Goal: Task Accomplishment & Management: Manage account settings

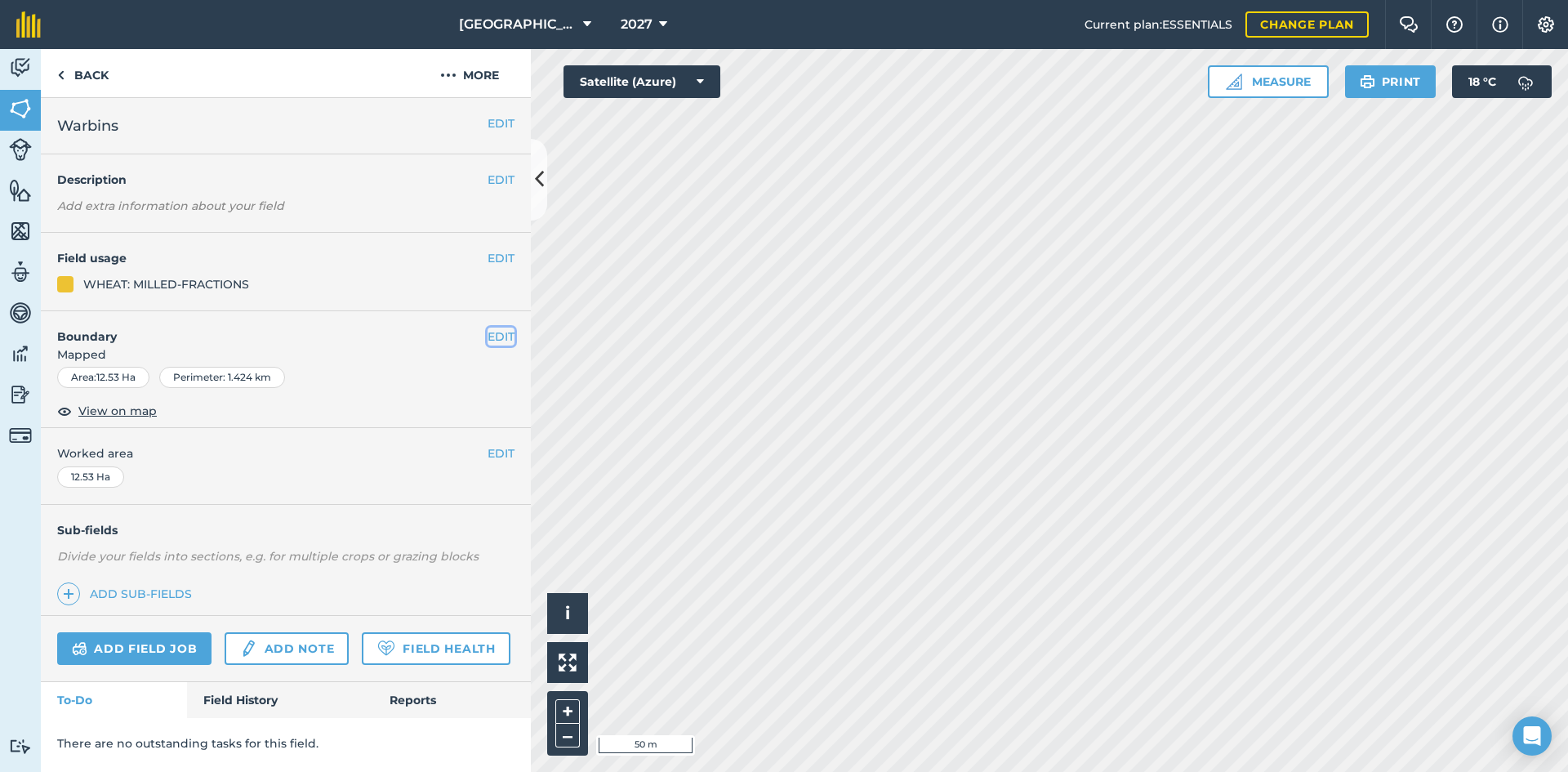
click at [492, 343] on button "EDIT" at bounding box center [501, 337] width 27 height 18
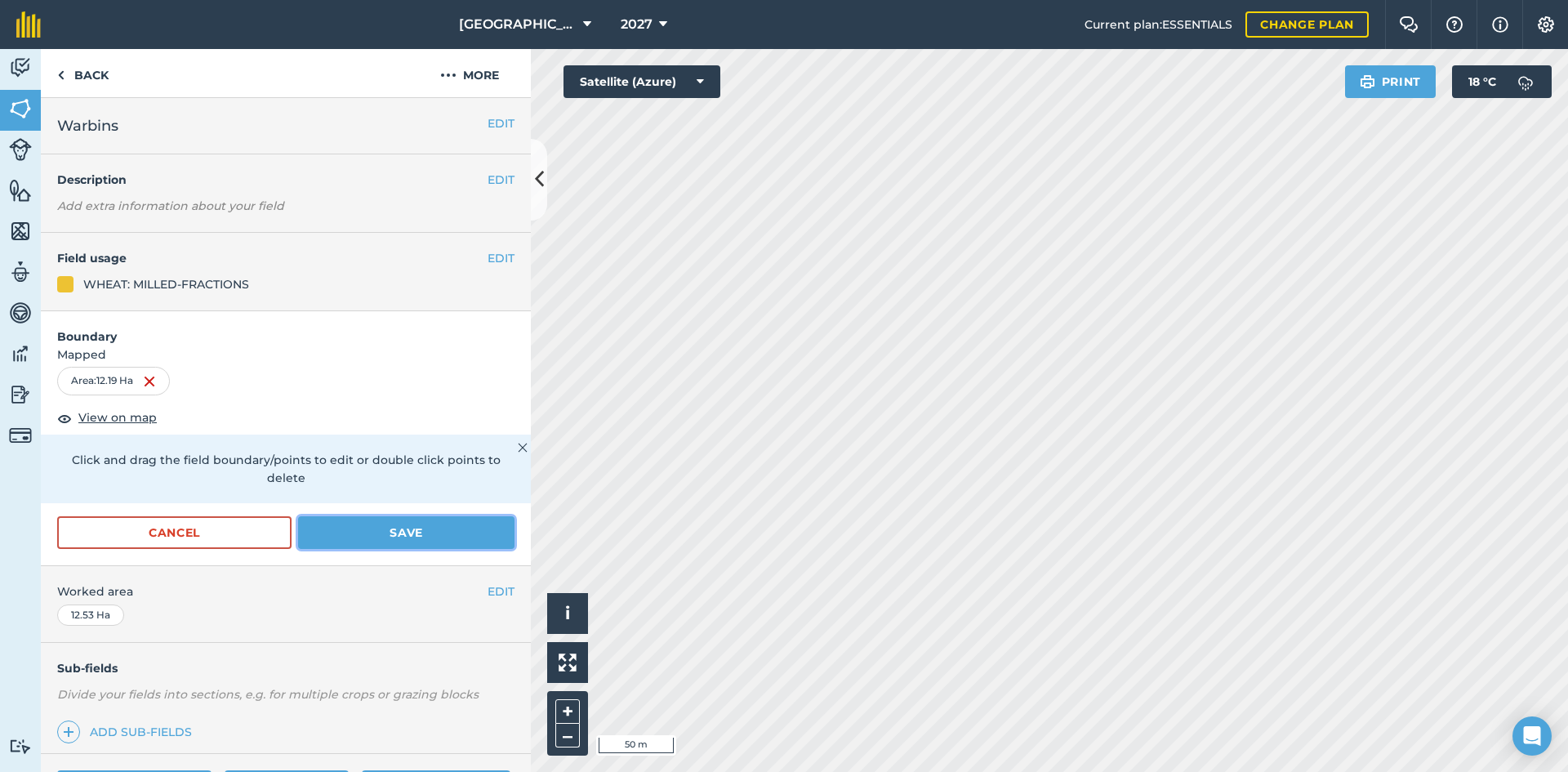
click at [447, 534] on button "Save" at bounding box center [407, 533] width 217 height 33
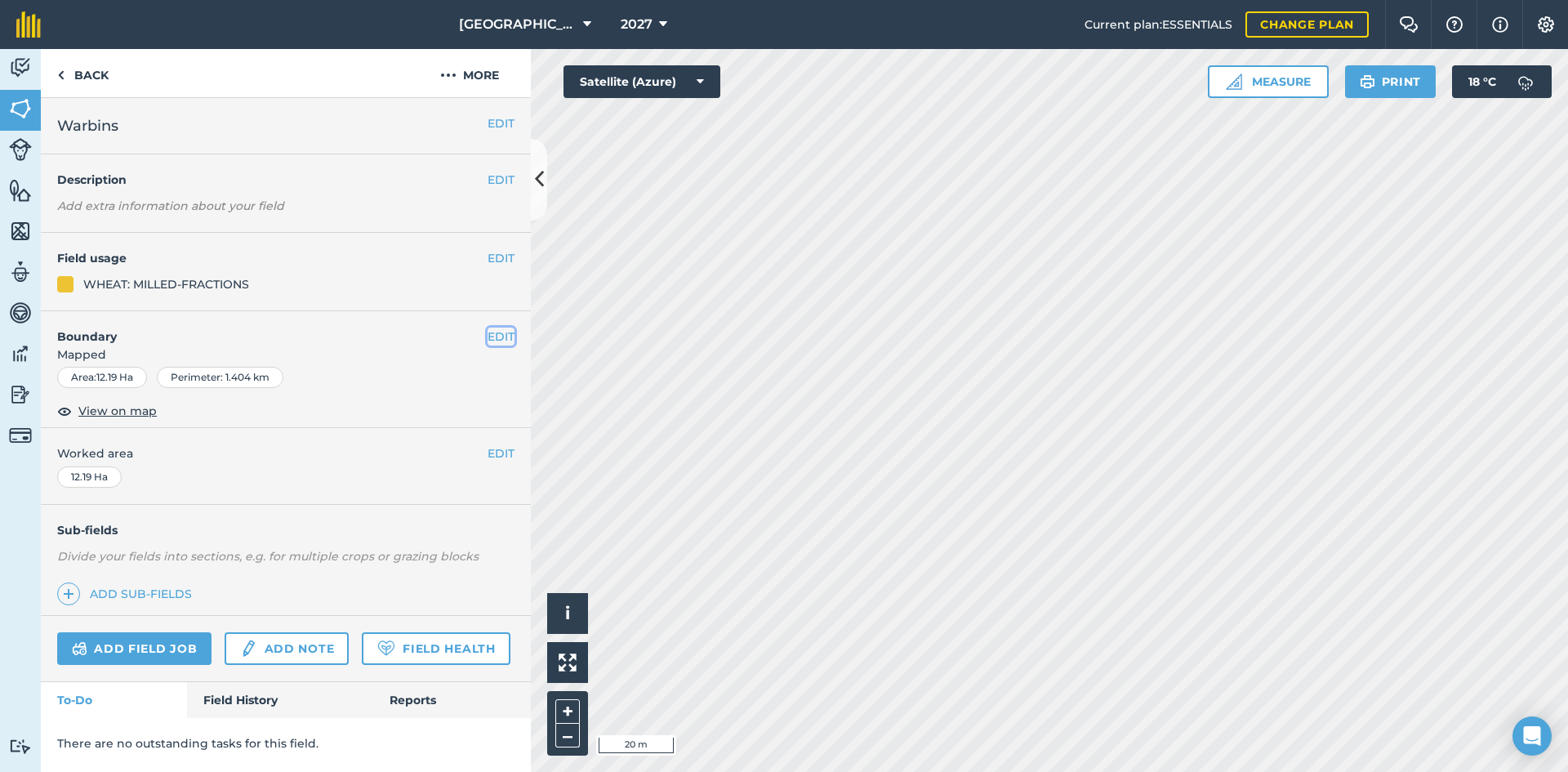
click at [494, 335] on button "EDIT" at bounding box center [501, 337] width 27 height 18
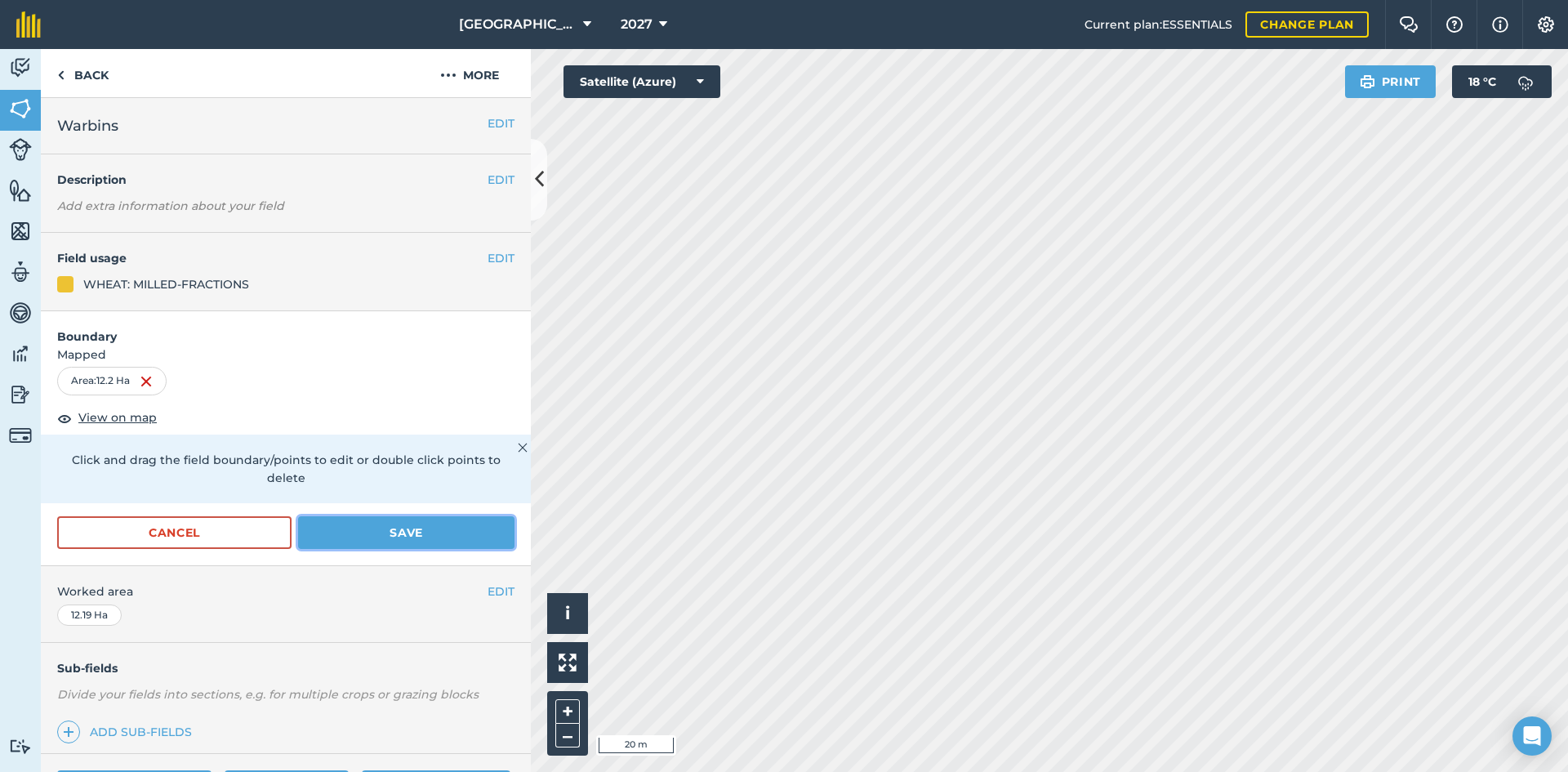
click at [437, 519] on button "Save" at bounding box center [407, 533] width 217 height 33
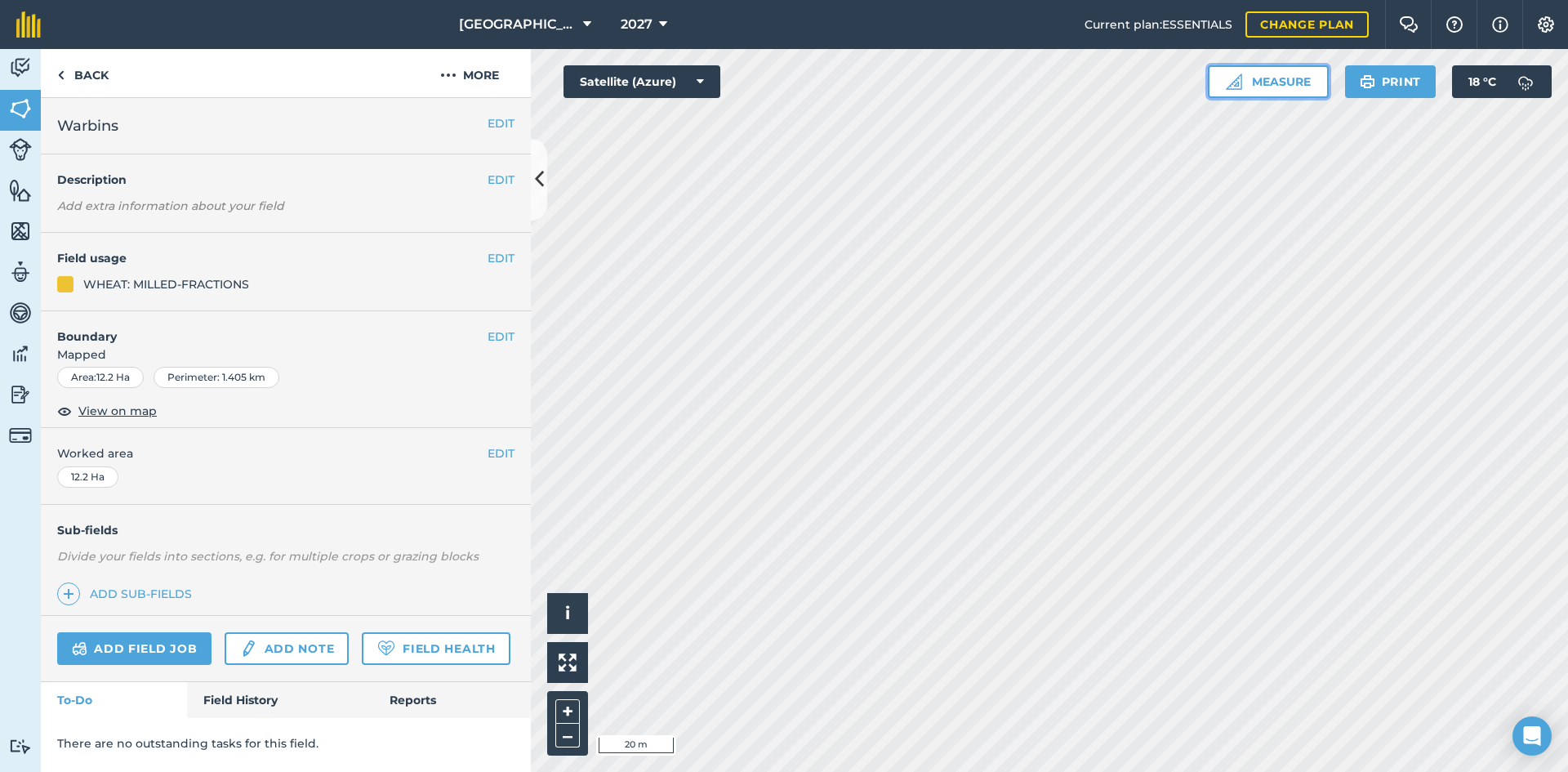
click at [1266, 75] on button "Measure" at bounding box center [1268, 81] width 121 height 33
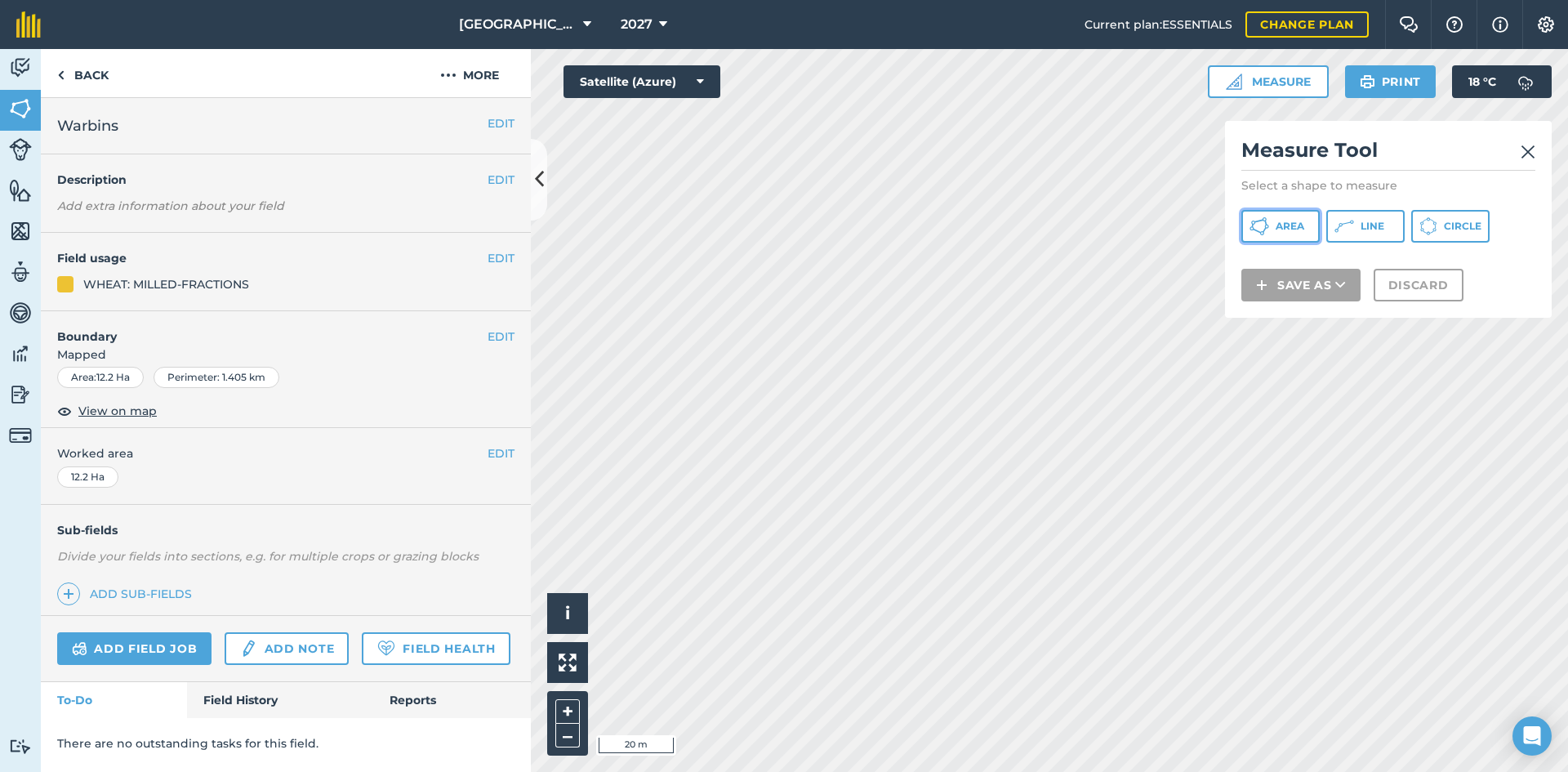
click at [1281, 221] on span "Area" at bounding box center [1290, 227] width 28 height 13
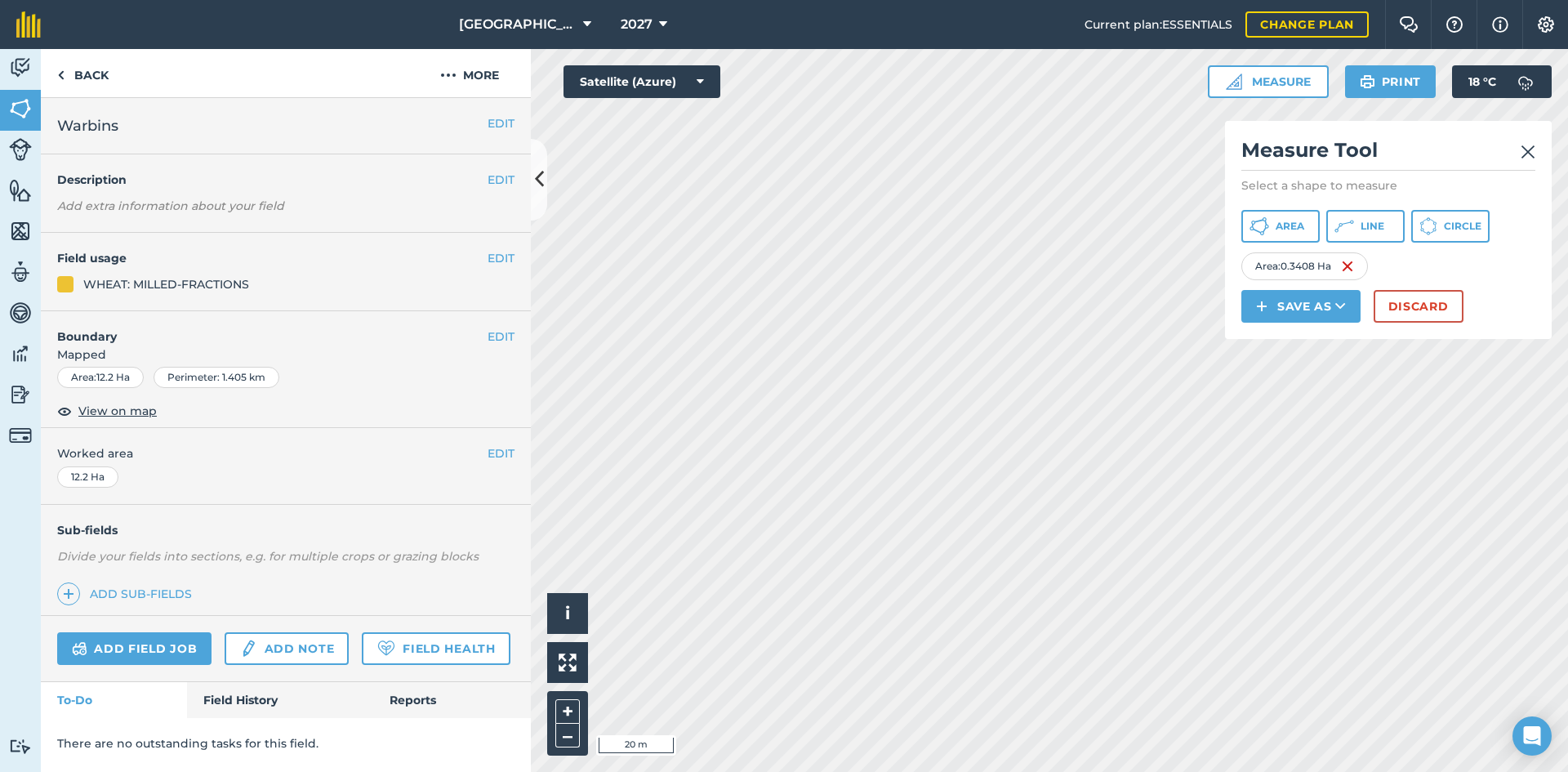
click at [1348, 143] on h2 "Measure Tool" at bounding box center [1388, 154] width 294 height 33
click at [1201, 147] on div "Click to start drawing i © 2025 TomTom, Microsoft 20 m + – Satellite (Azure) Me…" at bounding box center [1049, 411] width 1037 height 724
click at [1350, 314] on button "Save as" at bounding box center [1301, 306] width 119 height 33
click at [1329, 348] on link "Field" at bounding box center [1301, 343] width 114 height 36
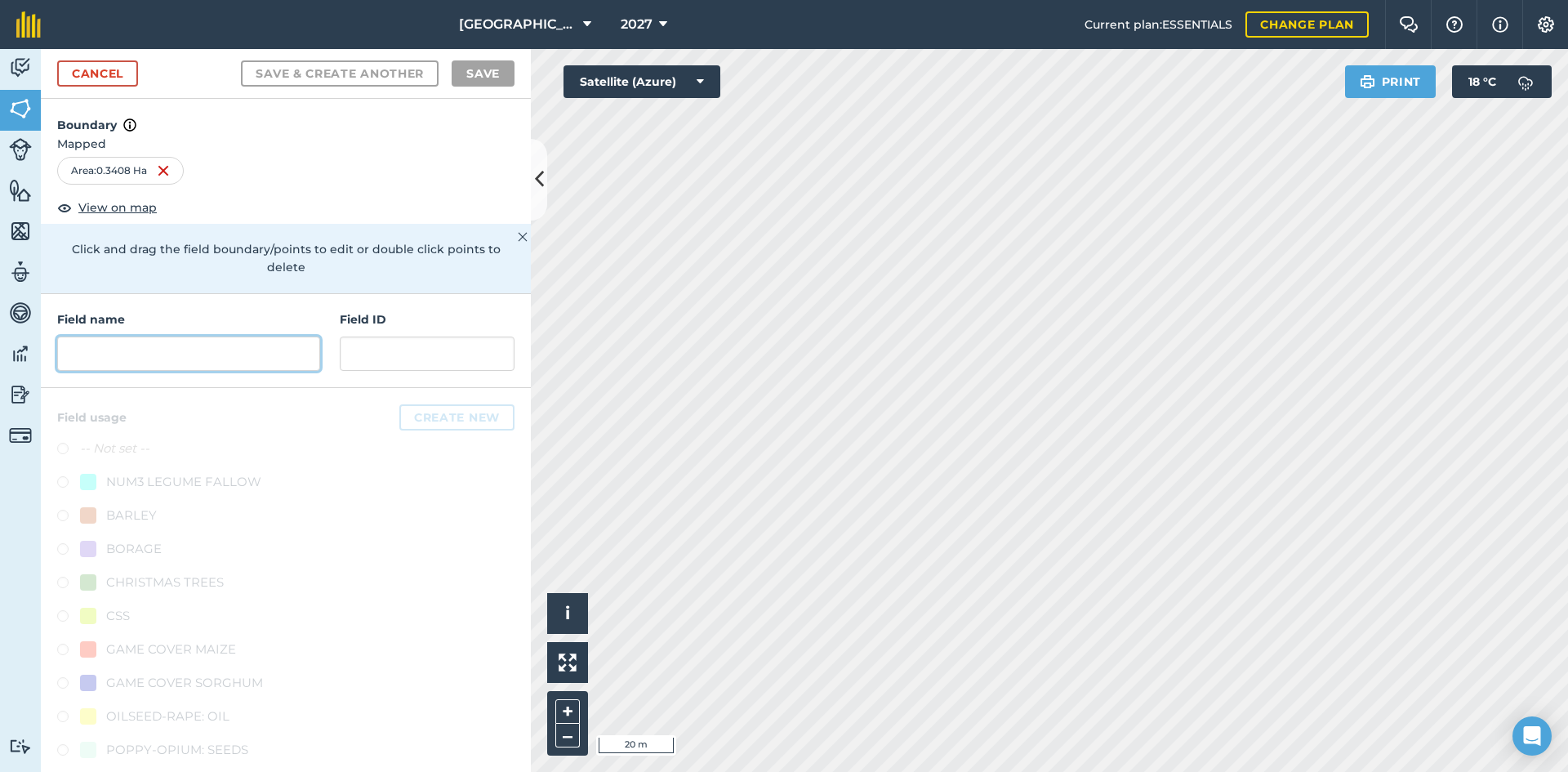
click at [189, 352] on input "text" at bounding box center [189, 353] width 263 height 34
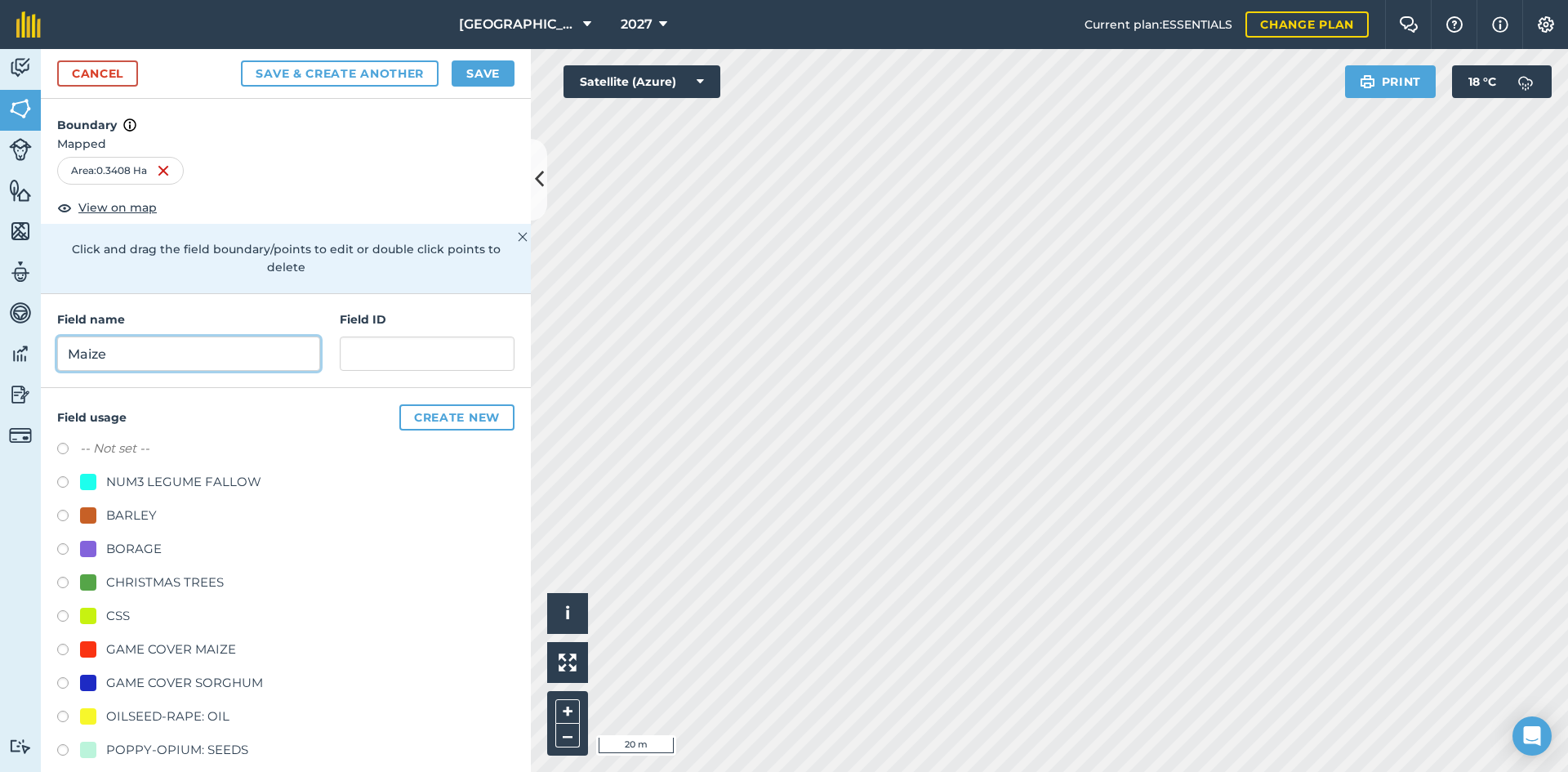
type input "Maize"
click at [500, 82] on button "Save" at bounding box center [482, 73] width 62 height 26
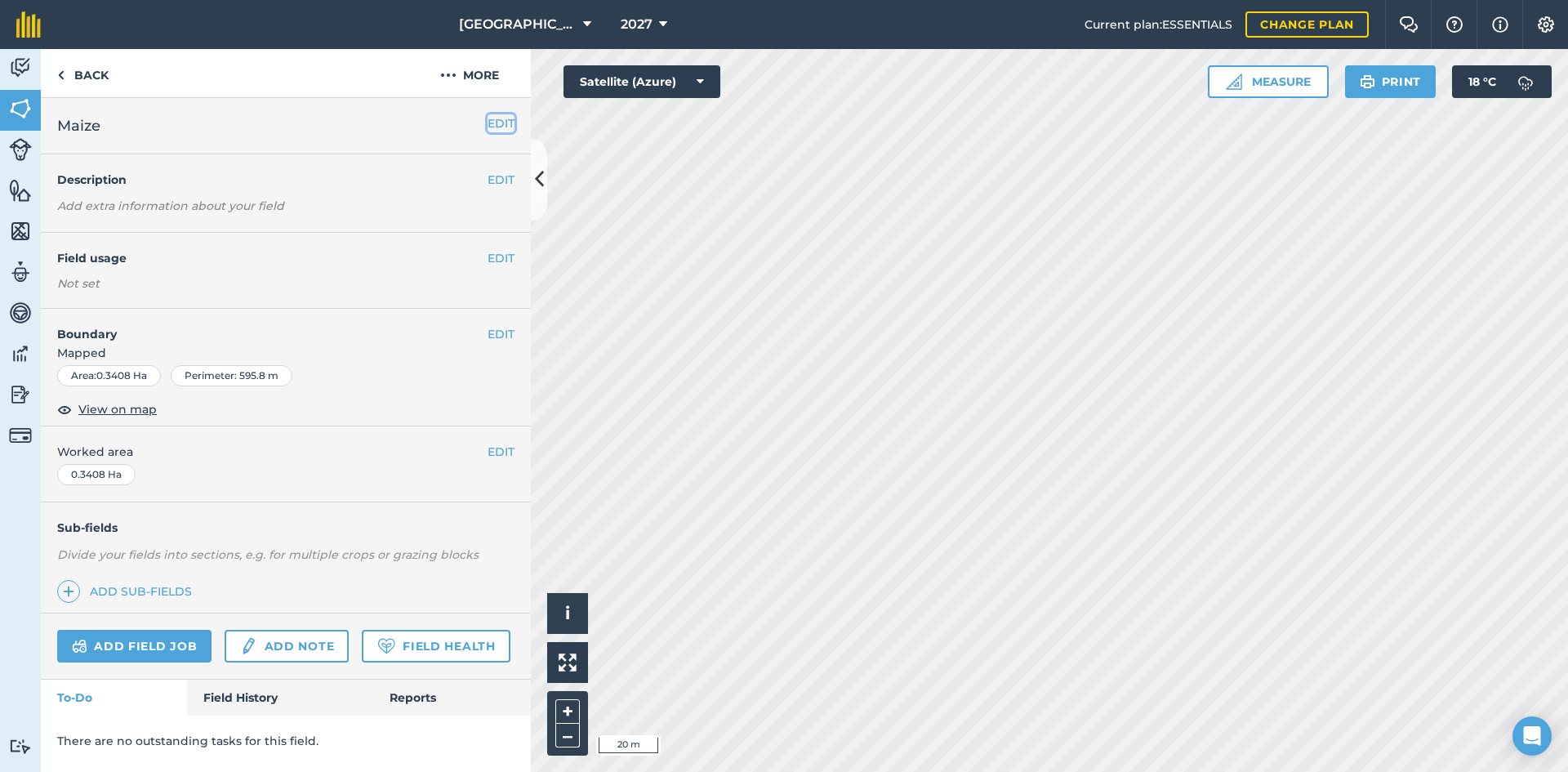
click at [496, 123] on button "EDIT" at bounding box center [501, 123] width 27 height 18
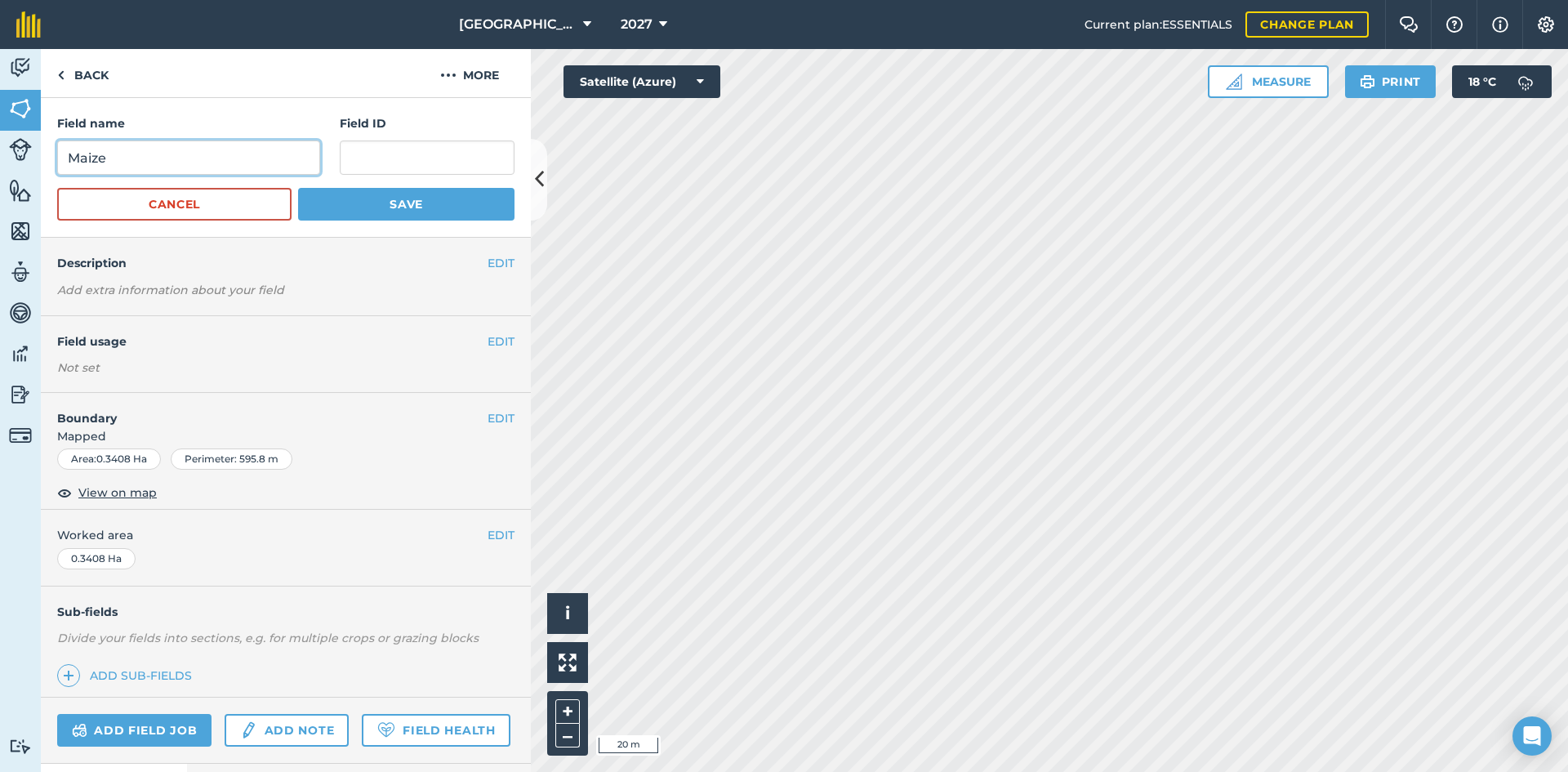
click at [66, 154] on input "Maize" at bounding box center [189, 158] width 263 height 34
type input "12m Maize"
click at [350, 196] on button "Save" at bounding box center [407, 203] width 217 height 33
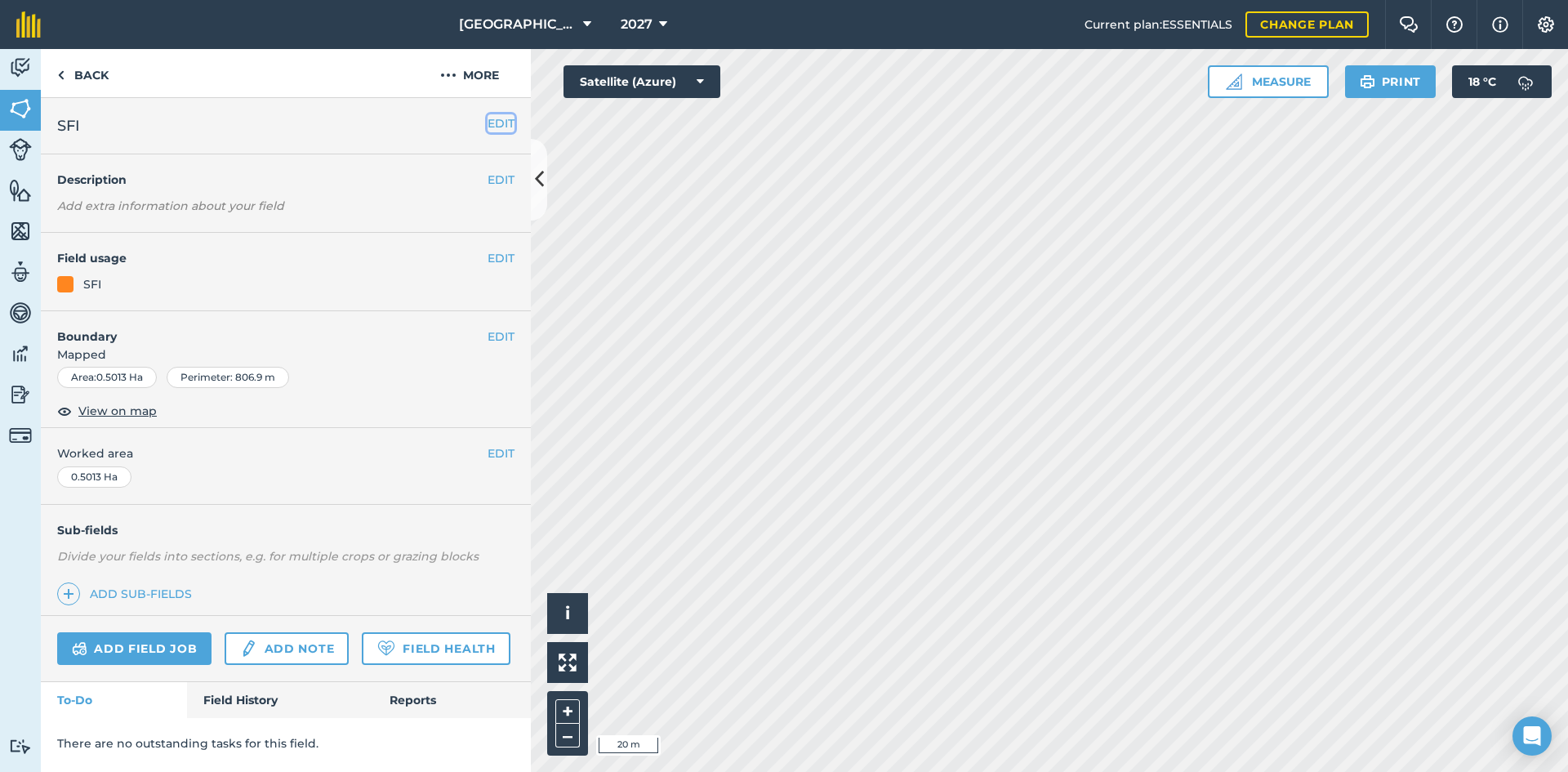
click at [492, 122] on button "EDIT" at bounding box center [501, 123] width 27 height 18
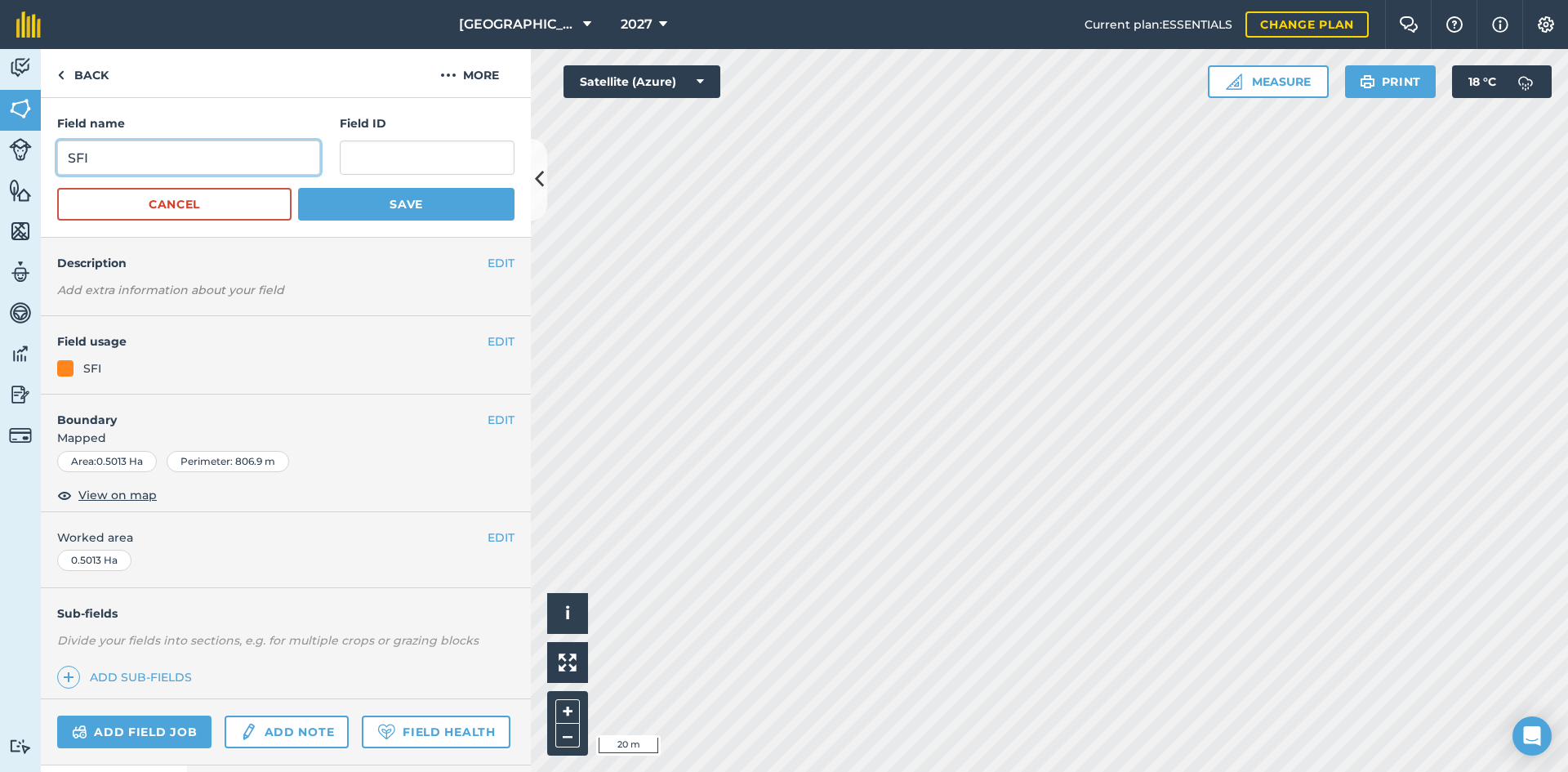
drag, startPoint x: 192, startPoint y: 163, endPoint x: 0, endPoint y: 157, distance: 192.1
click at [0, 157] on div "Activity Fields Livestock Features Maps Team Vehicles Data Reporting Billing Tu…" at bounding box center [784, 411] width 1568 height 724
type input "12m Maize"
click at [397, 198] on button "Save" at bounding box center [407, 203] width 217 height 33
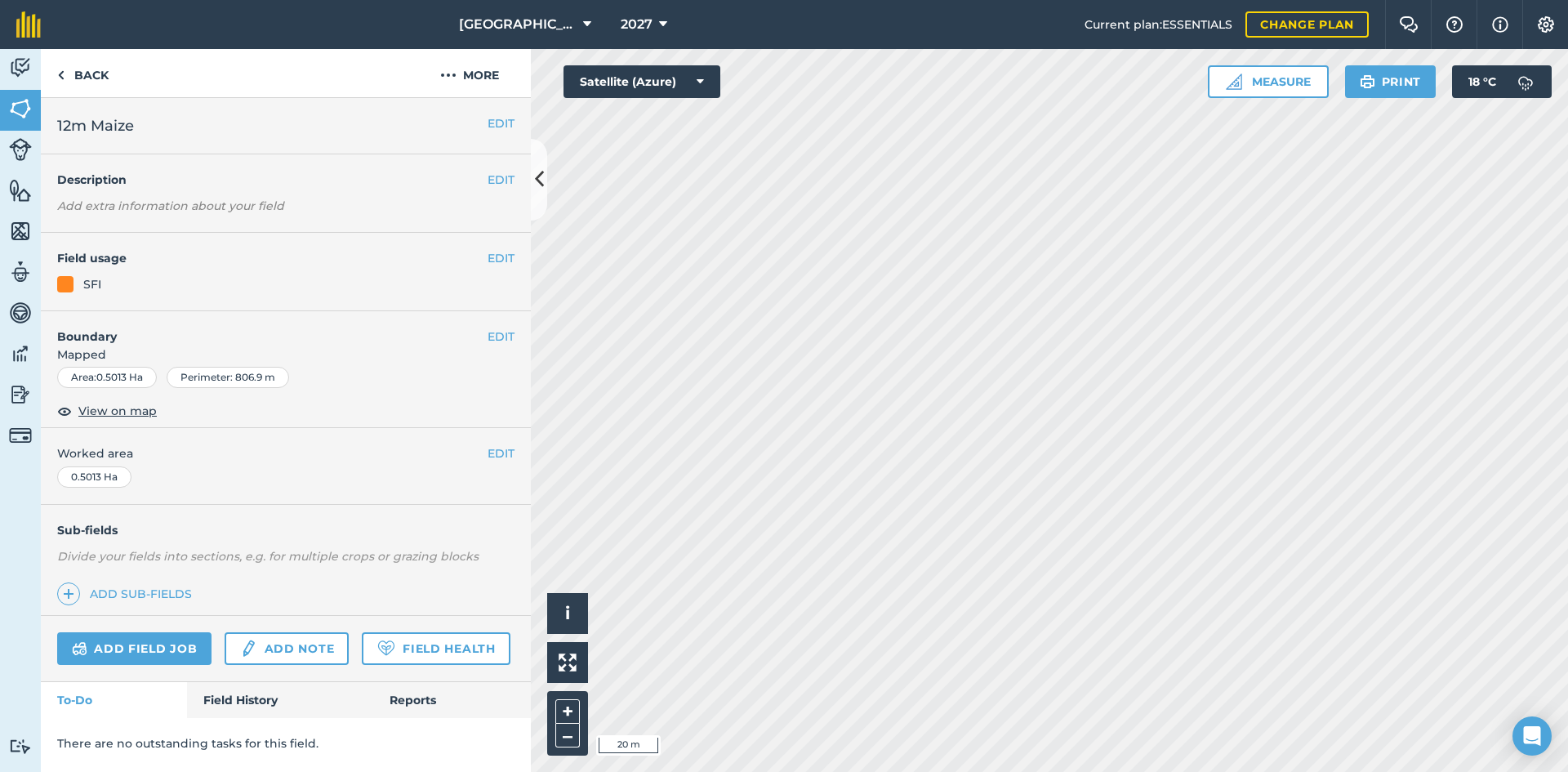
click at [517, 258] on div "EDIT Field usage SFI" at bounding box center [286, 272] width 490 height 78
click at [511, 259] on button "EDIT" at bounding box center [501, 258] width 27 height 18
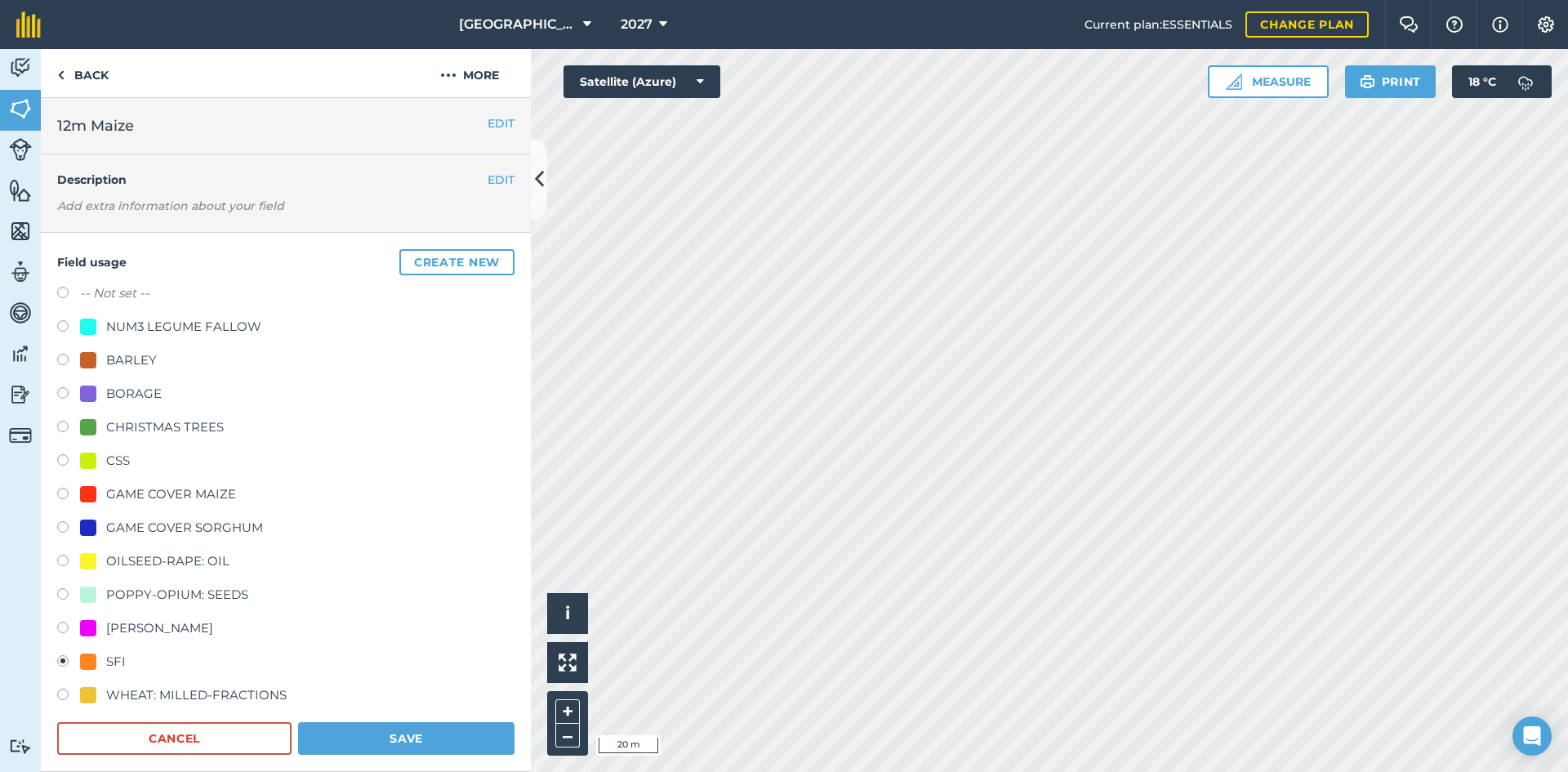
click at [119, 296] on label "-- Not set --" at bounding box center [114, 293] width 69 height 20
radio input "true"
radio input "false"
click at [367, 726] on button "Save" at bounding box center [407, 739] width 217 height 33
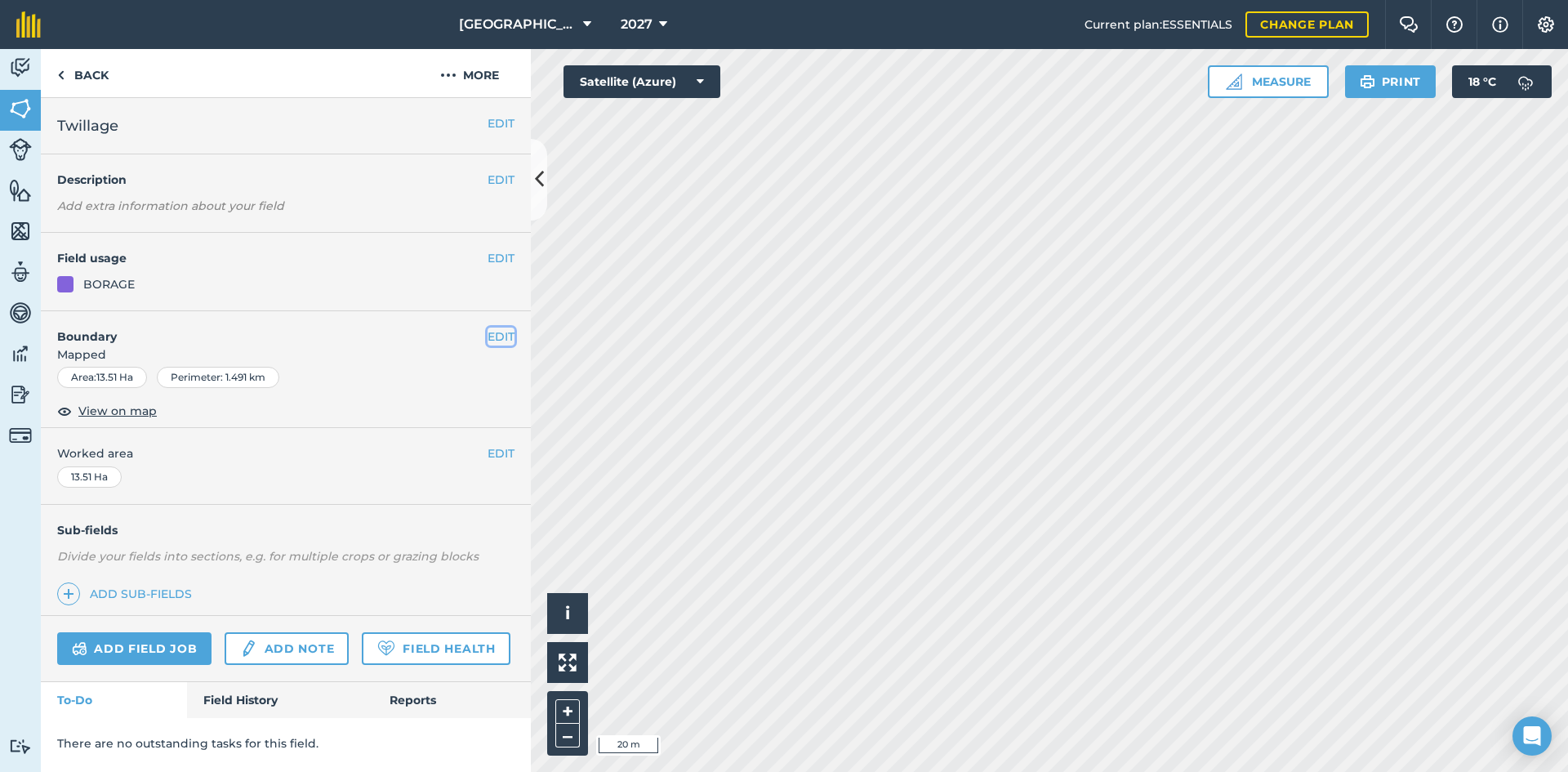
click at [501, 337] on button "EDIT" at bounding box center [501, 337] width 27 height 18
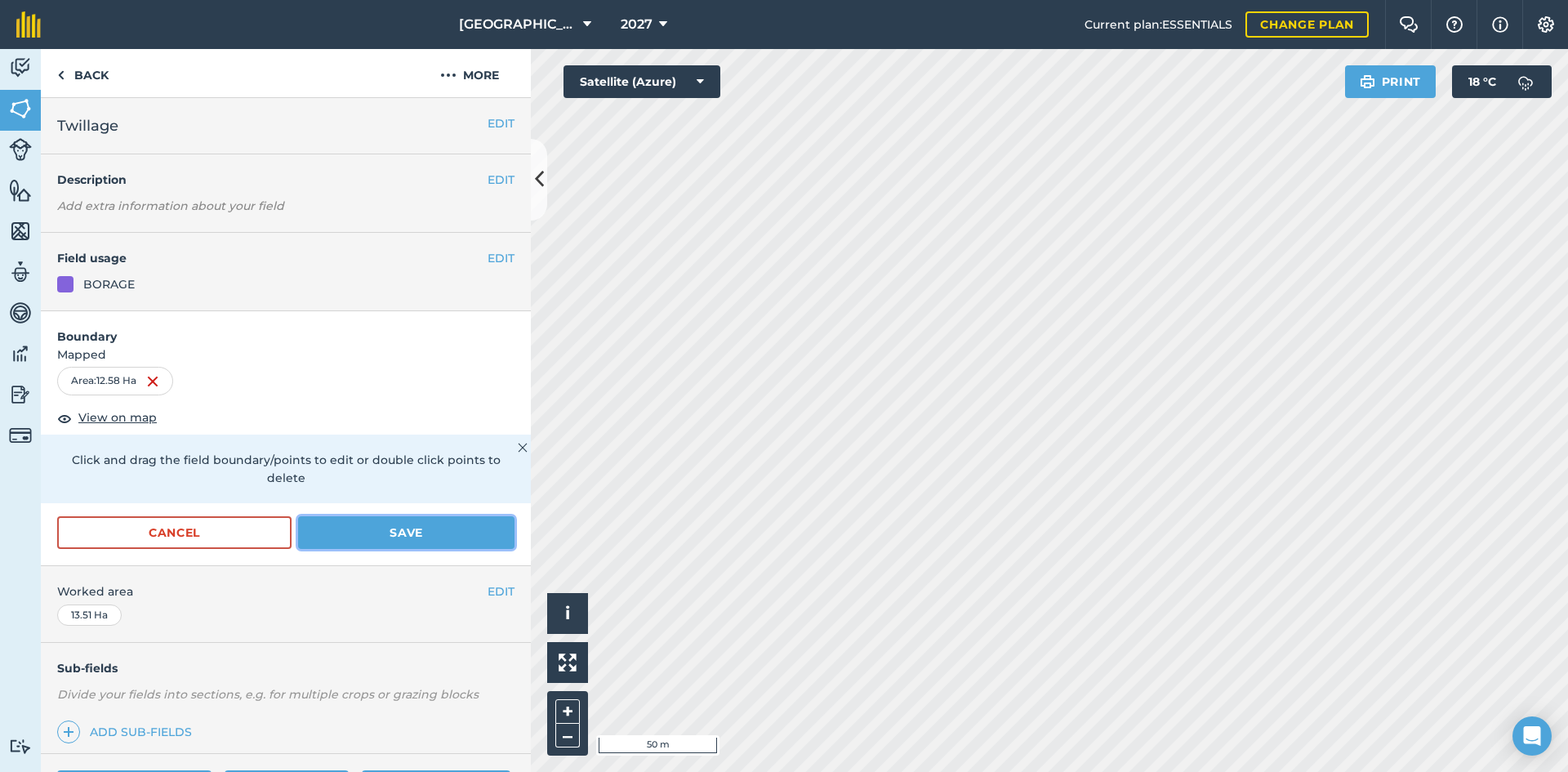
click at [386, 538] on button "Save" at bounding box center [407, 533] width 217 height 33
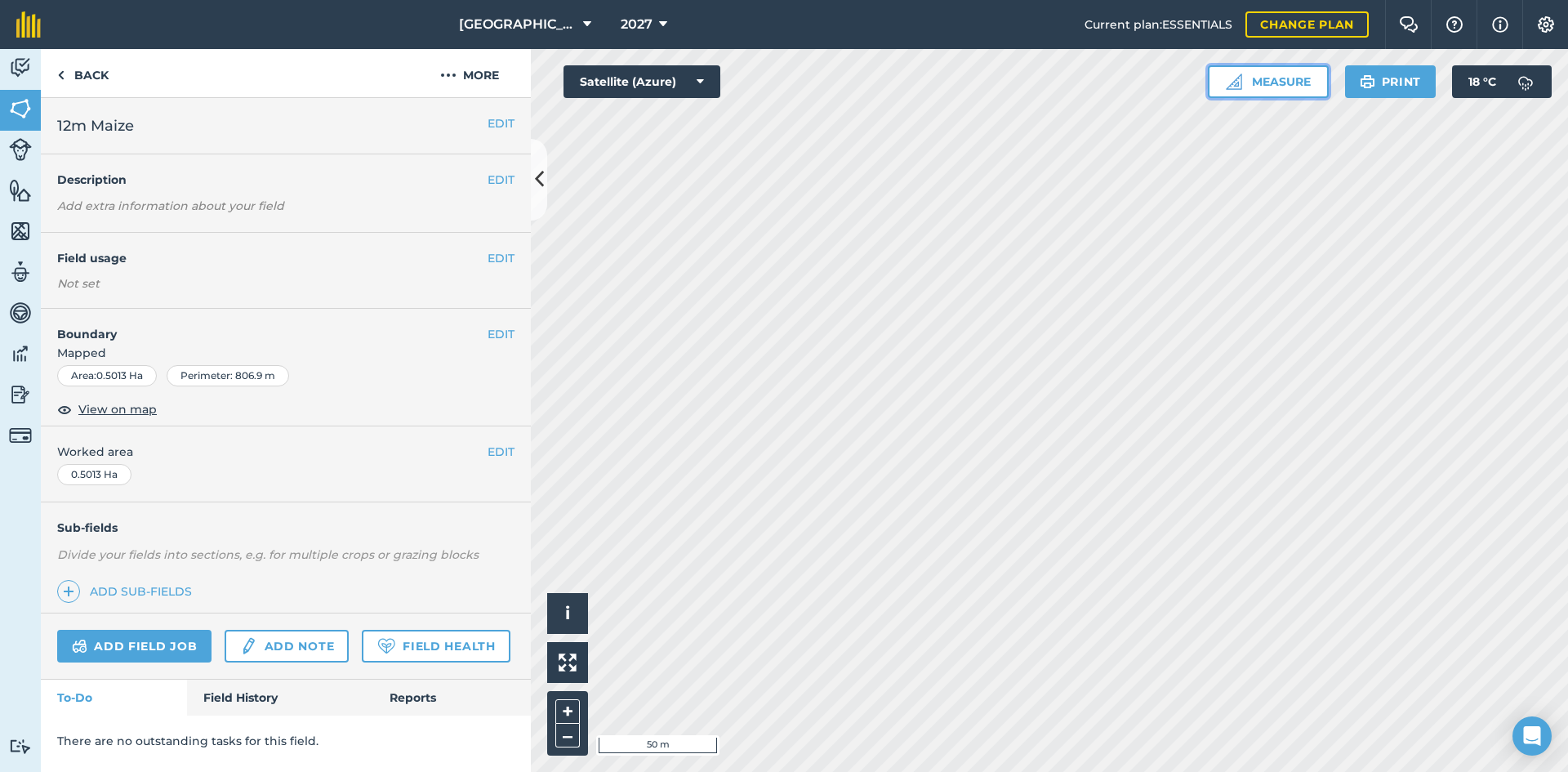
click at [1303, 94] on button "Measure" at bounding box center [1268, 81] width 121 height 33
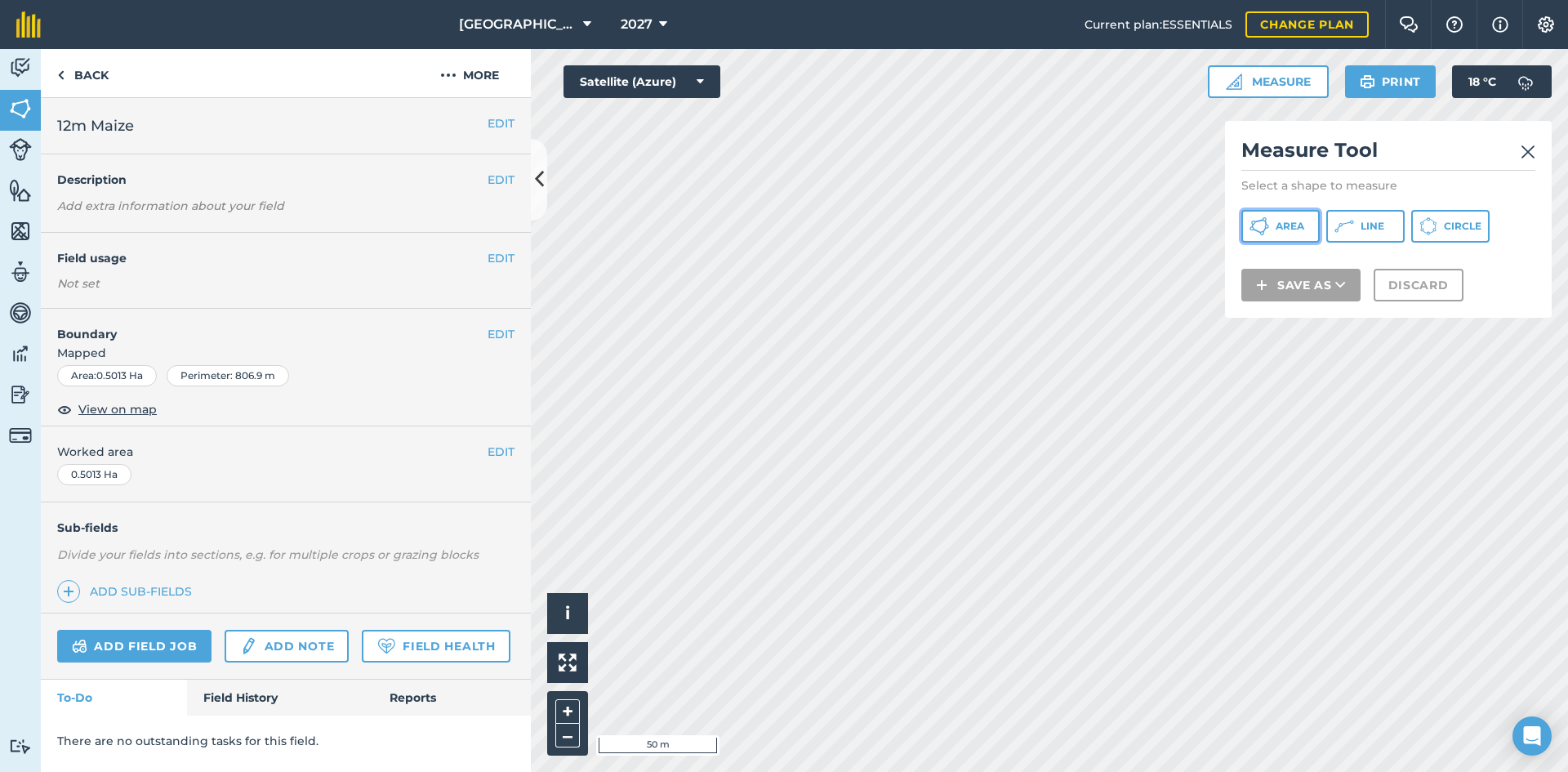
click at [1293, 228] on span "Area" at bounding box center [1290, 227] width 28 height 13
click at [515, 410] on div "Activity Fields Livestock Features Maps Team Vehicles Data Reporting Billing Tu…" at bounding box center [784, 411] width 1568 height 724
click at [1346, 280] on div "Click to start drawing i © 2025 TomTom, Microsoft 50 m + – Satellite (Azure) Me…" at bounding box center [1049, 411] width 1037 height 724
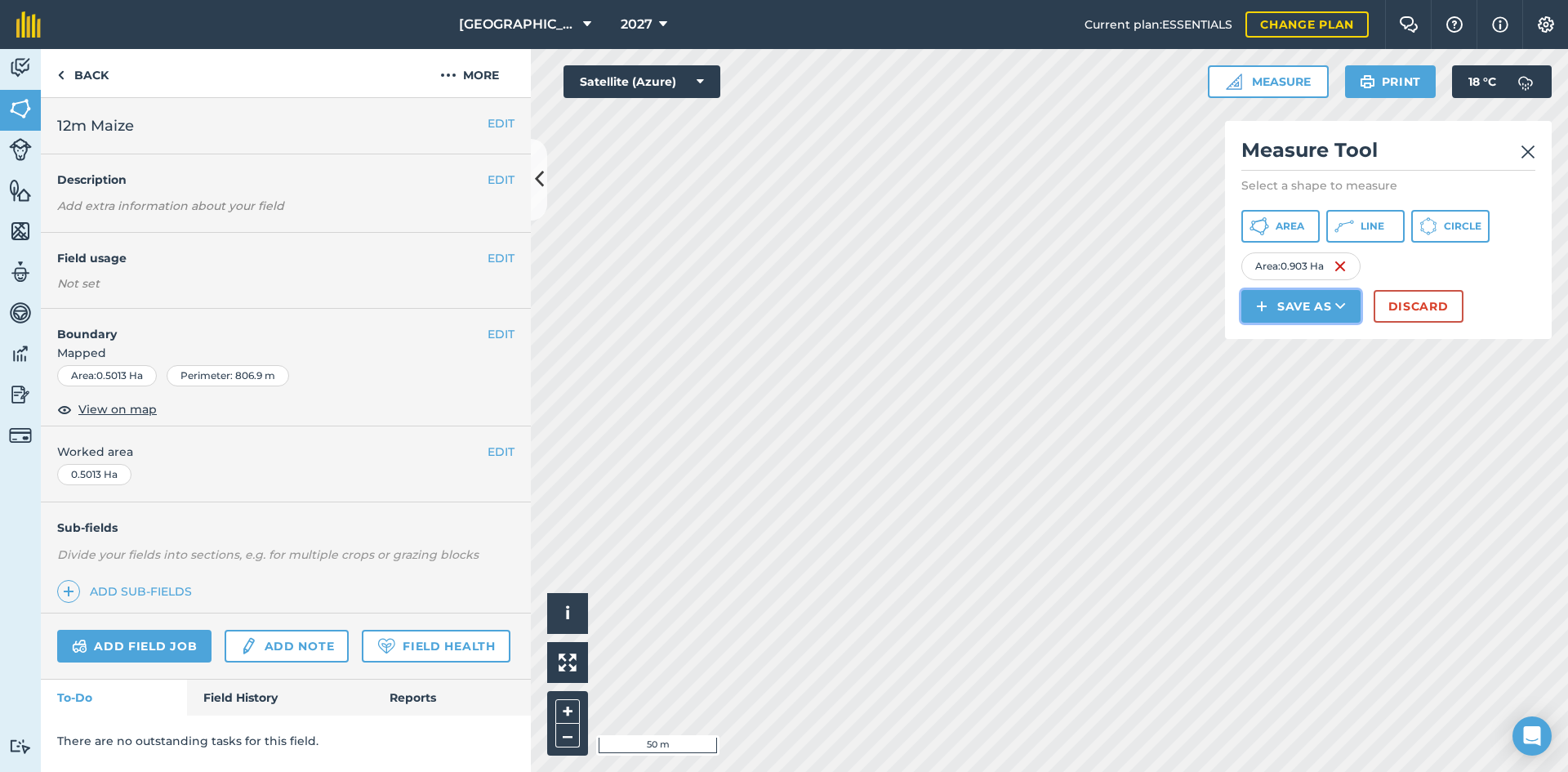
click at [1334, 308] on button "Save as" at bounding box center [1301, 306] width 119 height 33
click at [1320, 353] on link "Field" at bounding box center [1301, 343] width 114 height 36
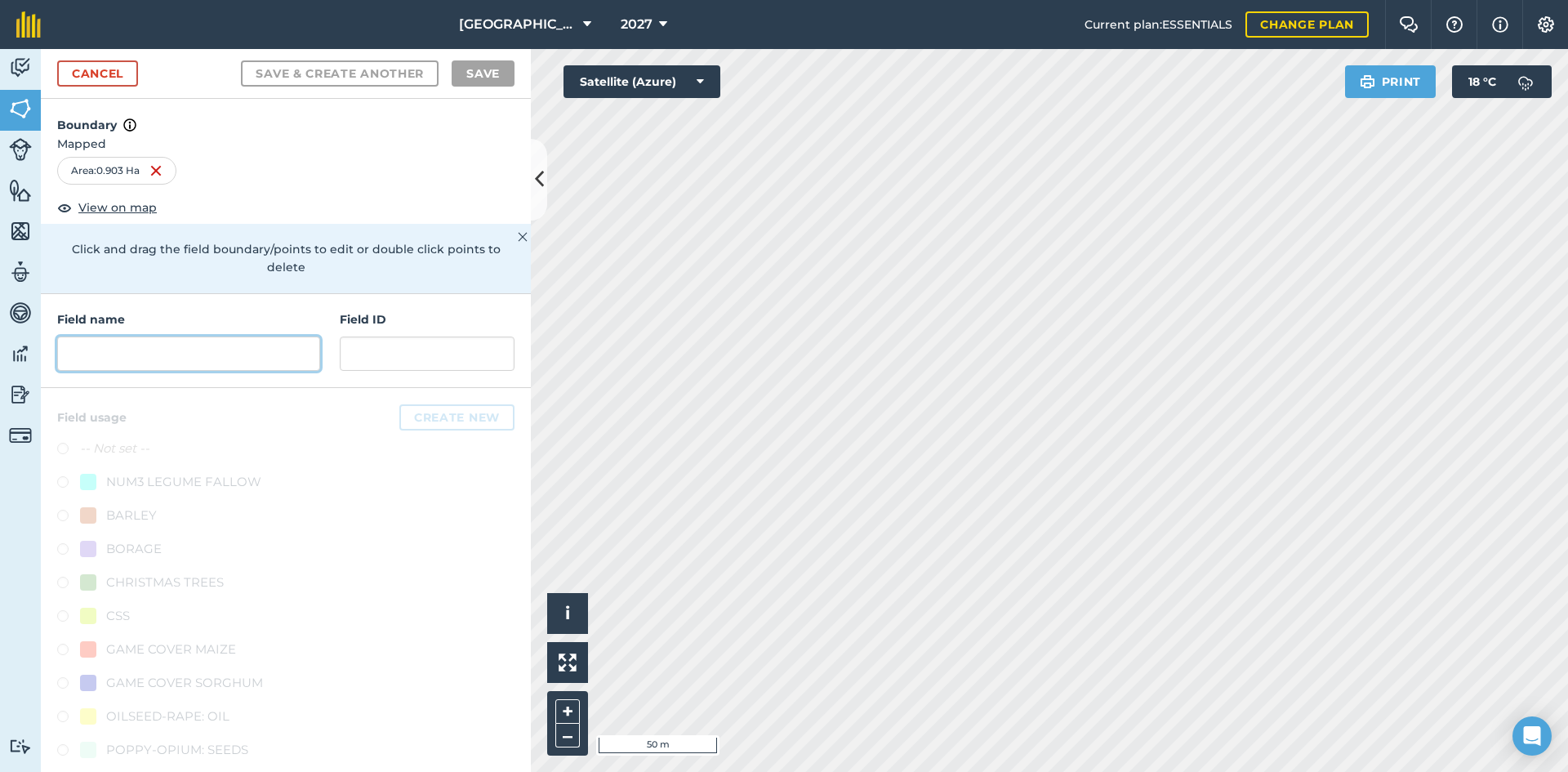
click at [244, 360] on input "text" at bounding box center [189, 353] width 263 height 34
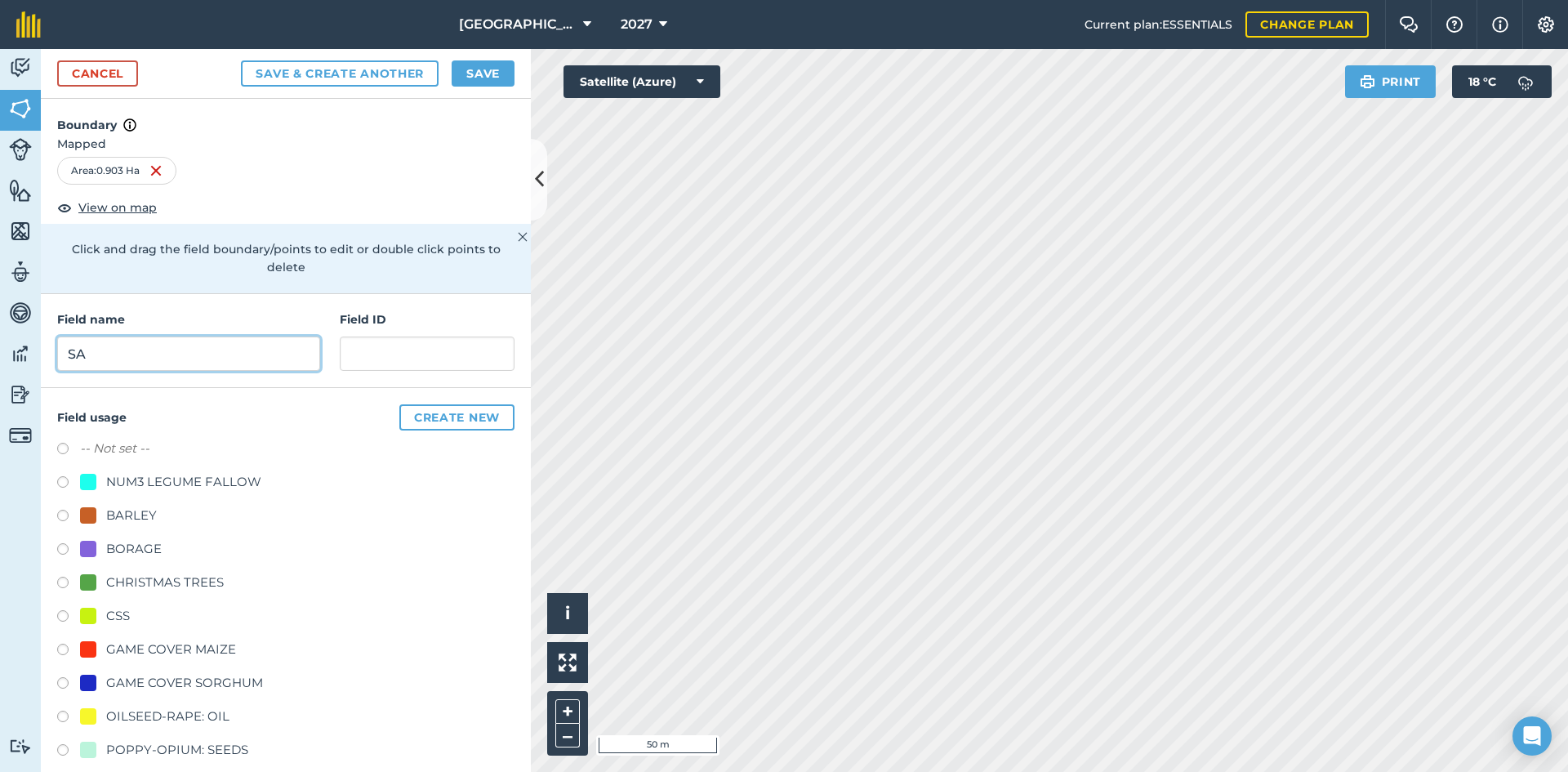
type input "S"
type input "CCS"
click at [483, 83] on button "Save" at bounding box center [482, 73] width 62 height 26
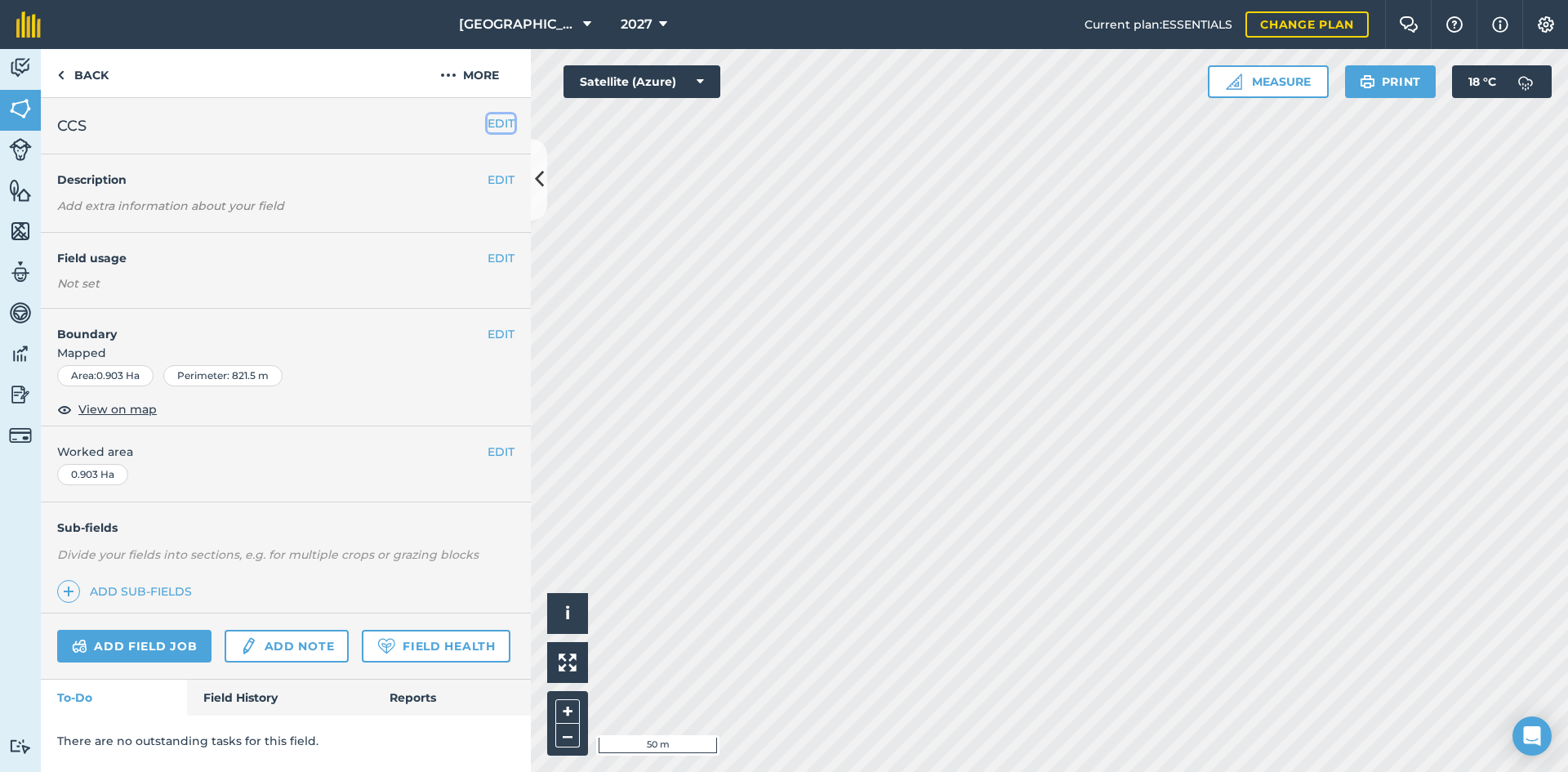
click at [496, 115] on button "EDIT" at bounding box center [501, 123] width 27 height 18
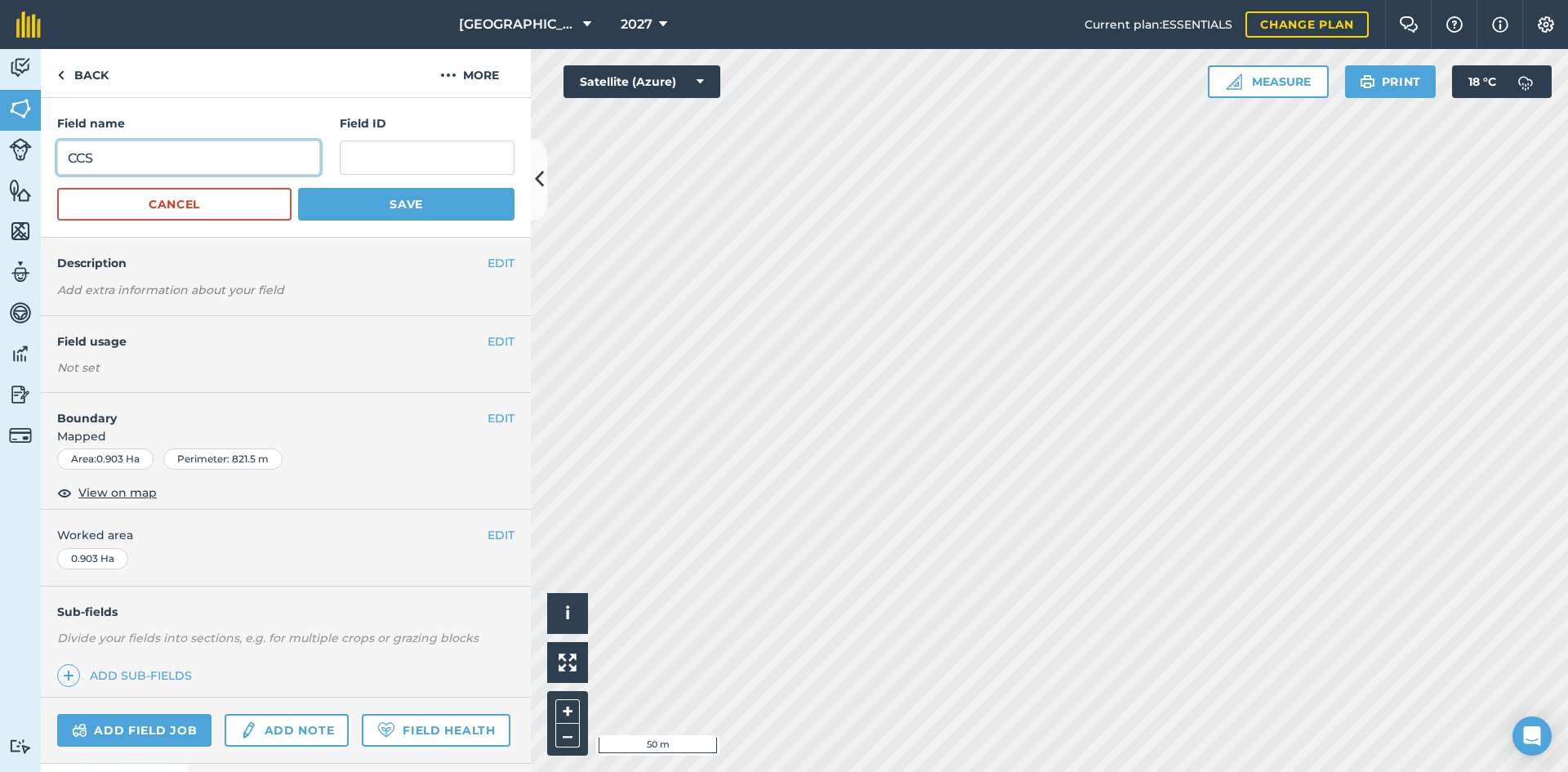
click at [65, 153] on input "CCS" at bounding box center [189, 158] width 263 height 34
type input "30m CCS"
click at [355, 193] on button "Save" at bounding box center [407, 203] width 217 height 33
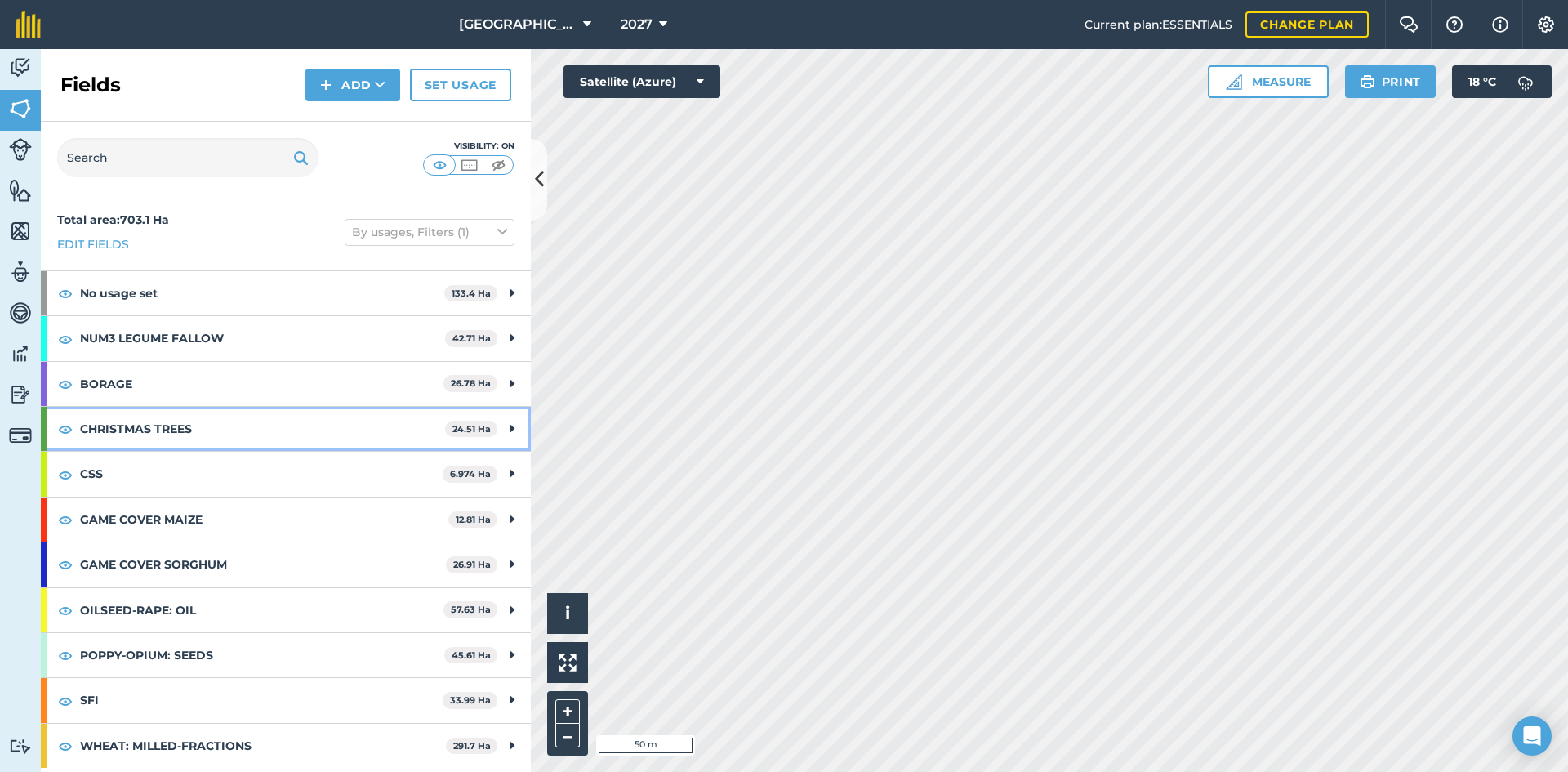
click at [233, 427] on strong "CHRISTMAS TREES" at bounding box center [262, 429] width 365 height 44
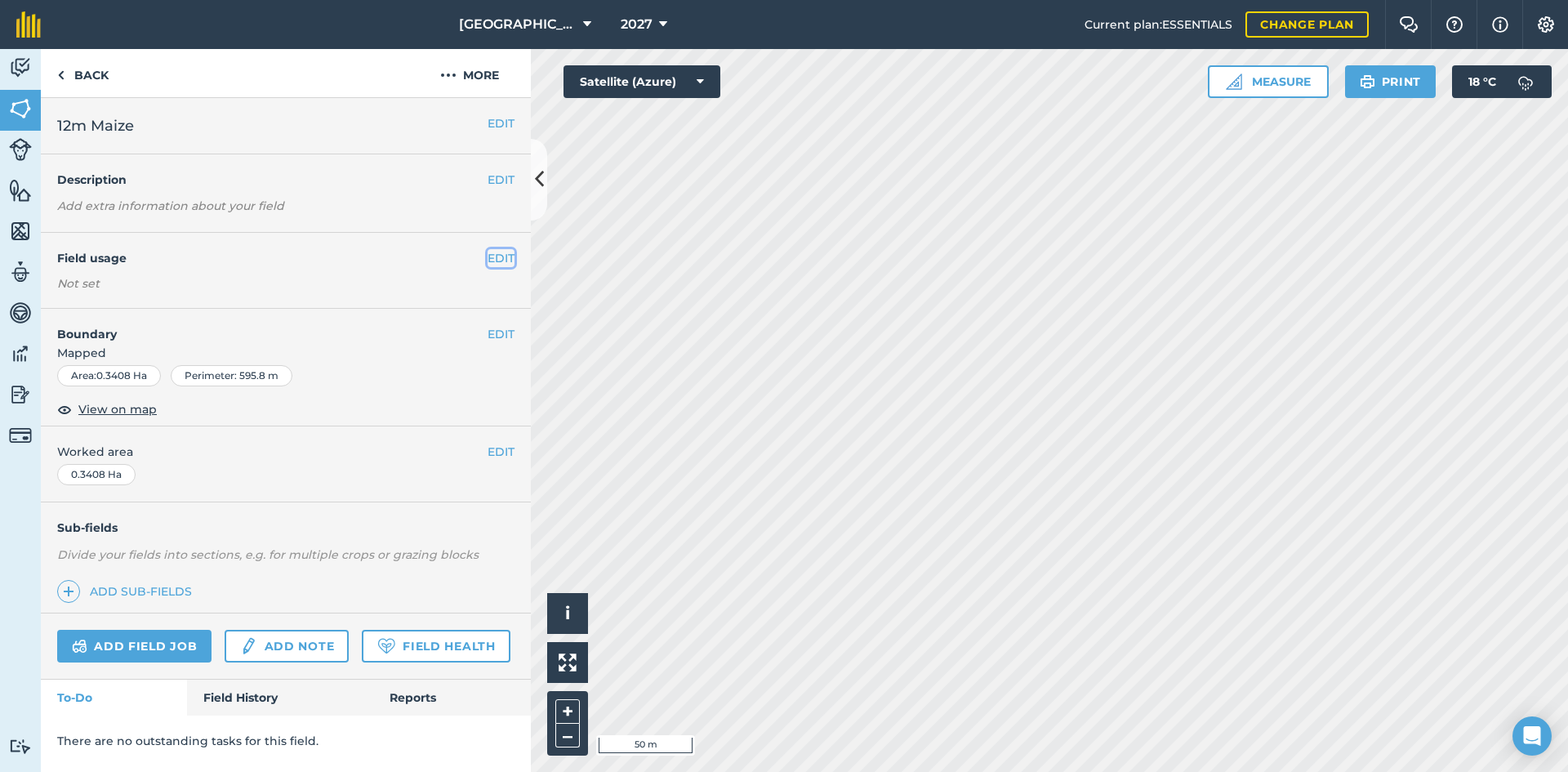
click at [500, 259] on button "EDIT" at bounding box center [501, 258] width 27 height 18
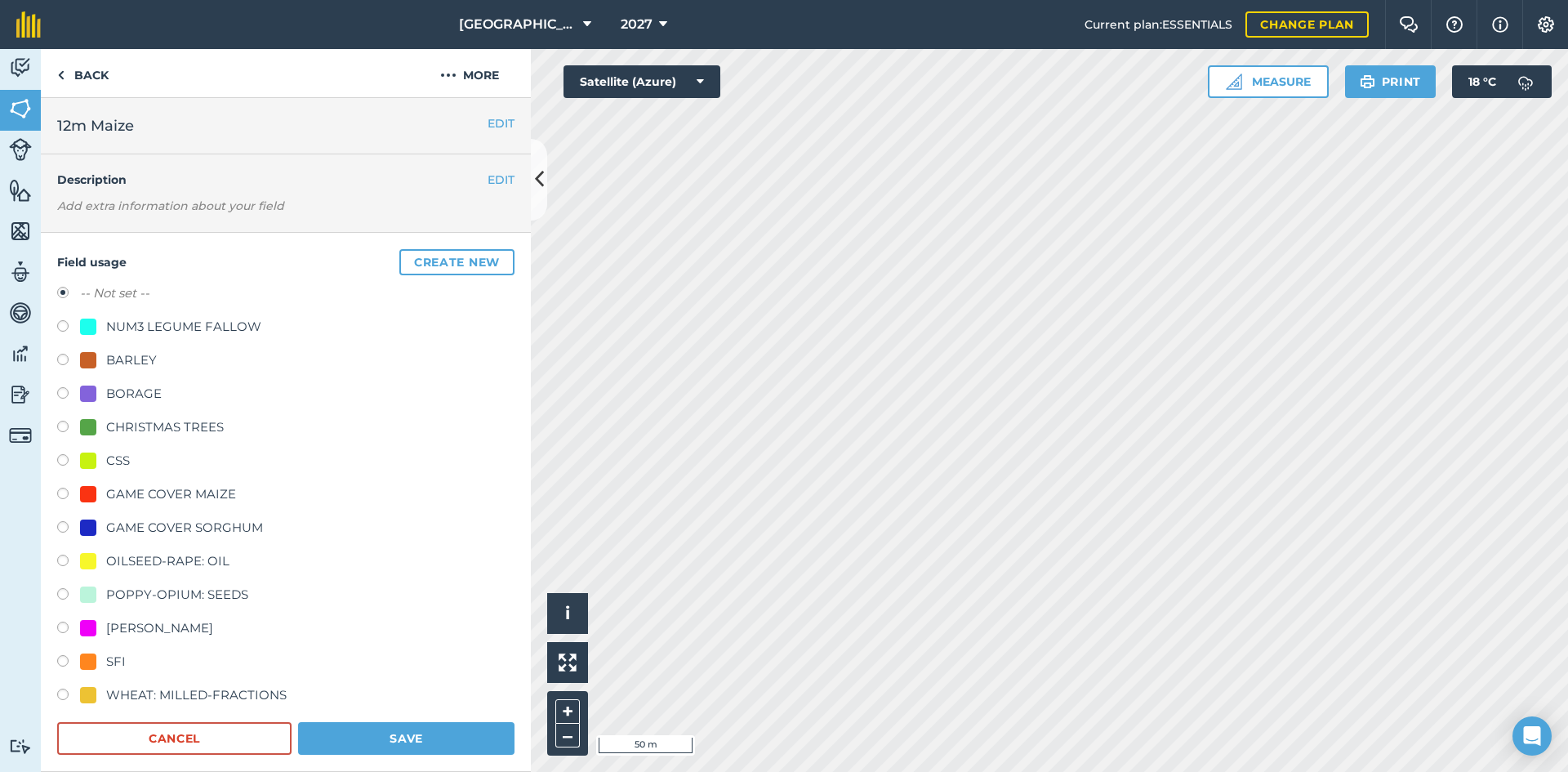
scroll to position [82, 0]
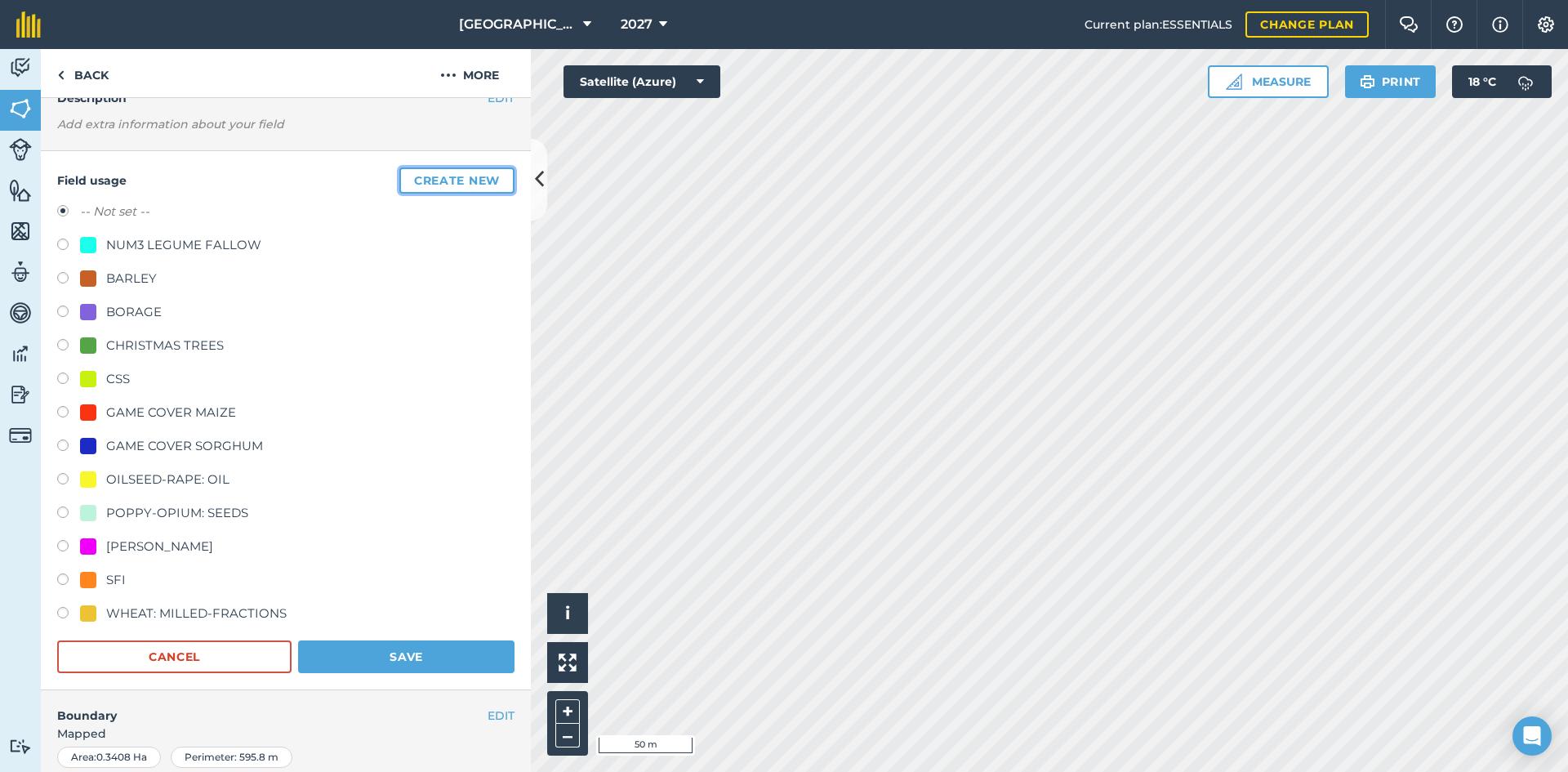
click at [425, 178] on button "Create new" at bounding box center [457, 180] width 115 height 26
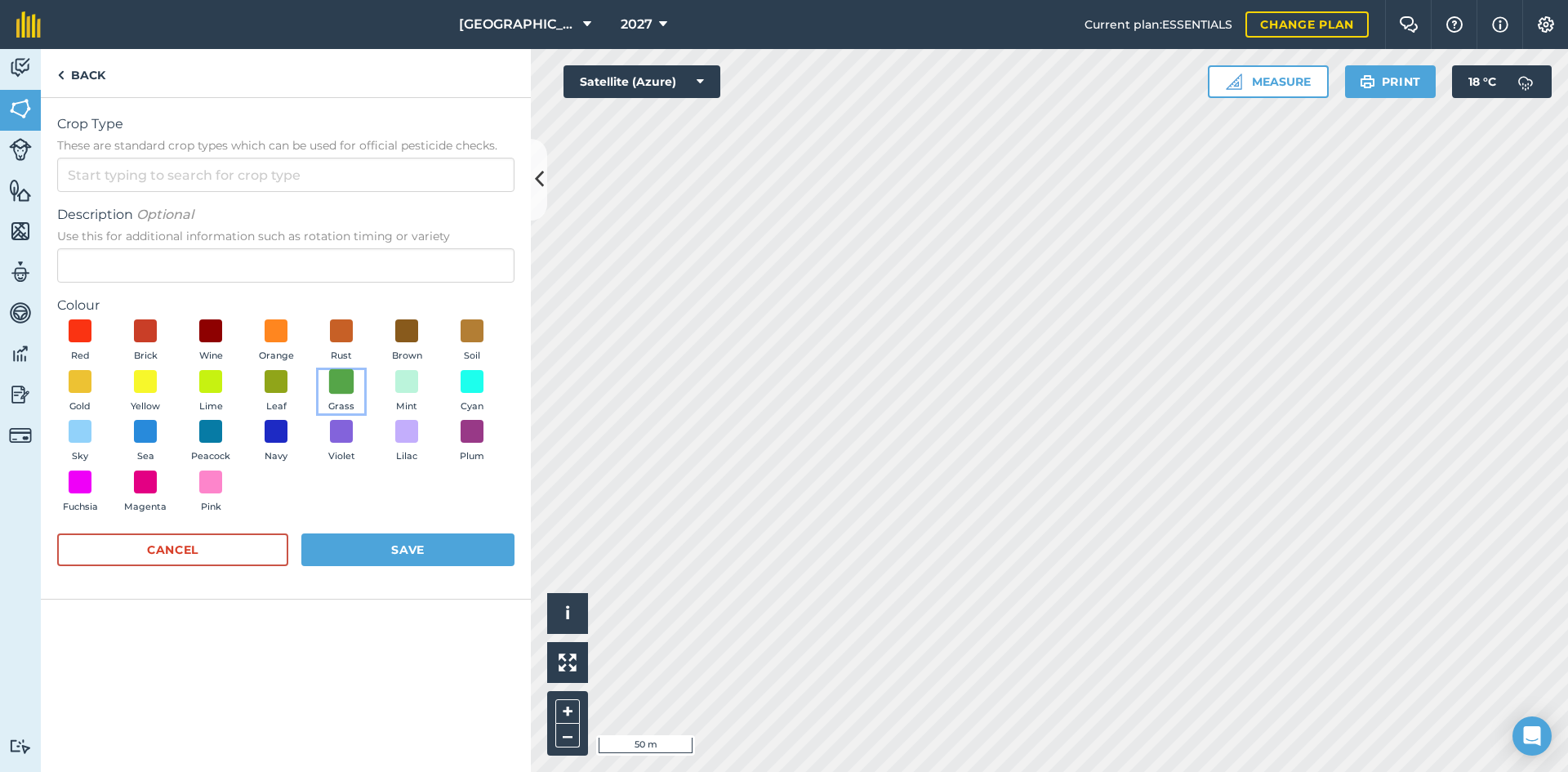
click at [348, 375] on span at bounding box center [342, 381] width 25 height 25
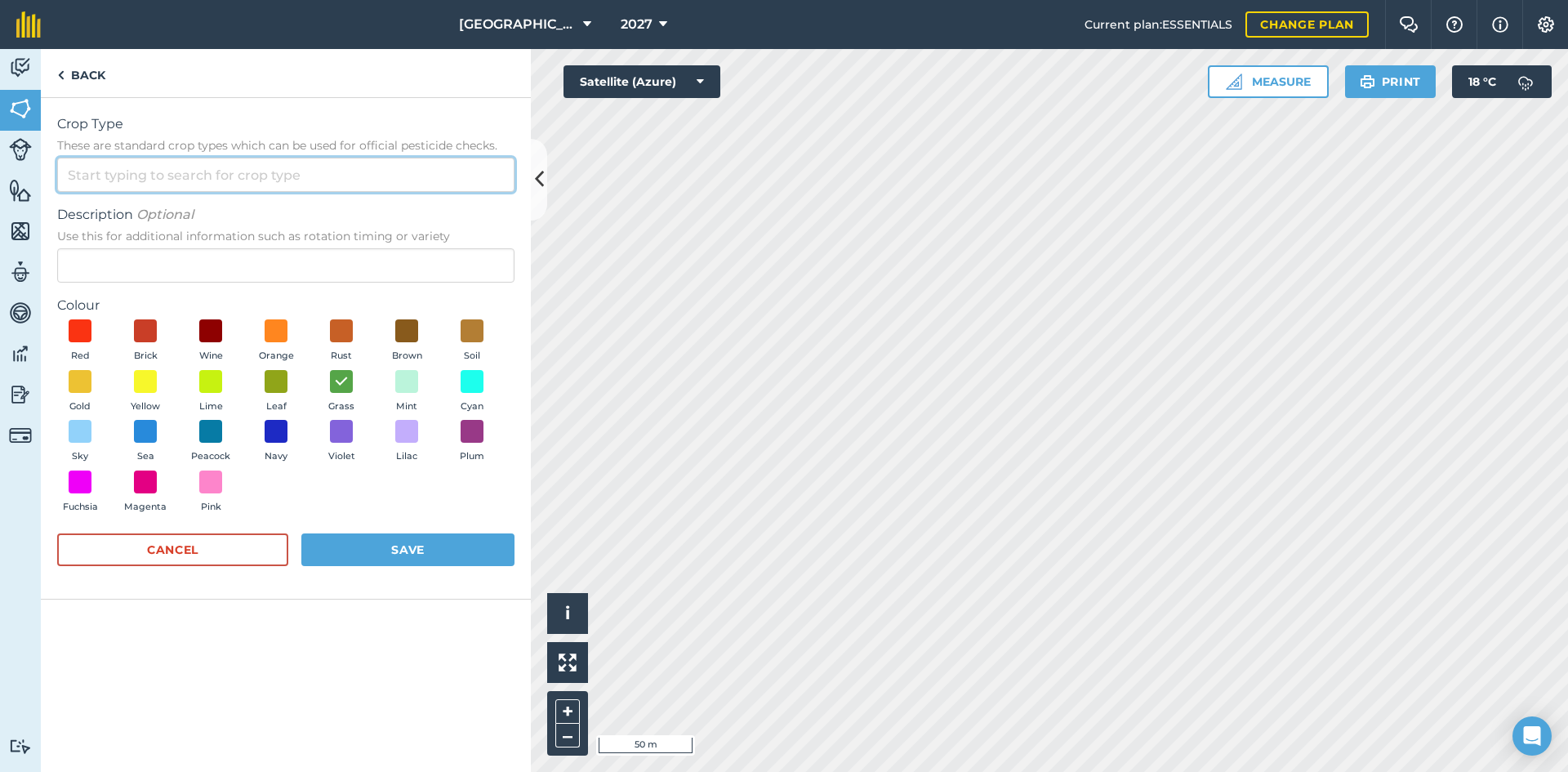
click at [233, 177] on input "Crop Type These are standard crop types which can be used for official pesticid…" at bounding box center [286, 174] width 457 height 34
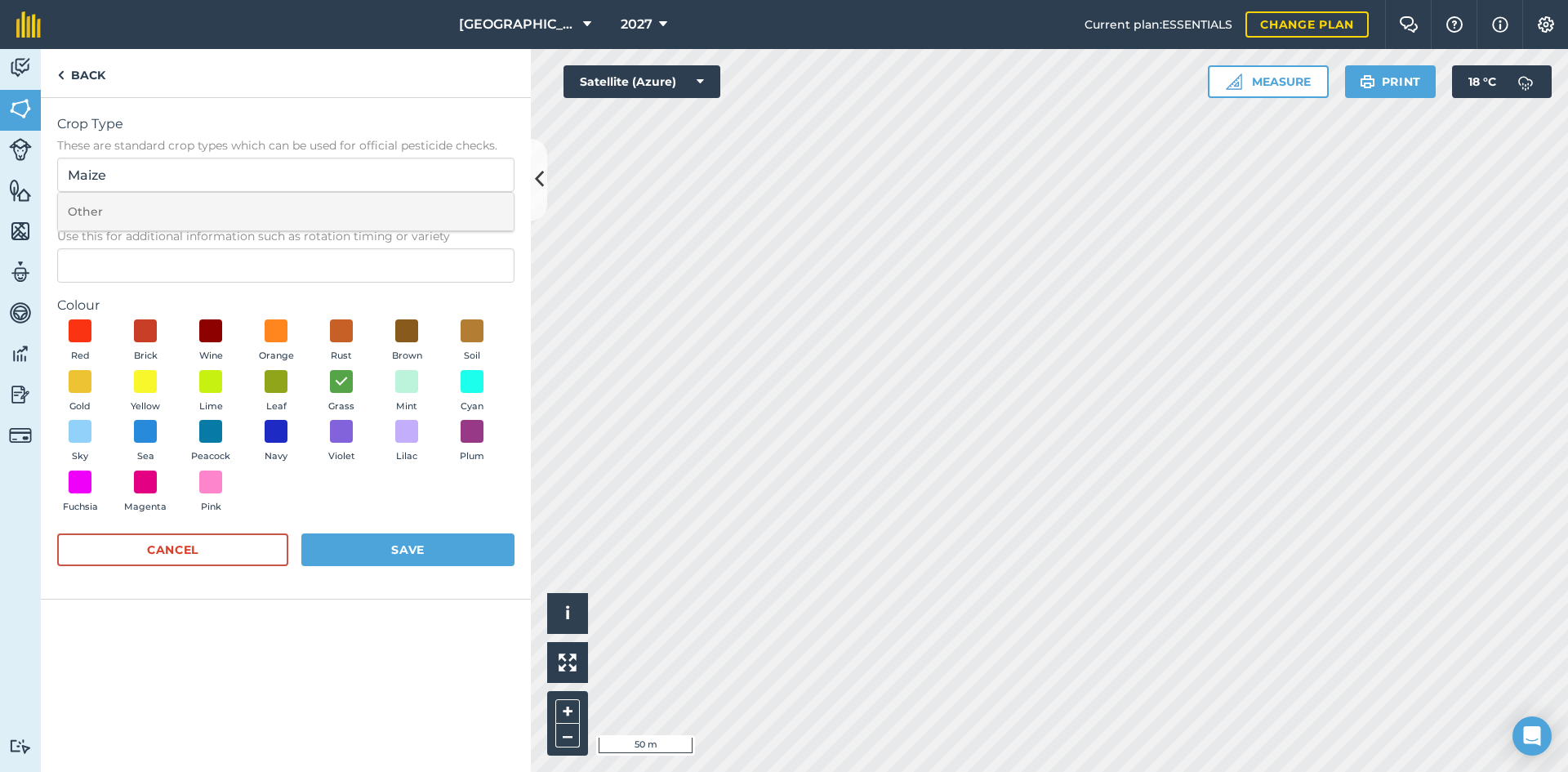
click at [292, 203] on li "Other" at bounding box center [286, 212] width 456 height 38
type input "Other"
click at [261, 257] on input "Description Optional Use this for additional information such as rotation timin…" at bounding box center [286, 265] width 457 height 34
type input "Maize"
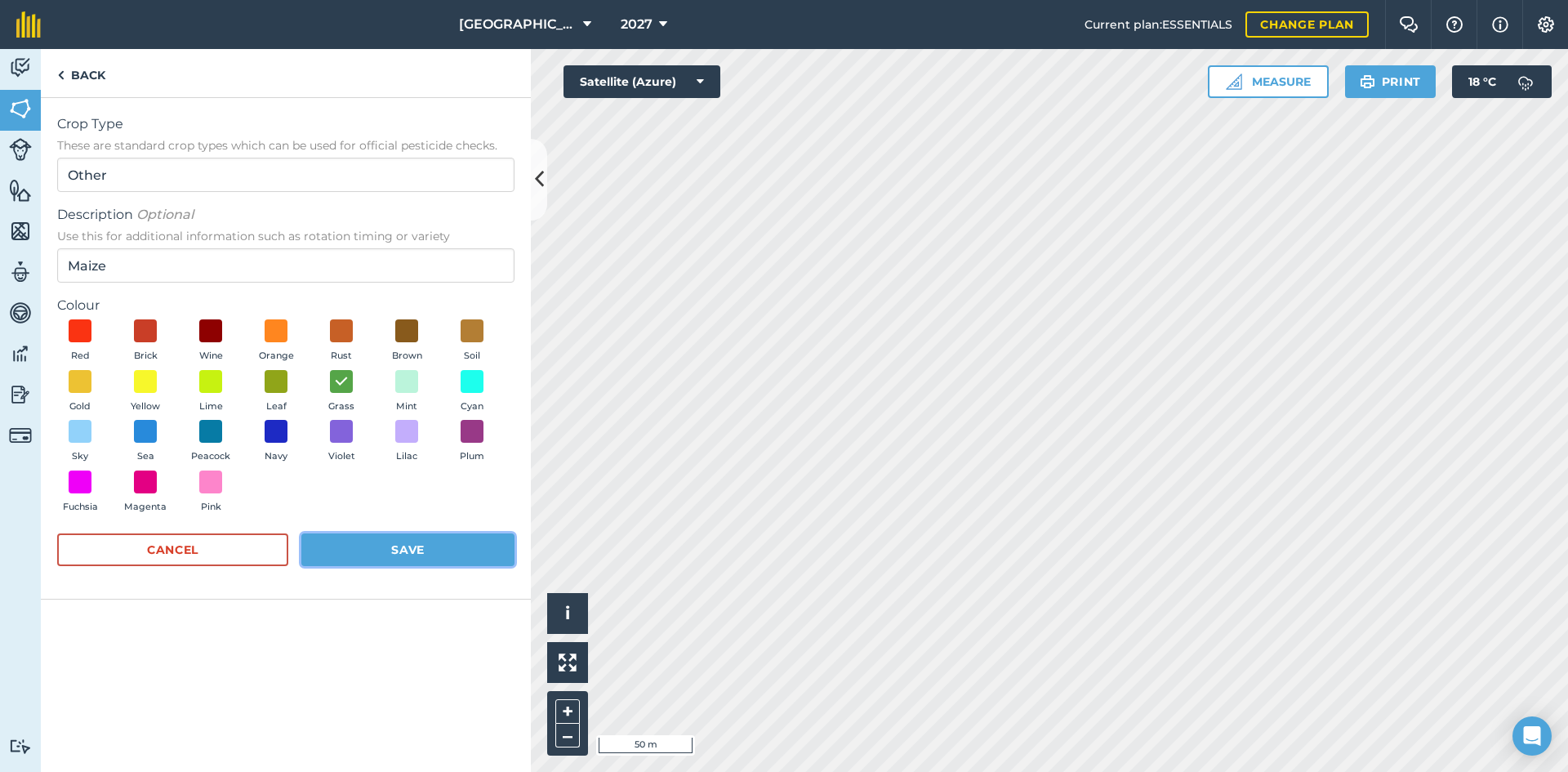
click at [472, 547] on button "Save" at bounding box center [408, 549] width 213 height 33
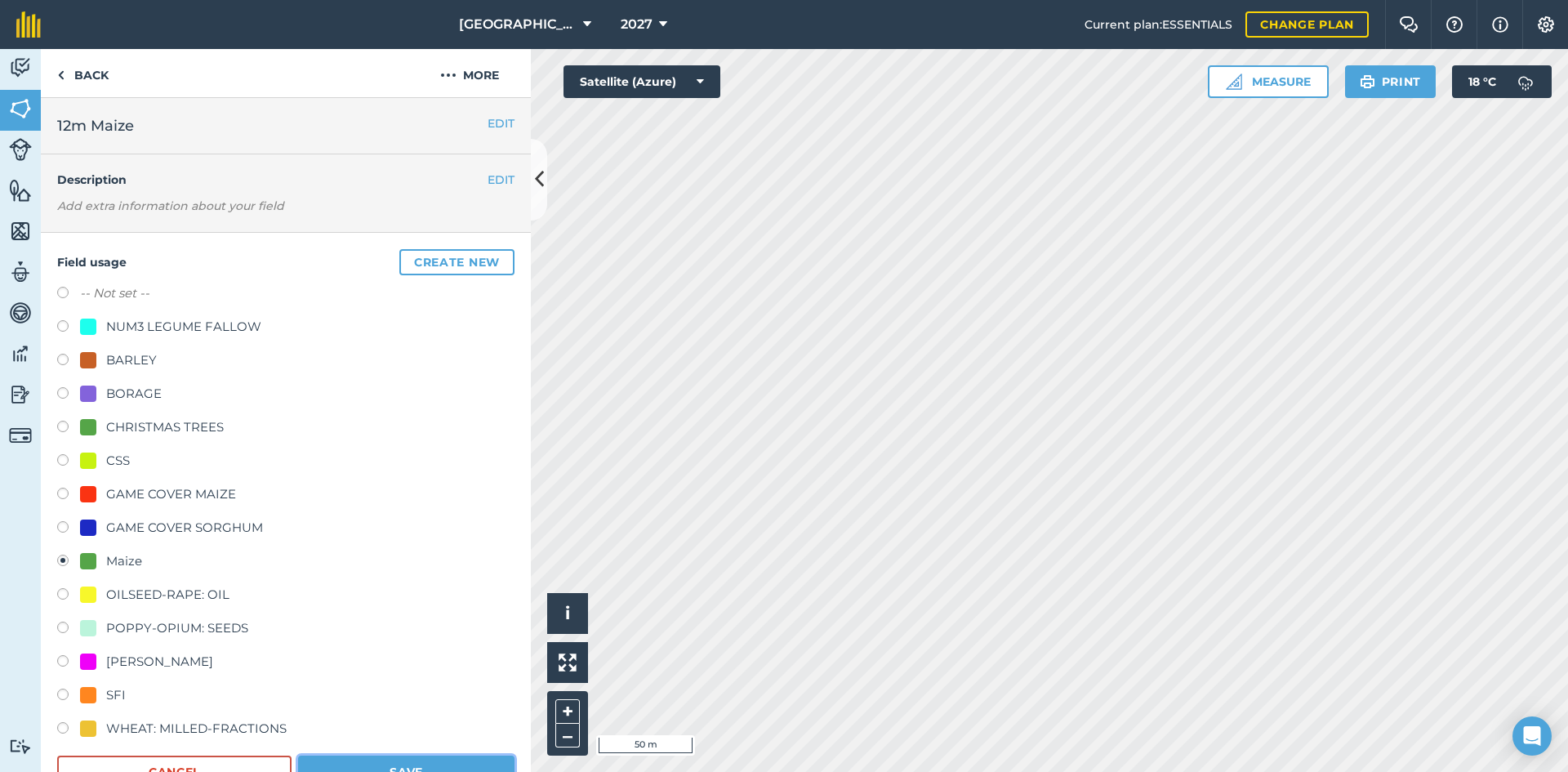
click at [354, 763] on button "Save" at bounding box center [407, 772] width 217 height 33
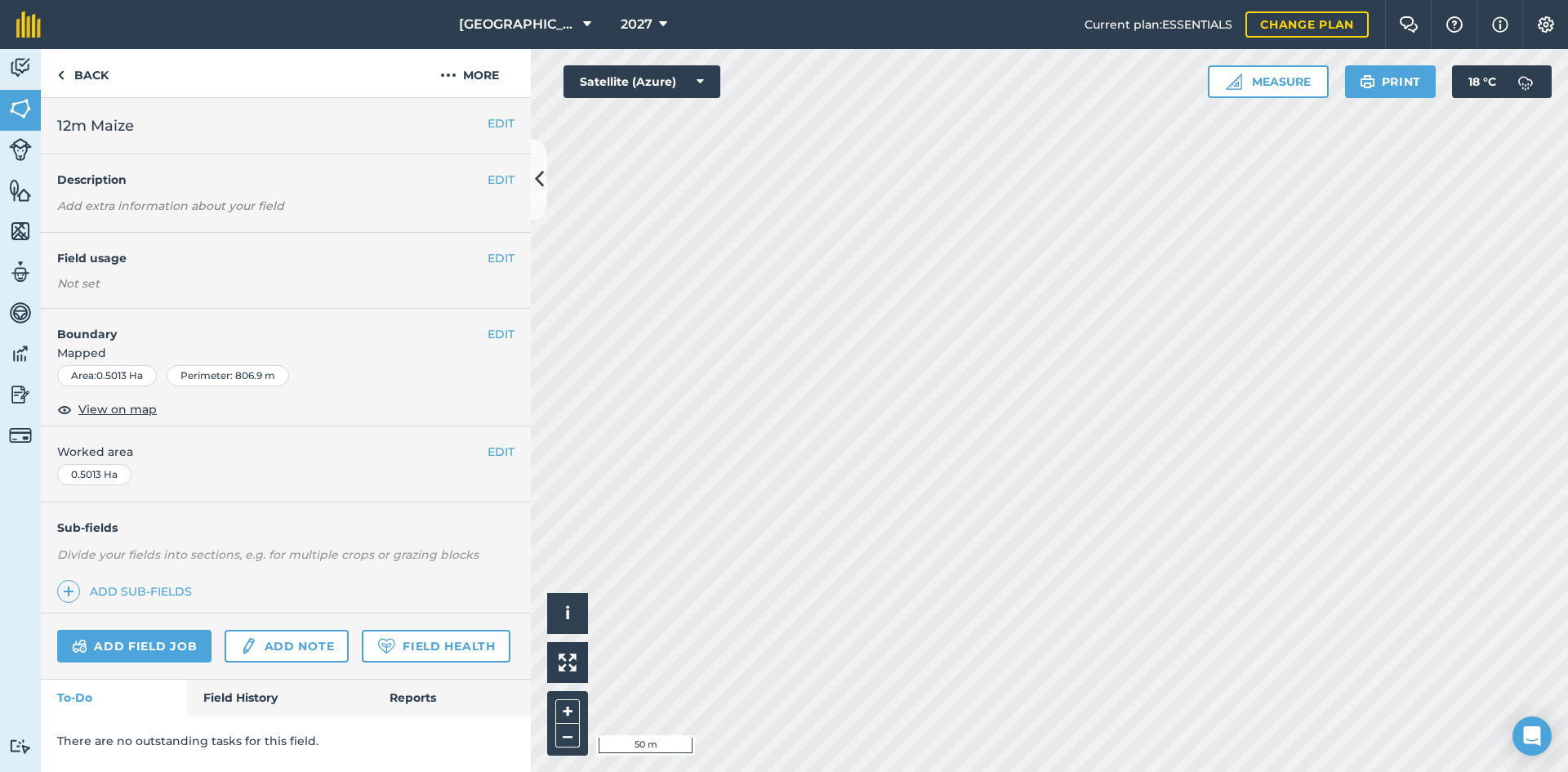
click at [521, 260] on div "EDIT Field usage Not set" at bounding box center [286, 270] width 490 height 76
click at [514, 260] on button "EDIT" at bounding box center [501, 258] width 27 height 18
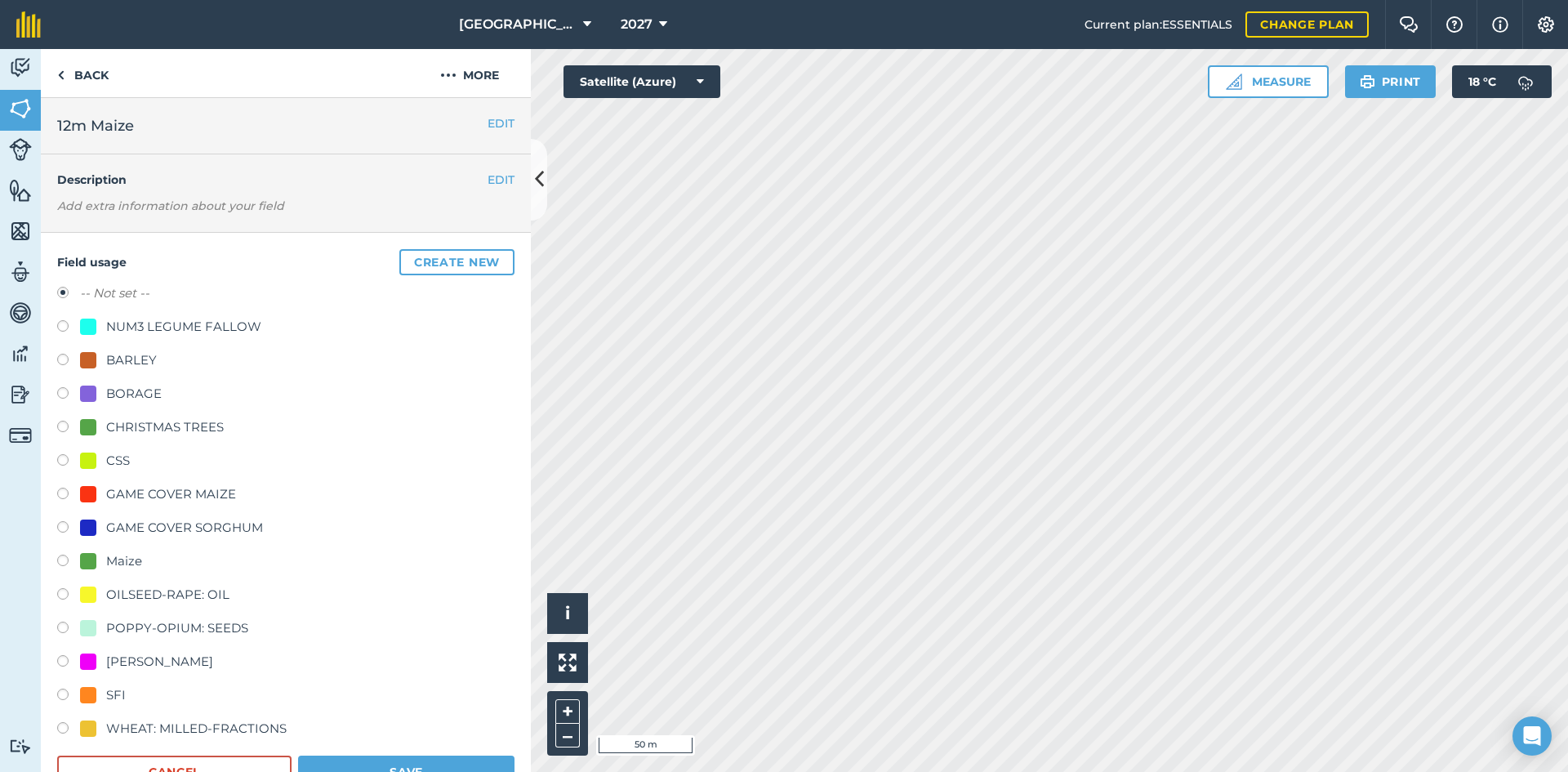
click at [120, 564] on div "Maize" at bounding box center [123, 562] width 36 height 20
radio input "true"
radio input "false"
click at [367, 758] on button "Save" at bounding box center [407, 772] width 217 height 33
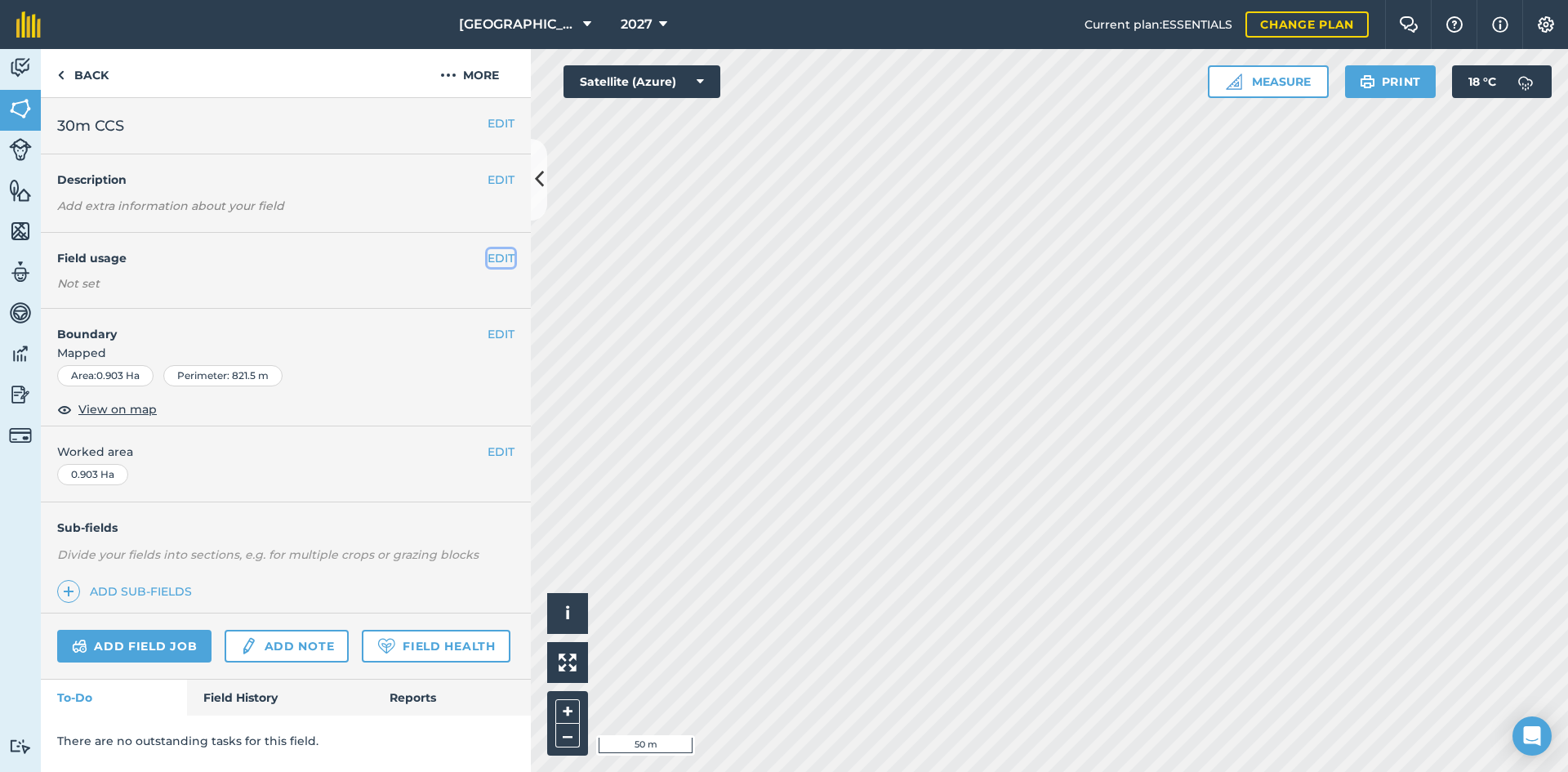
click at [503, 261] on button "EDIT" at bounding box center [501, 258] width 27 height 18
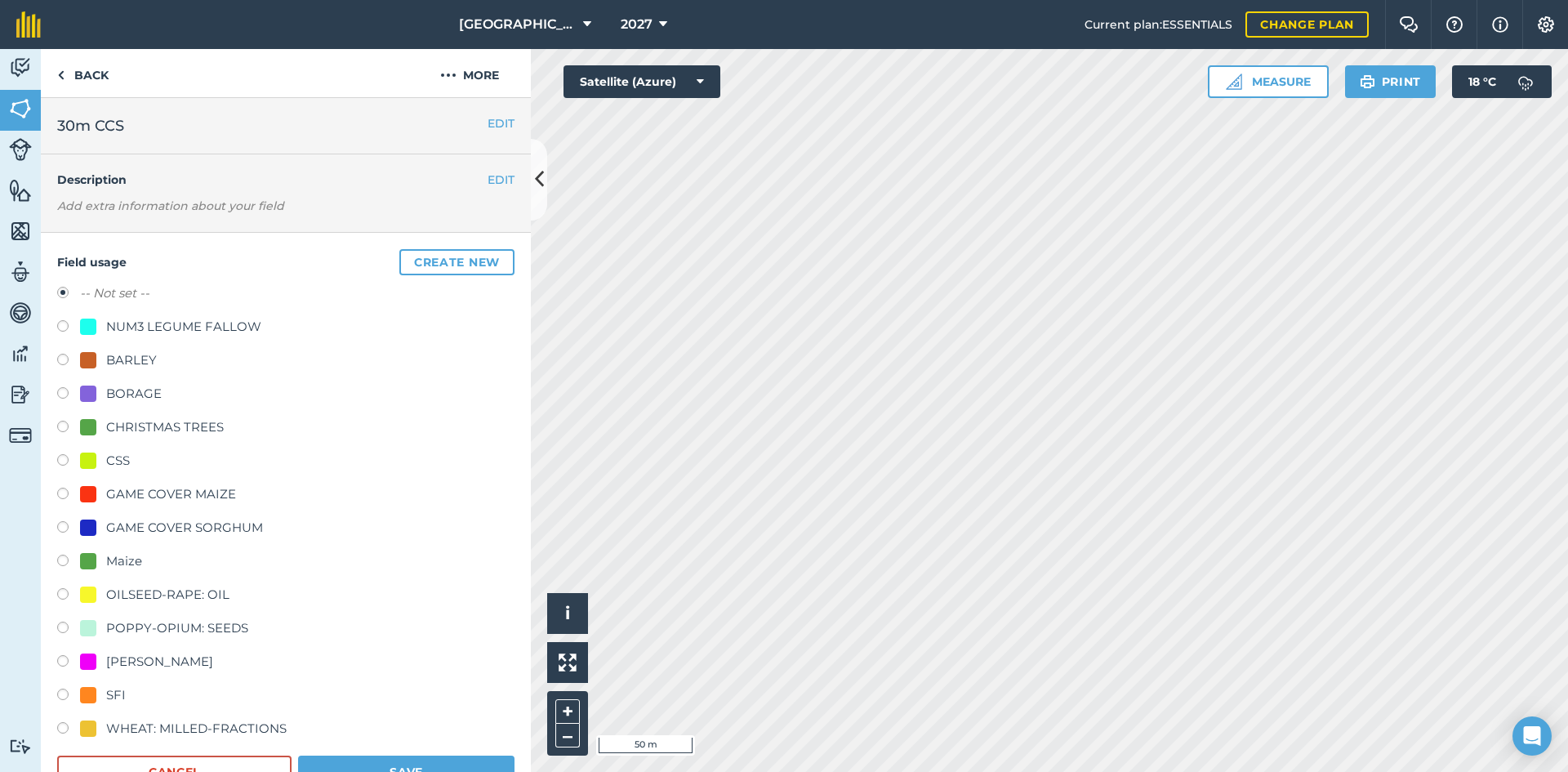
scroll to position [82, 0]
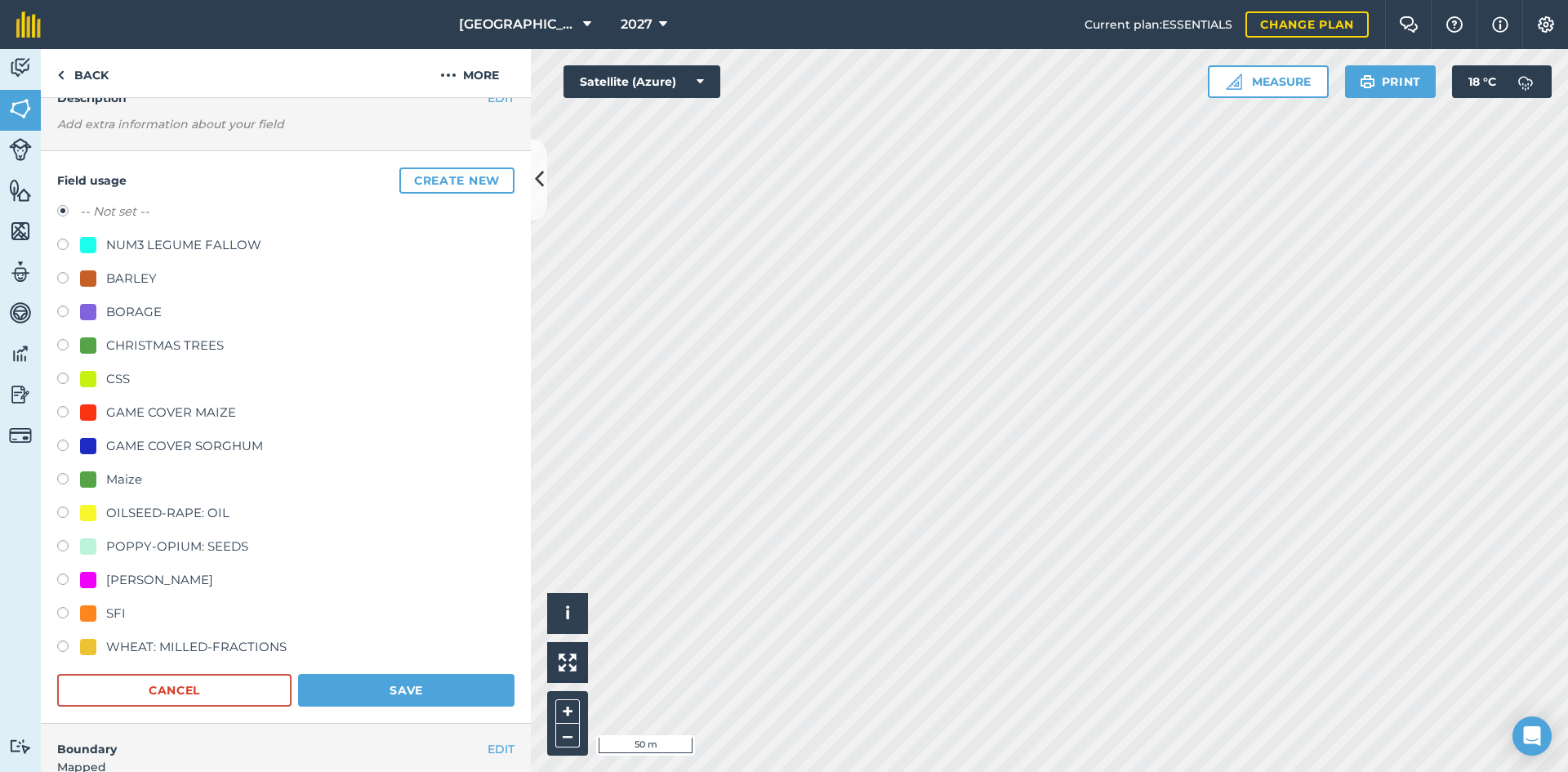
click at [106, 378] on div "CSS" at bounding box center [117, 379] width 23 height 20
radio input "true"
radio input "false"
click at [405, 682] on button "Save" at bounding box center [407, 690] width 217 height 33
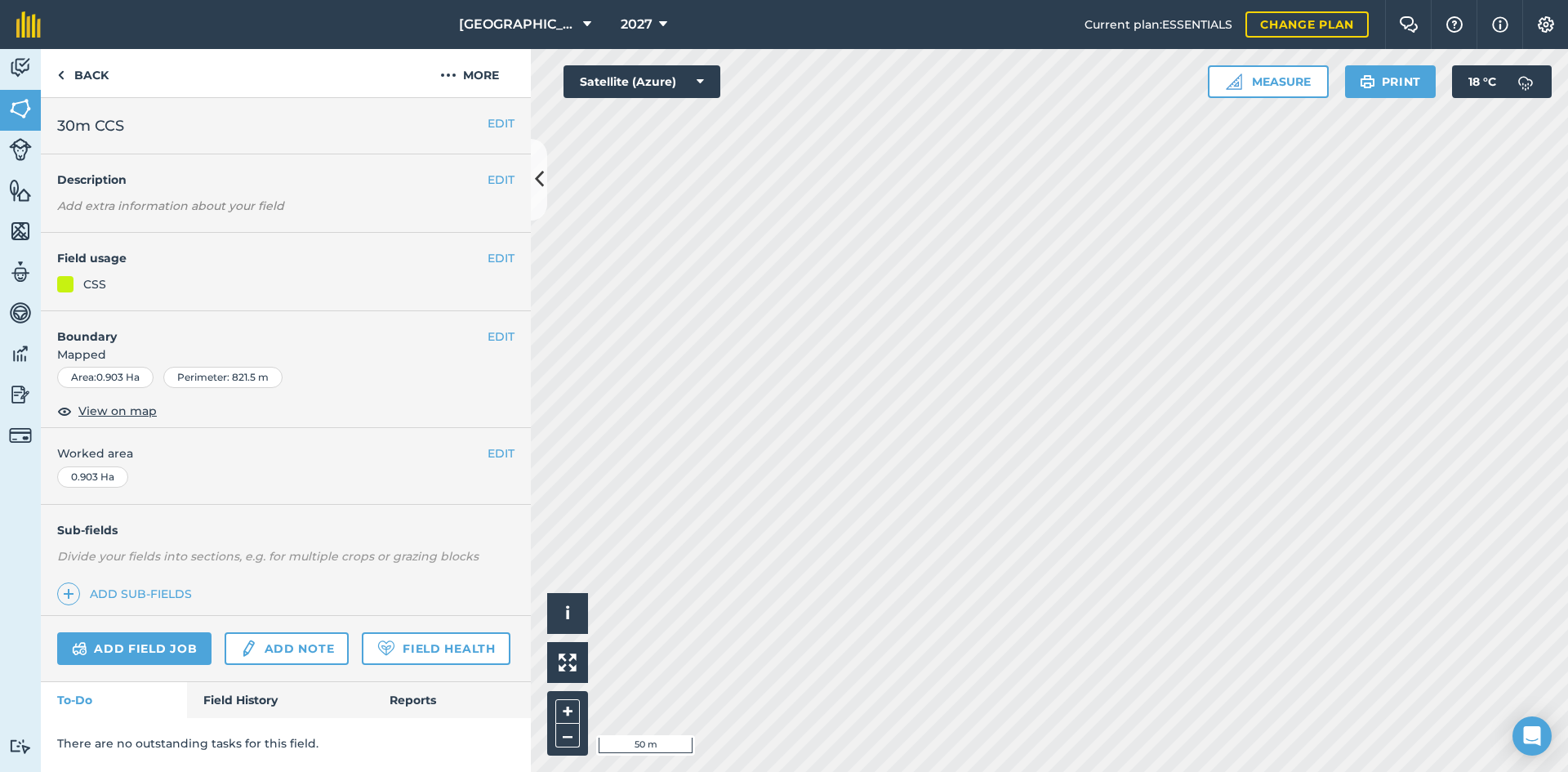
scroll to position [0, 0]
click at [499, 334] on button "EDIT" at bounding box center [501, 337] width 27 height 18
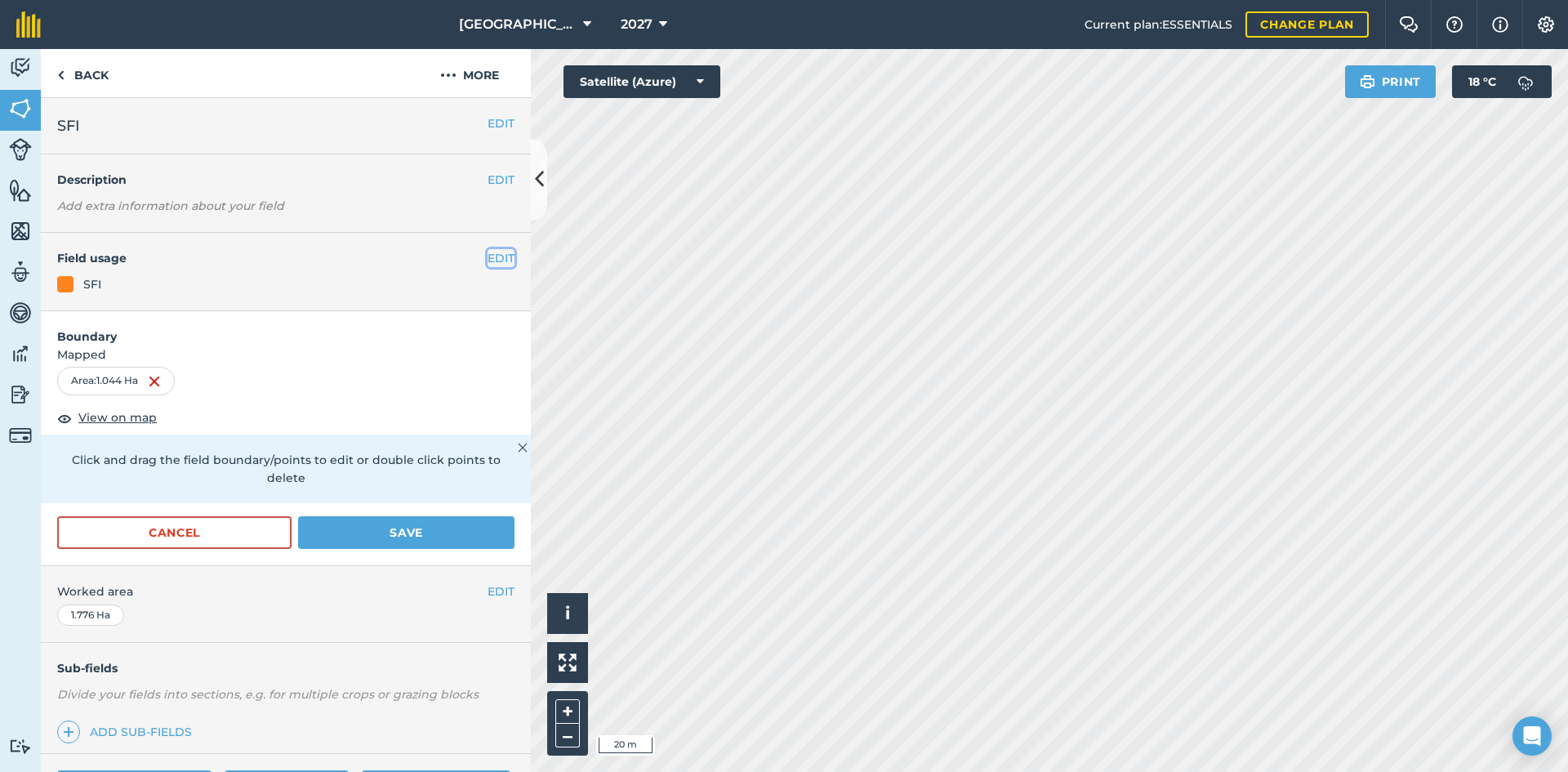
click at [499, 254] on button "EDIT" at bounding box center [501, 258] width 27 height 18
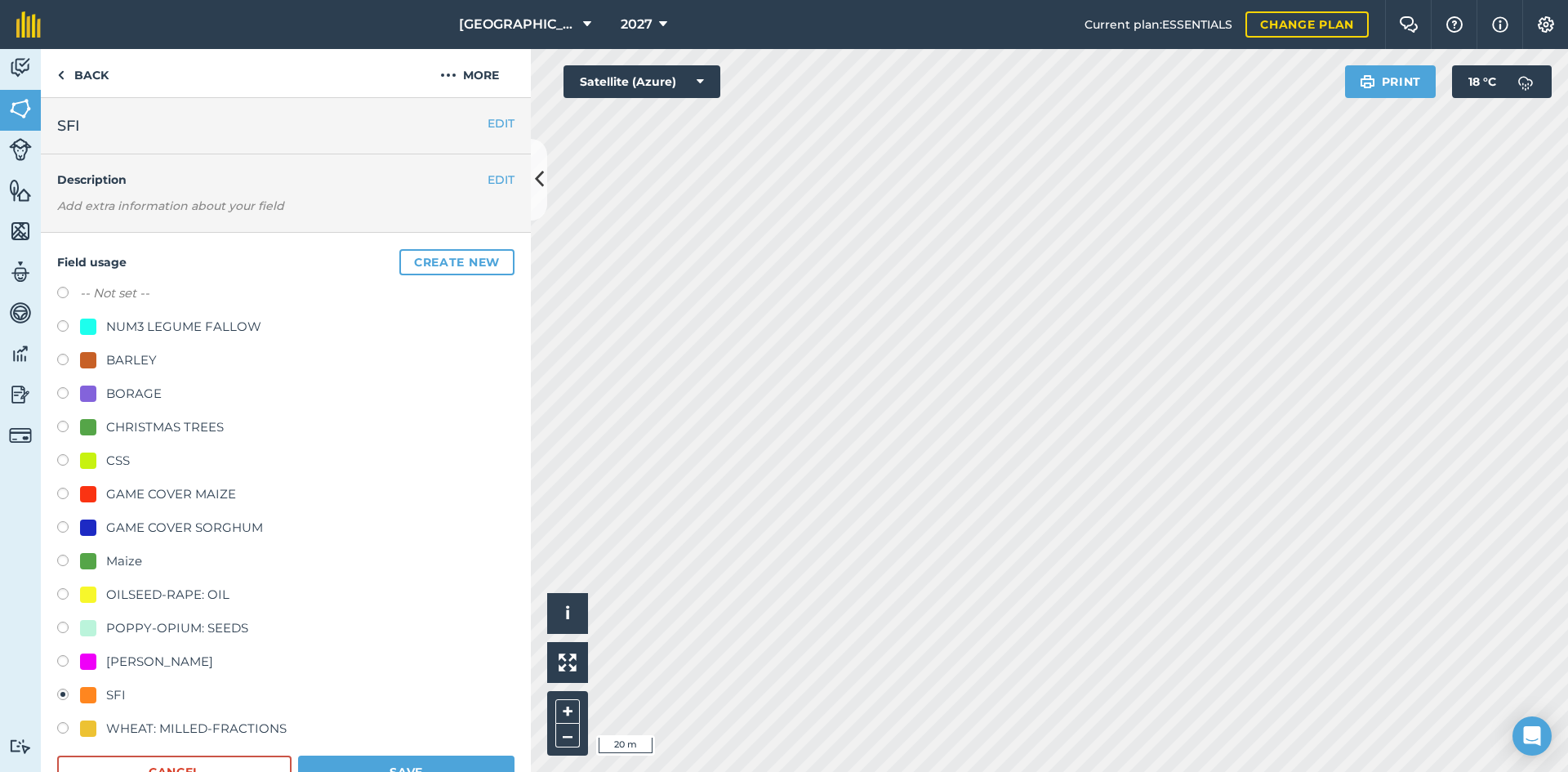
click at [107, 462] on div "CSS" at bounding box center [117, 461] width 23 height 20
radio input "true"
radio input "false"
click at [402, 764] on button "Save" at bounding box center [407, 772] width 217 height 33
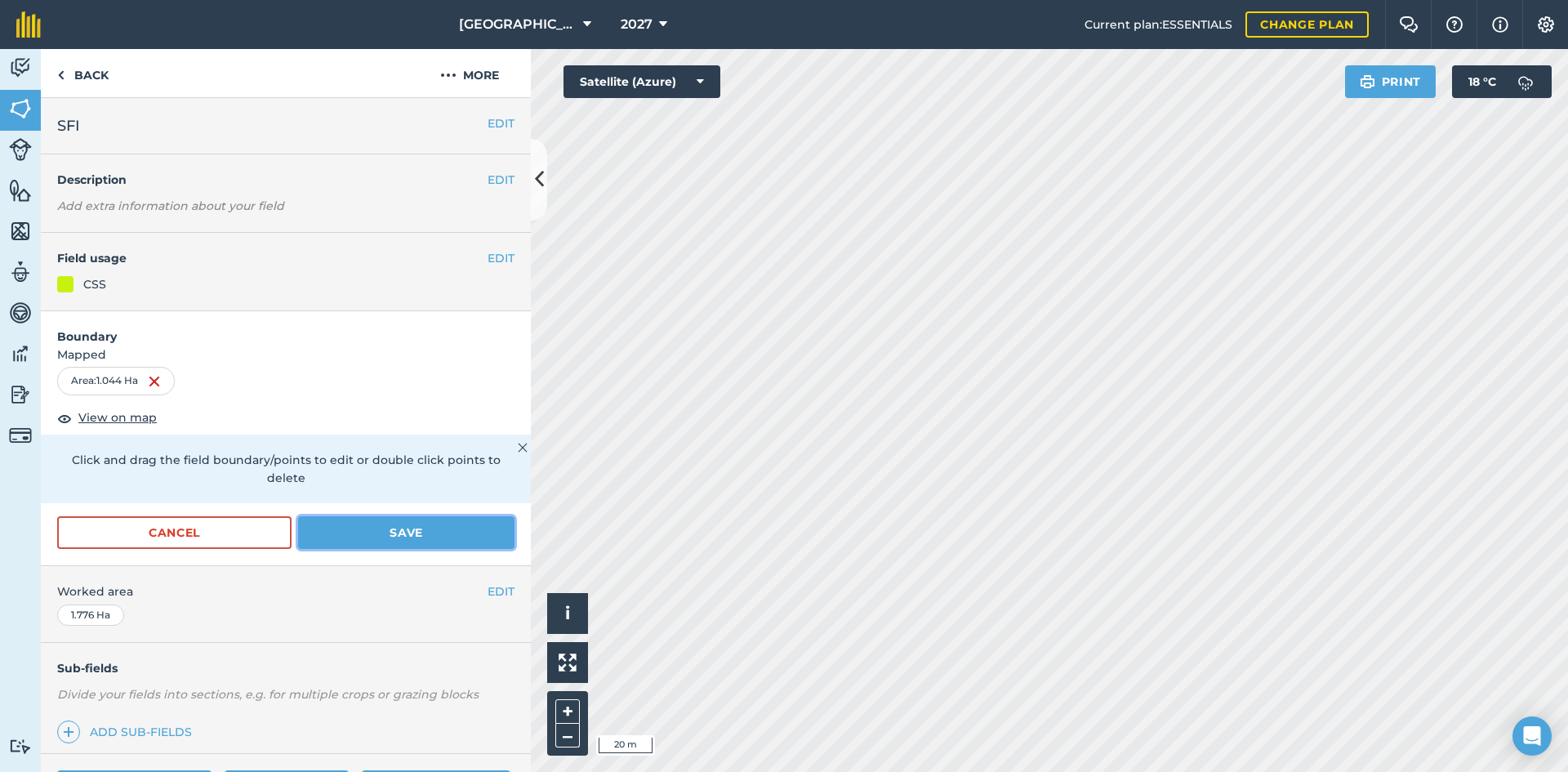
click at [409, 532] on button "Save" at bounding box center [407, 533] width 217 height 33
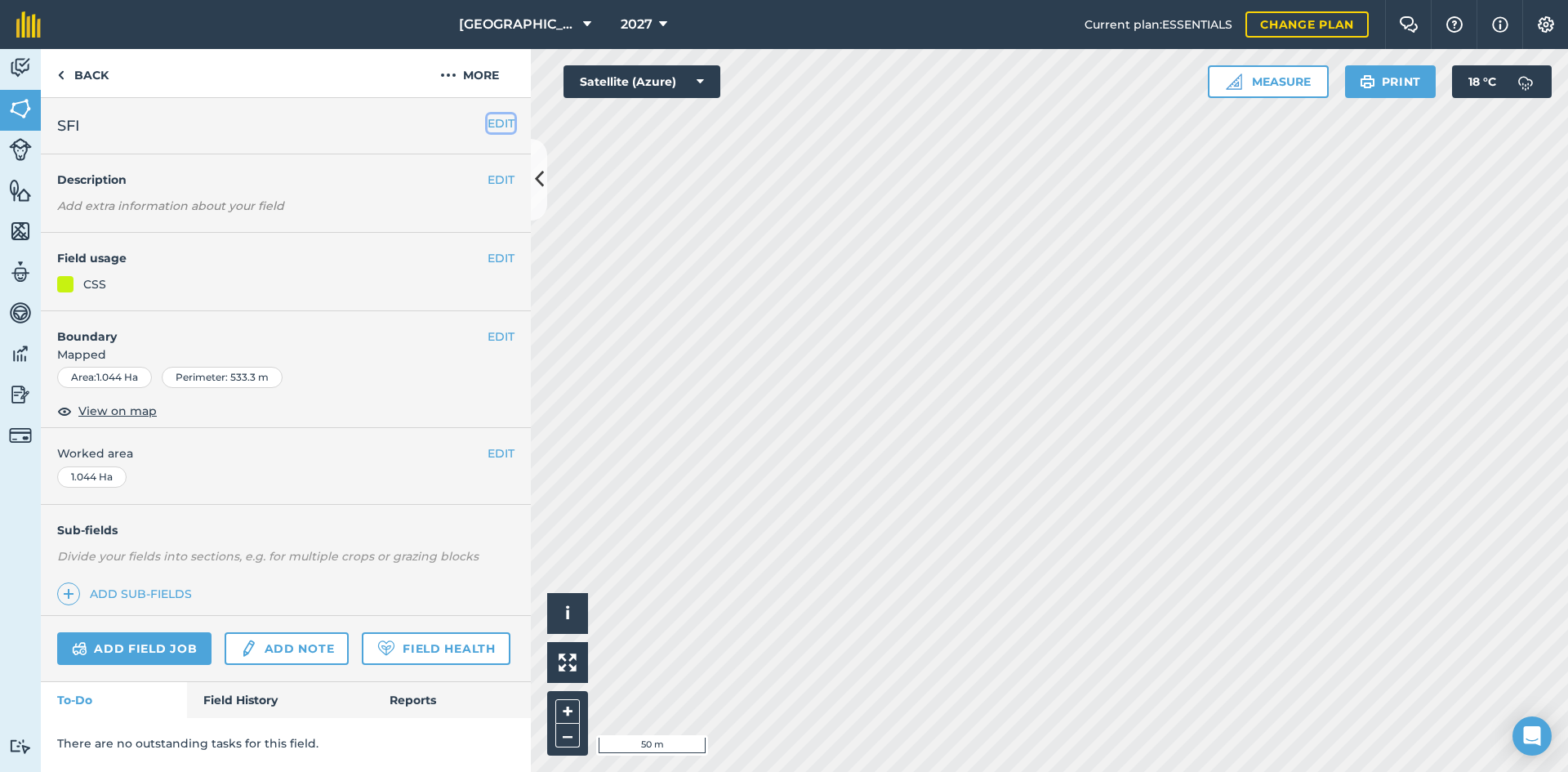
click at [505, 120] on button "EDIT" at bounding box center [501, 123] width 27 height 18
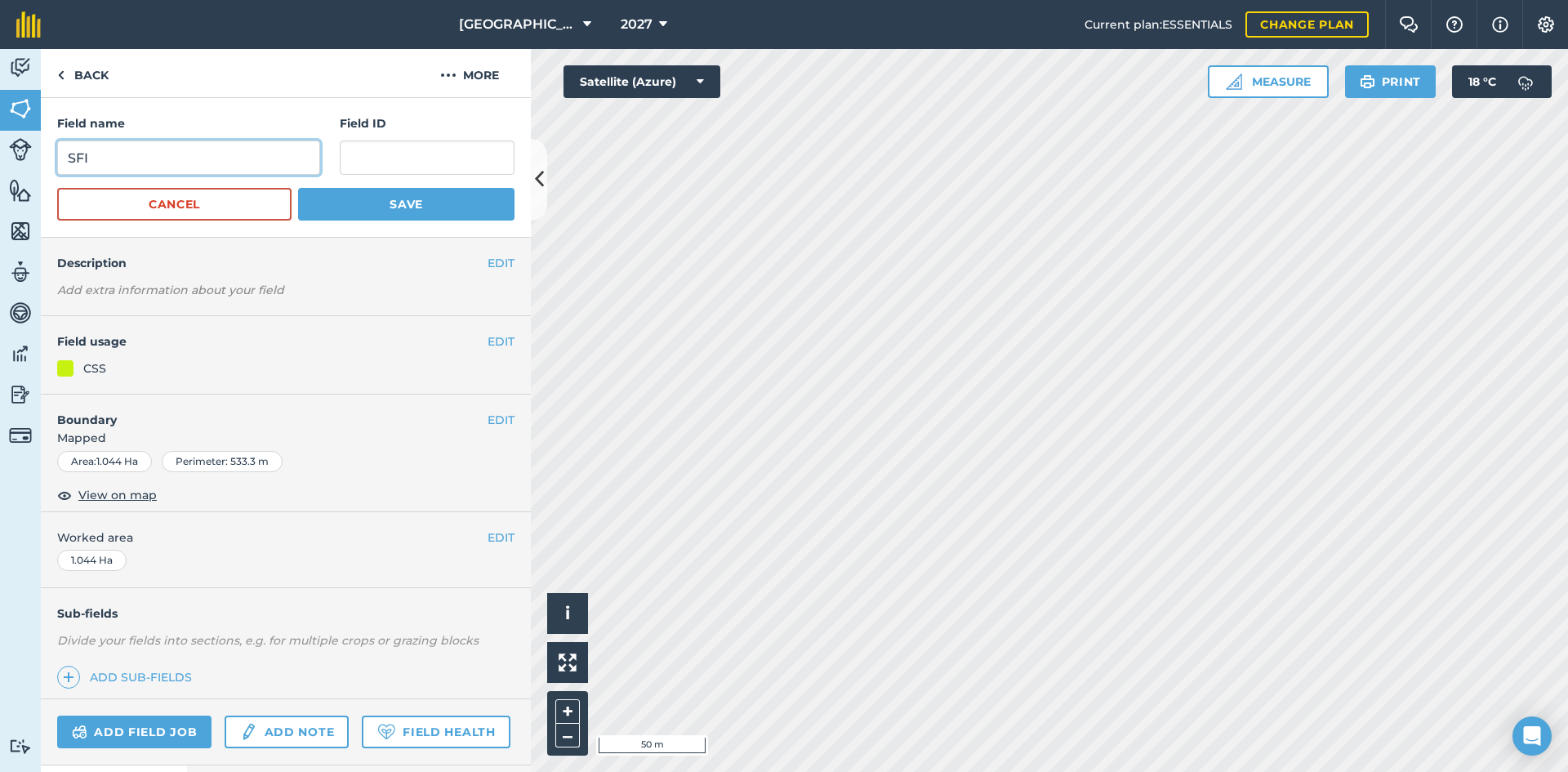
click at [162, 163] on input "SFI" at bounding box center [189, 158] width 263 height 34
drag, startPoint x: 131, startPoint y: 163, endPoint x: 9, endPoint y: 152, distance: 122.5
click at [9, 152] on div "Activity Fields Livestock Features Maps Team Vehicles Data Reporting Billing Tu…" at bounding box center [784, 411] width 1568 height 724
type input "Winter Bird Food"
click at [397, 198] on button "Save" at bounding box center [407, 203] width 217 height 33
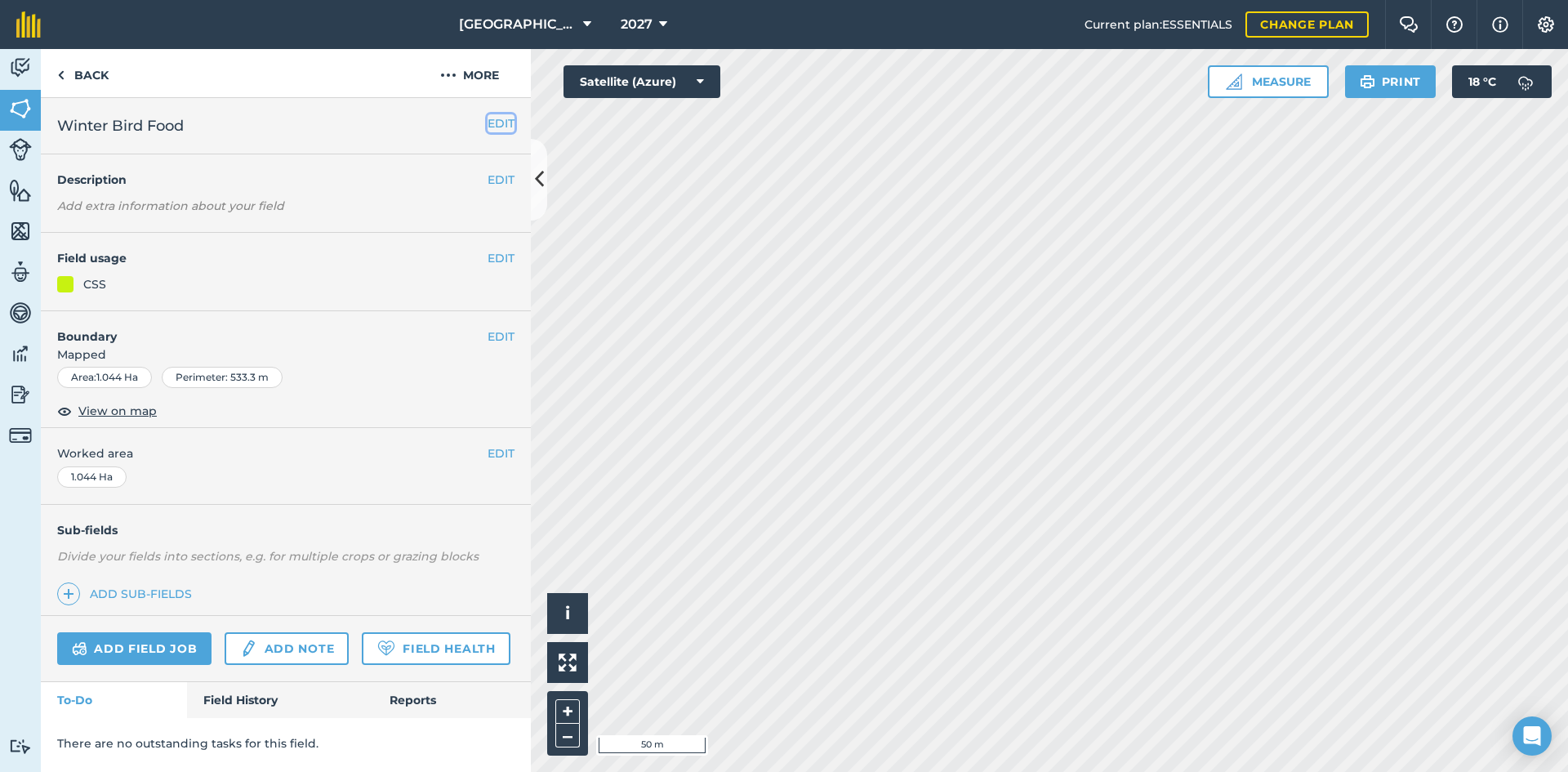
click at [505, 119] on button "EDIT" at bounding box center [501, 123] width 27 height 18
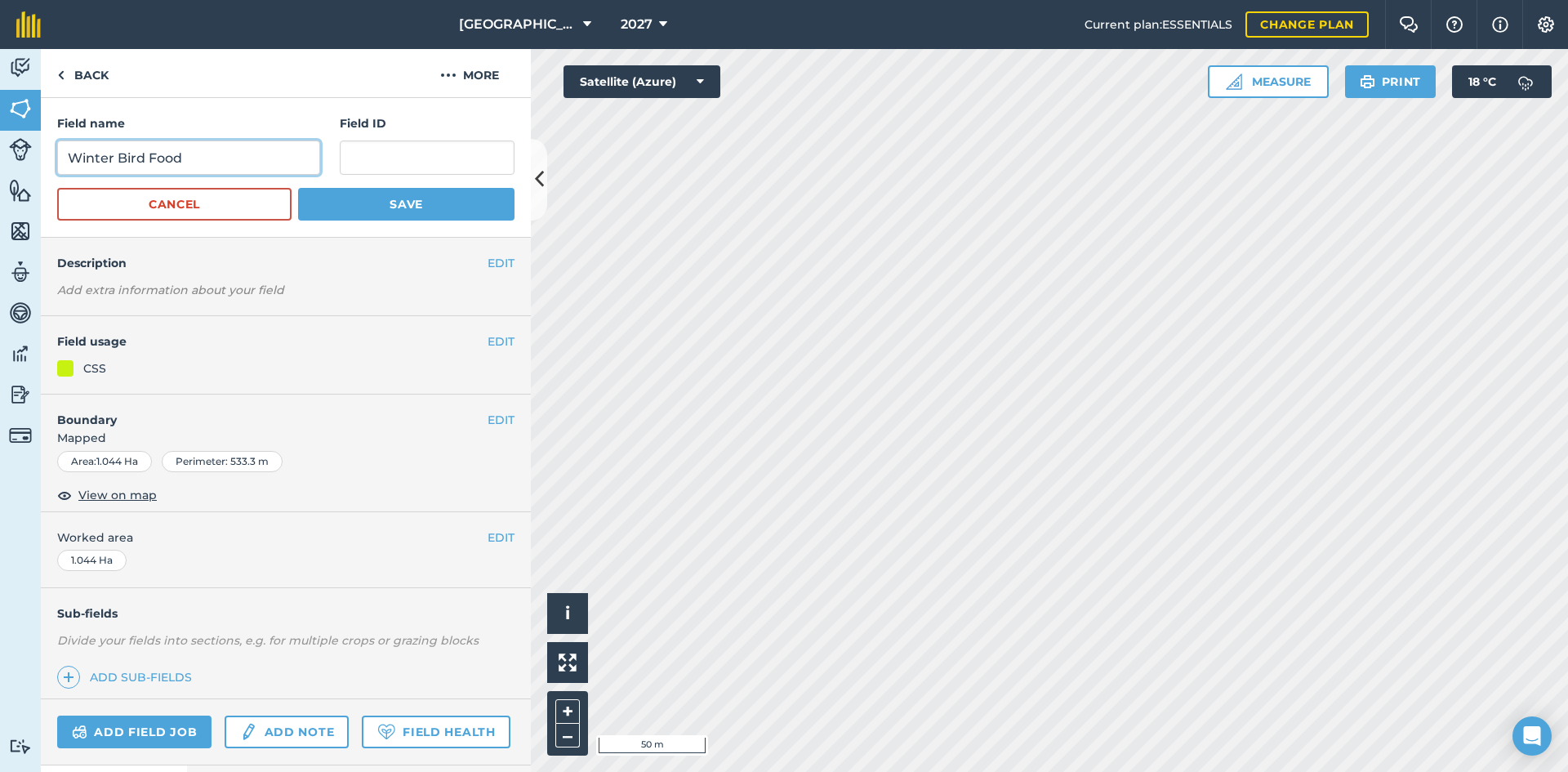
click at [282, 146] on input "Winter Bird Food" at bounding box center [189, 158] width 263 height 34
type input "Winter Bird Food CCS"
click at [396, 203] on button "Save" at bounding box center [407, 203] width 217 height 33
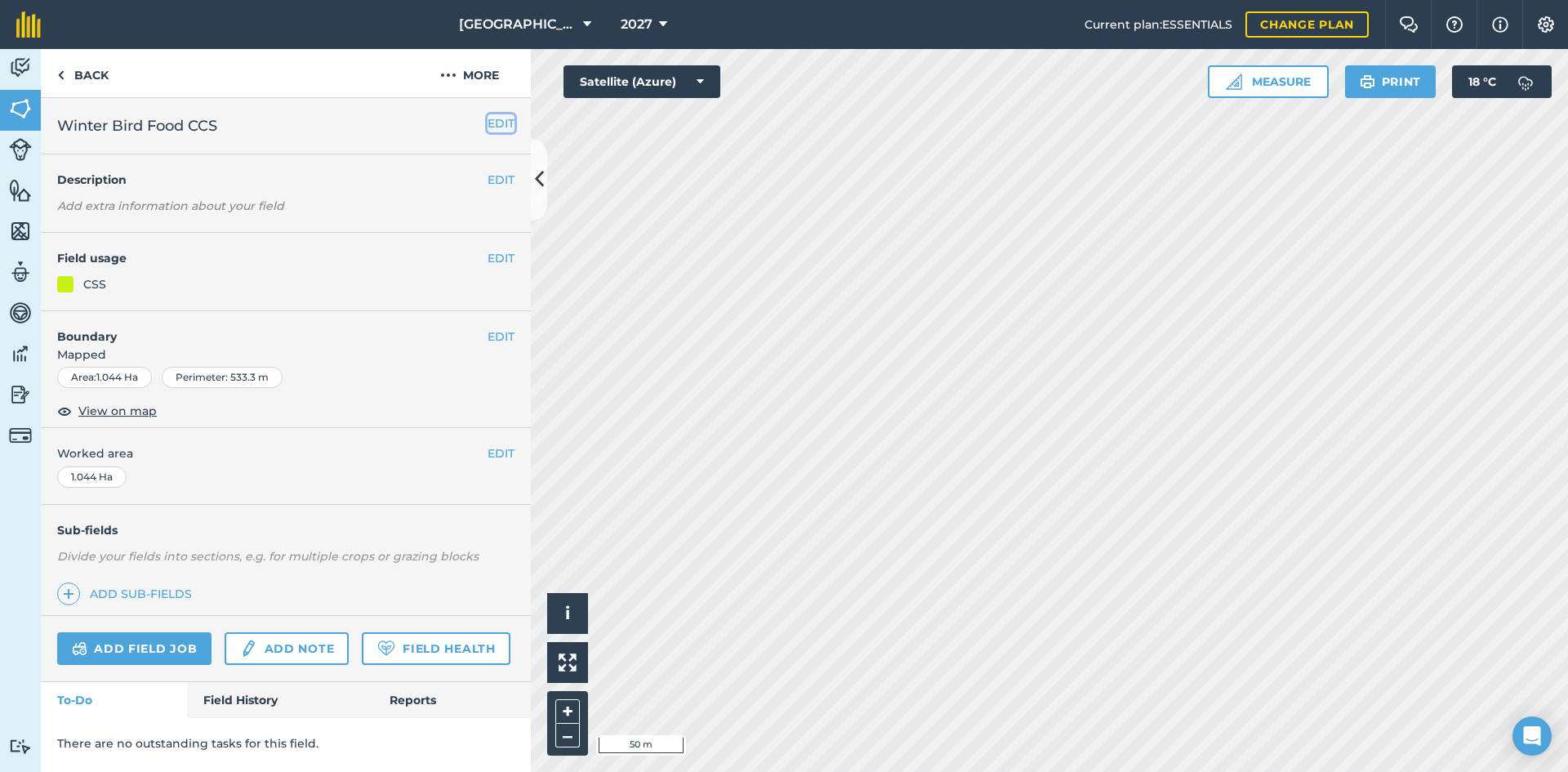
click at [510, 120] on button "EDIT" at bounding box center [501, 123] width 27 height 18
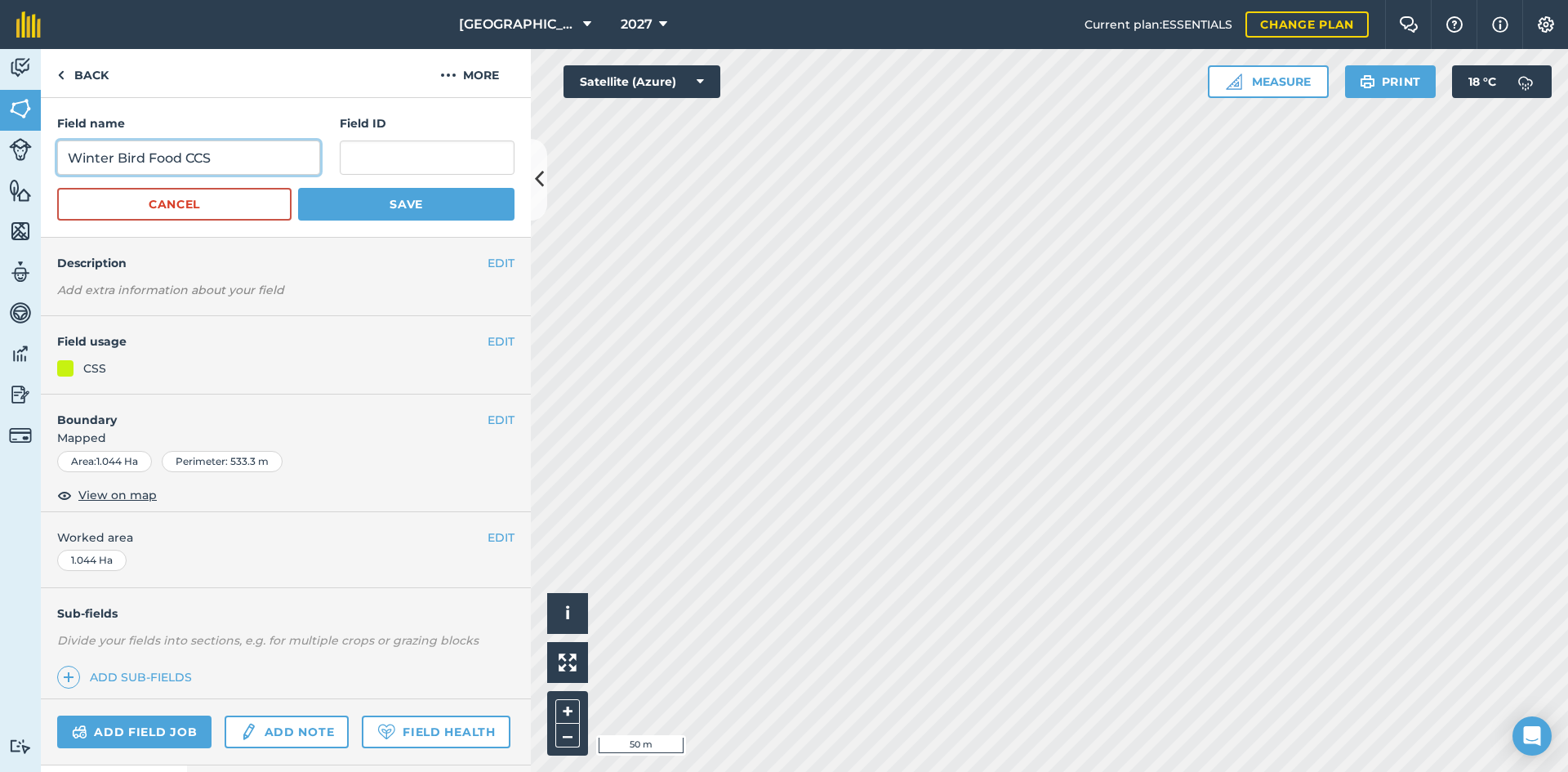
drag, startPoint x: 262, startPoint y: 159, endPoint x: 272, endPoint y: 159, distance: 10.0
click at [264, 159] on input "Winter Bird Food CCS" at bounding box center [189, 158] width 263 height 34
type input "Winter Bird Food CCS AB9"
click at [487, 197] on button "Save" at bounding box center [407, 203] width 217 height 33
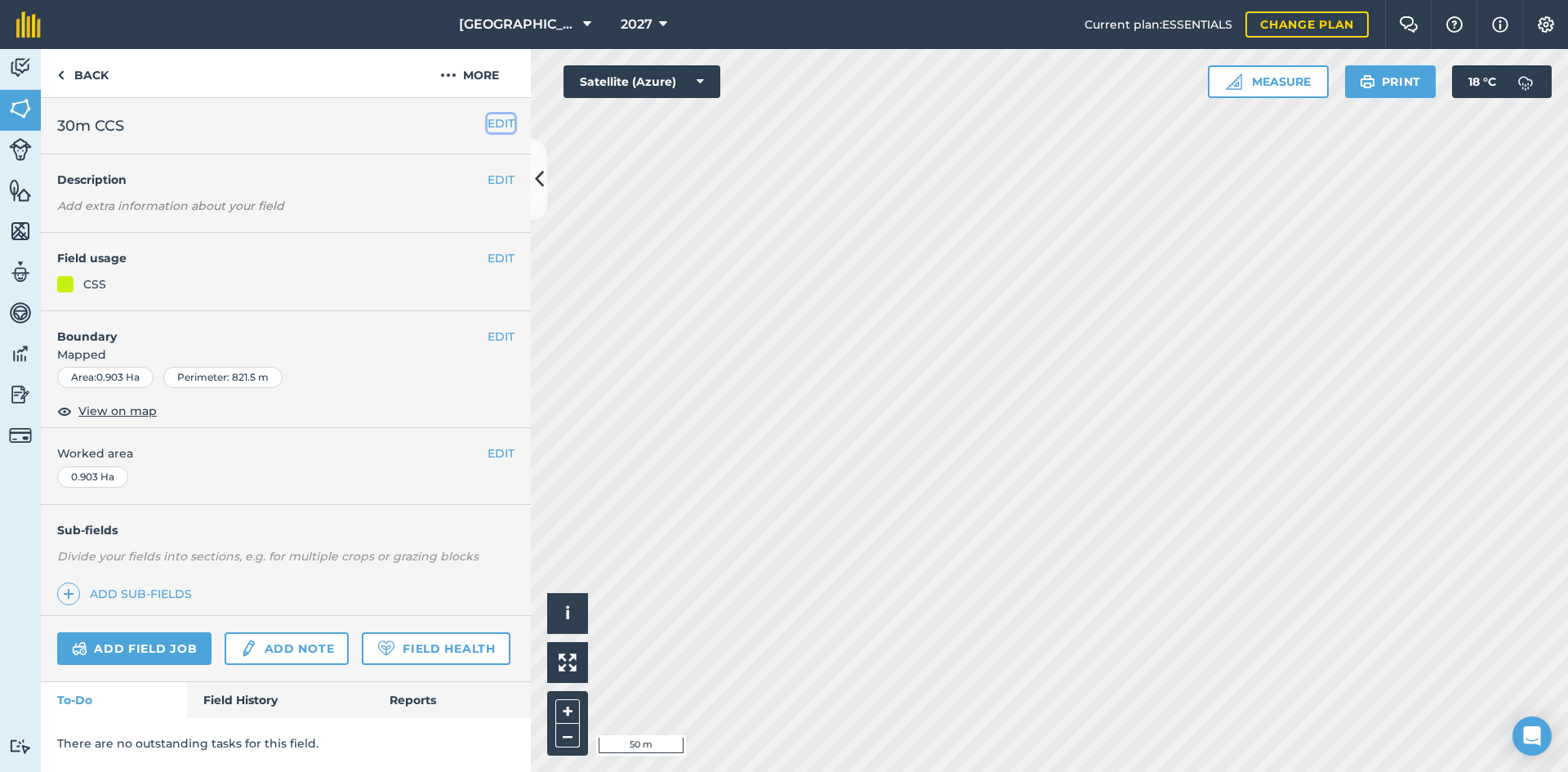
click at [507, 125] on button "EDIT" at bounding box center [501, 123] width 27 height 18
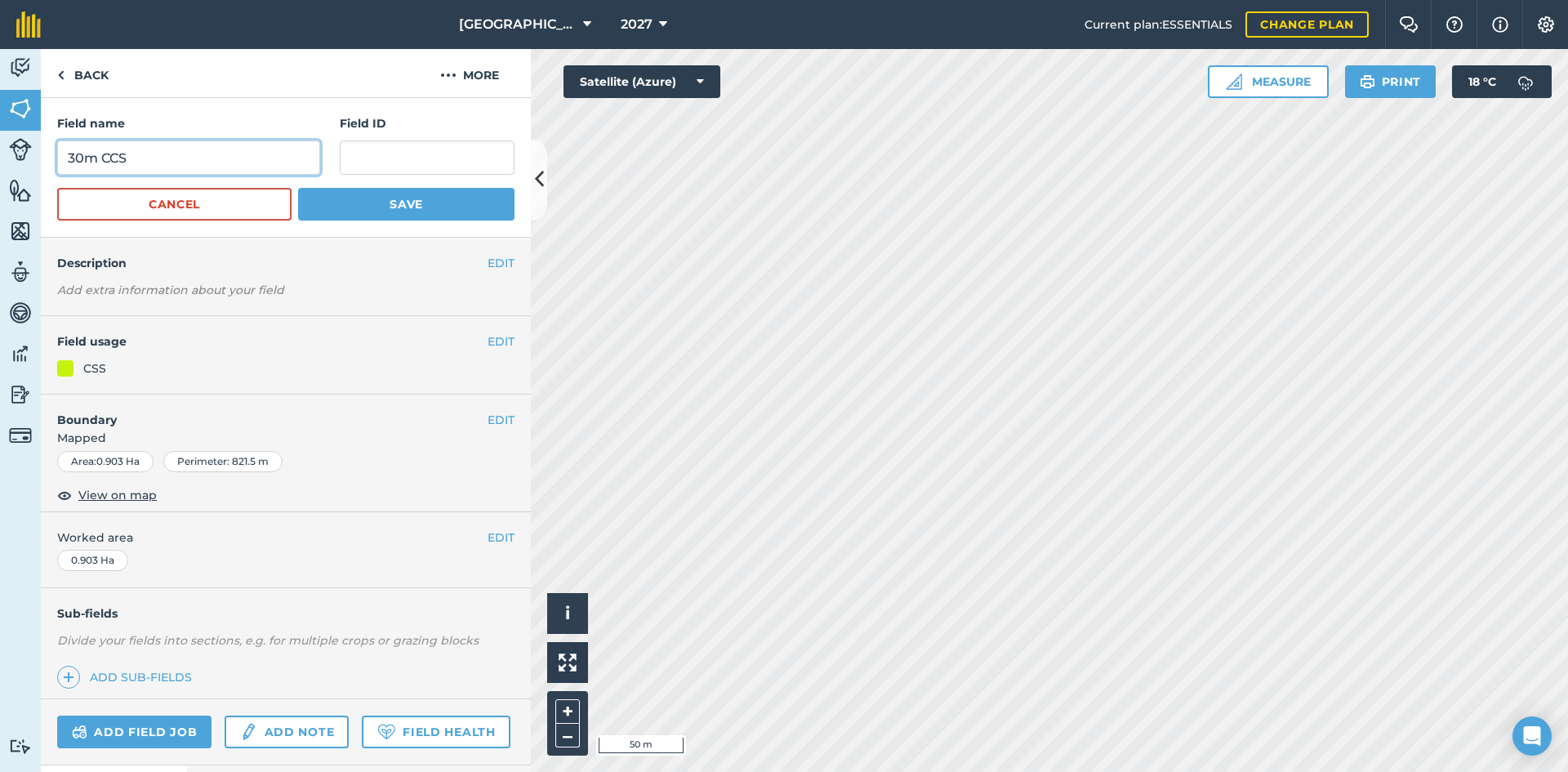
click at [156, 153] on input "30m CCS" at bounding box center [189, 158] width 263 height 34
click at [179, 169] on input "30m CCS" at bounding box center [189, 158] width 263 height 34
drag, startPoint x: 125, startPoint y: 154, endPoint x: 100, endPoint y: 156, distance: 25.1
click at [100, 156] on input "30m CCS Winter Bird Food AB9" at bounding box center [189, 158] width 263 height 34
click at [217, 158] on input "30m Winter Bird Food AB9" at bounding box center [189, 158] width 263 height 34
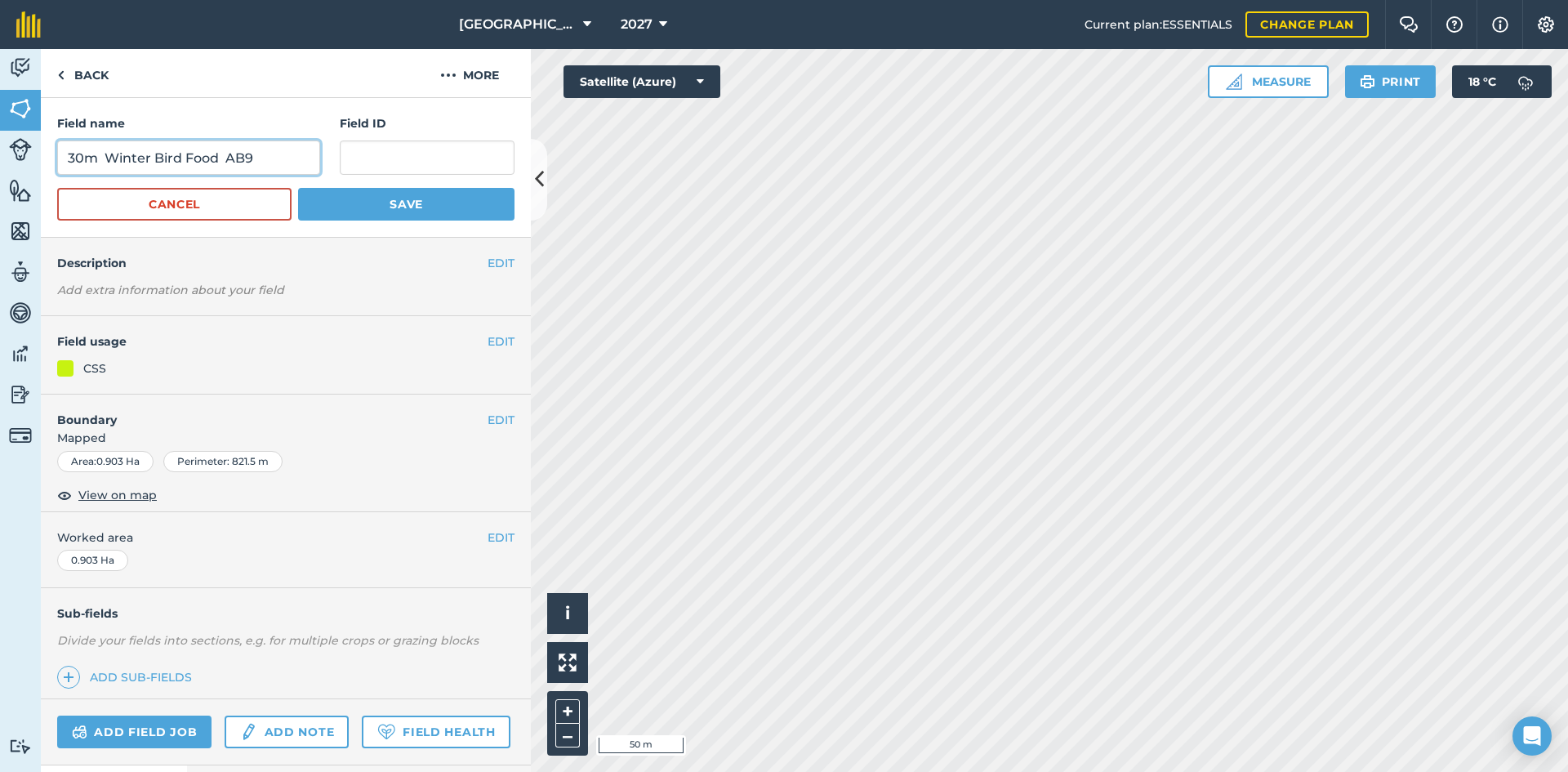
paste input "CCS"
type input "30m Winter Bird Food CCS AB9"
click at [318, 203] on button "Save" at bounding box center [407, 203] width 217 height 33
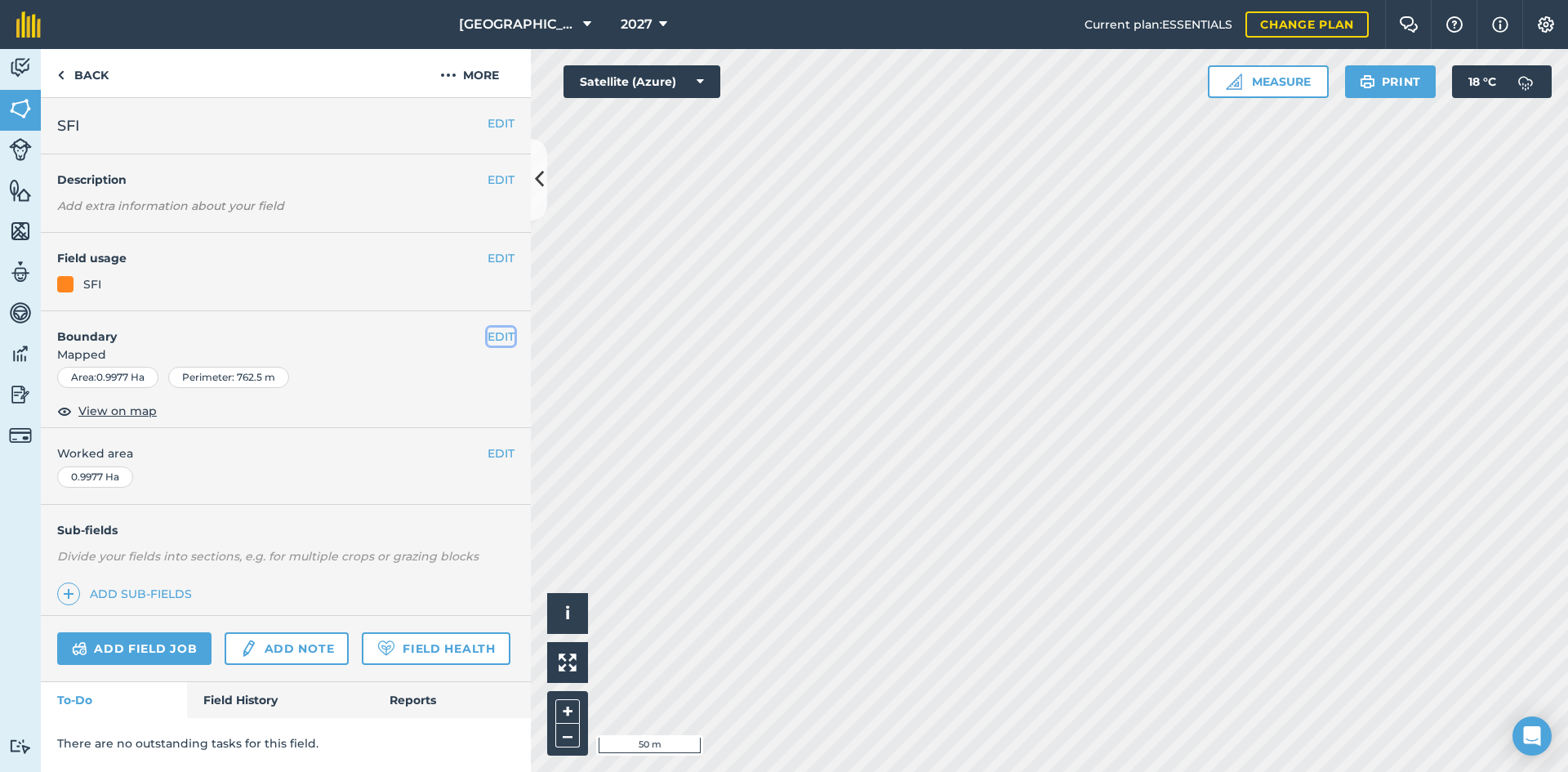
click at [492, 341] on button "EDIT" at bounding box center [501, 337] width 27 height 18
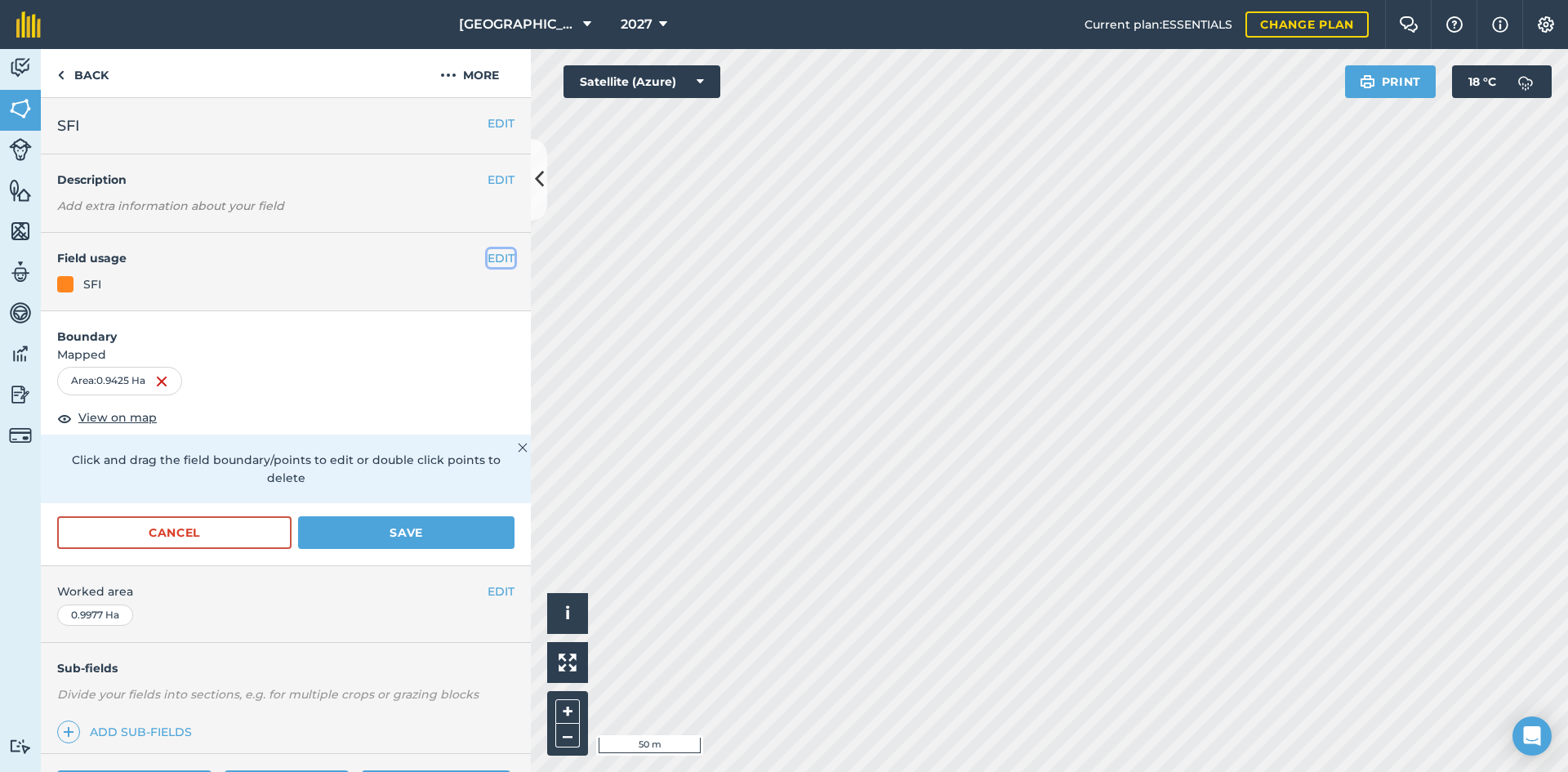
click at [491, 260] on button "EDIT" at bounding box center [501, 258] width 27 height 18
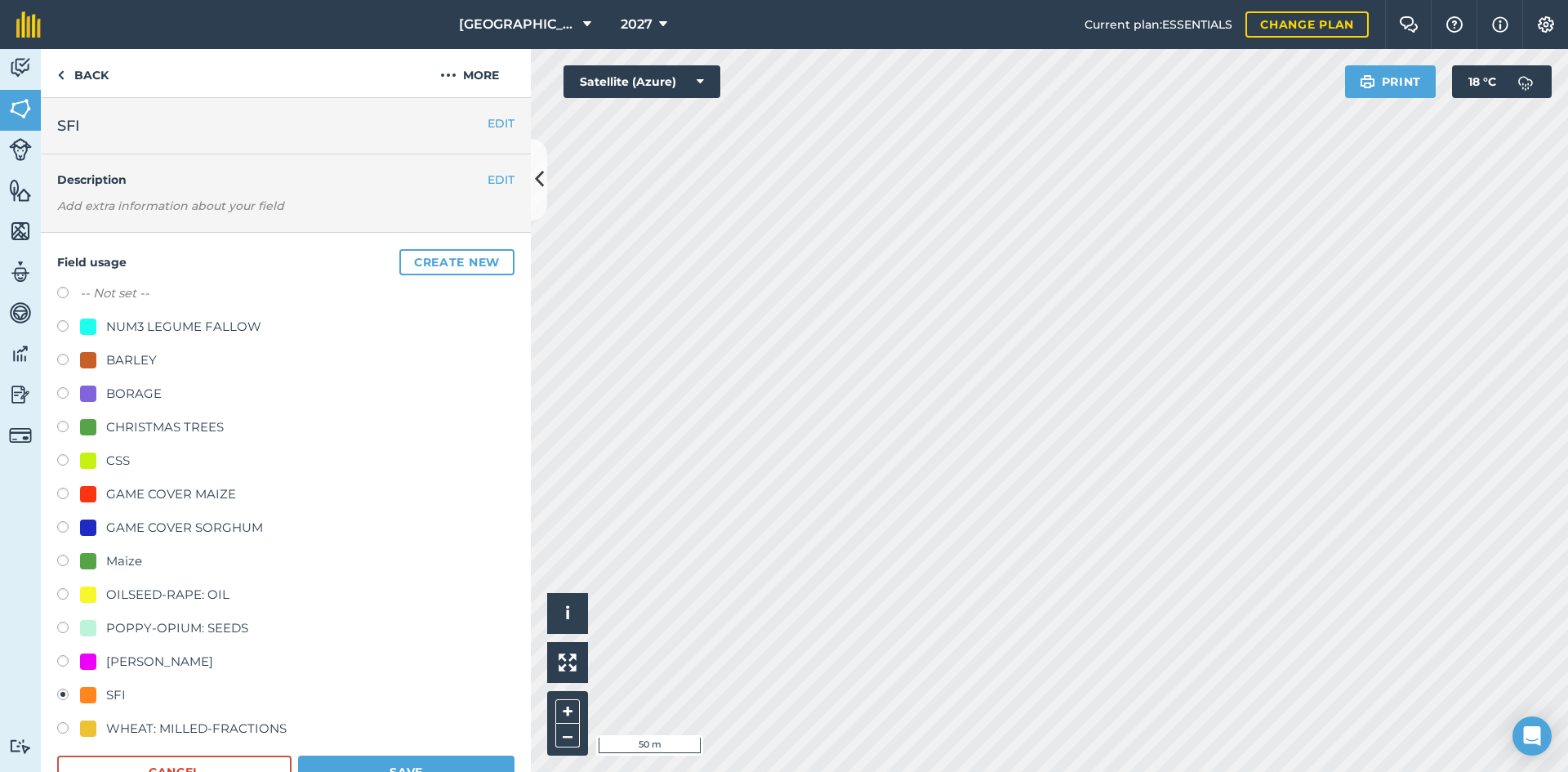
click at [117, 459] on div "CSS" at bounding box center [117, 461] width 23 height 20
radio input "true"
radio input "false"
click at [410, 764] on button "Save" at bounding box center [407, 772] width 217 height 33
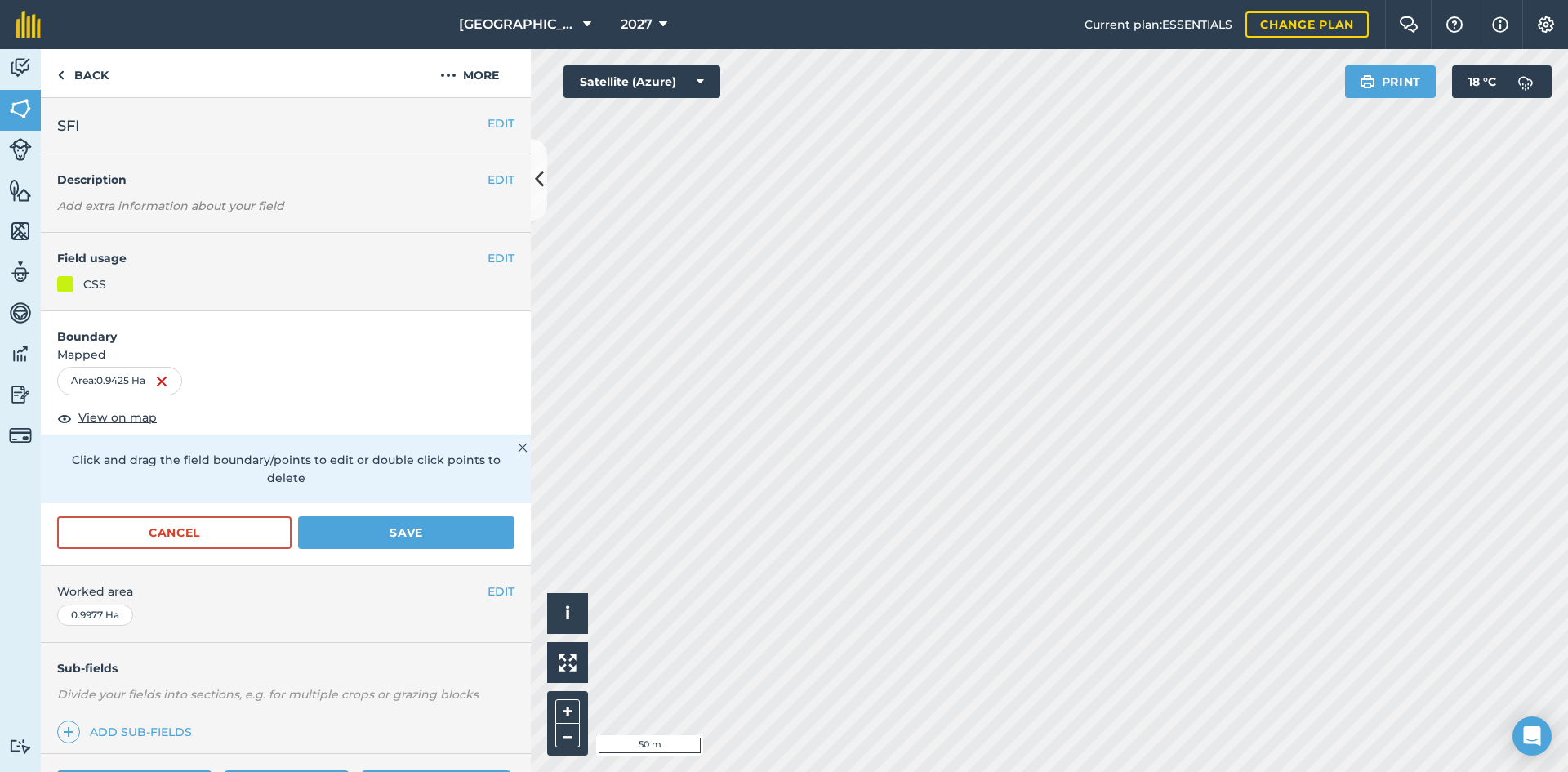
click at [291, 138] on div "EDIT SFI" at bounding box center [286, 127] width 490 height 57
click at [487, 121] on button "EDIT" at bounding box center [501, 123] width 27 height 18
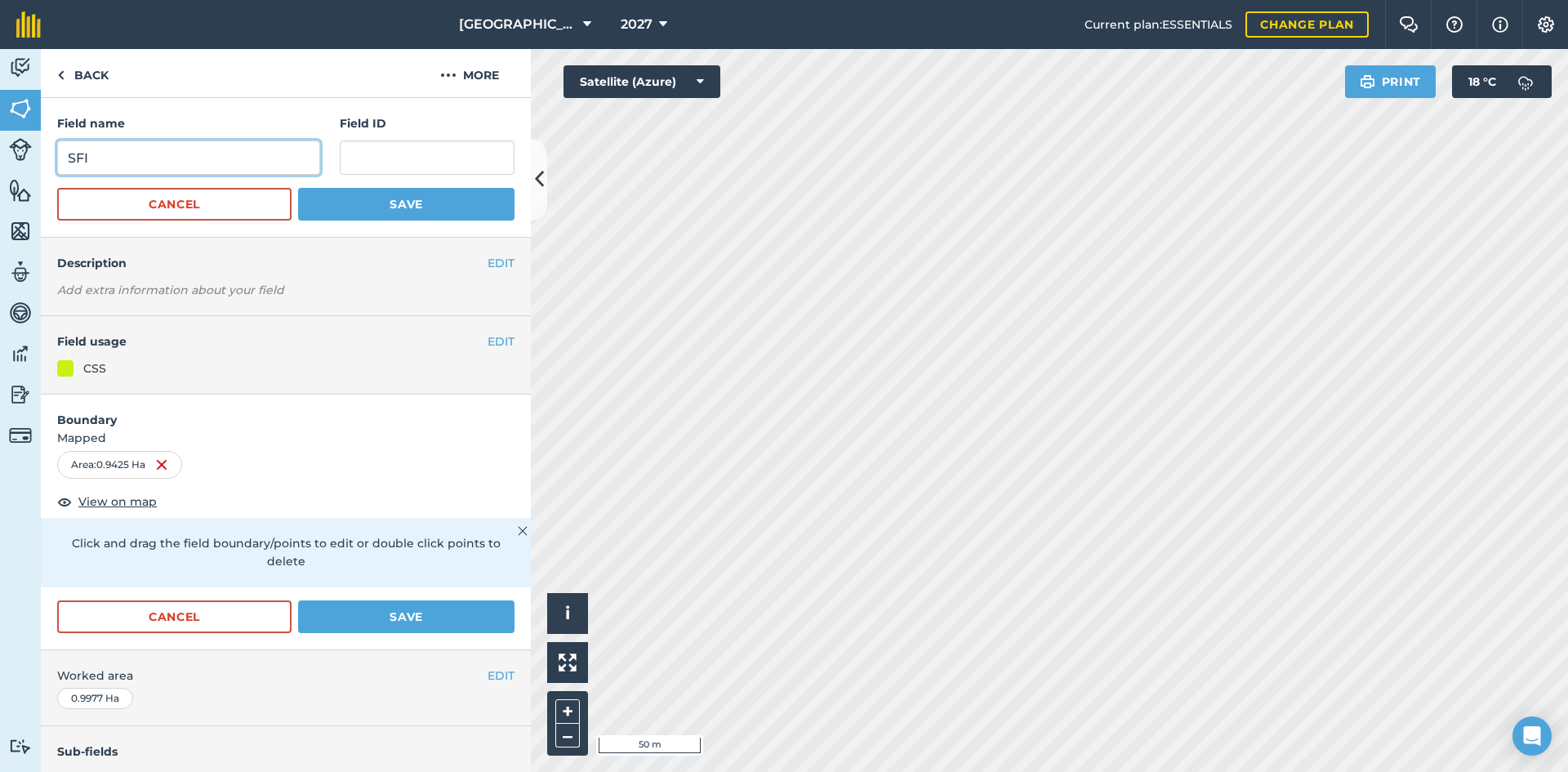
drag, startPoint x: 227, startPoint y: 170, endPoint x: 12, endPoint y: 136, distance: 217.7
click at [12, 136] on div "Activity Fields Livestock Features Maps Team Vehicles Data Reporting Billing Tu…" at bounding box center [784, 411] width 1568 height 724
type input "Winter Bird Food CCS AB9"
click at [401, 213] on button "Save" at bounding box center [407, 203] width 217 height 33
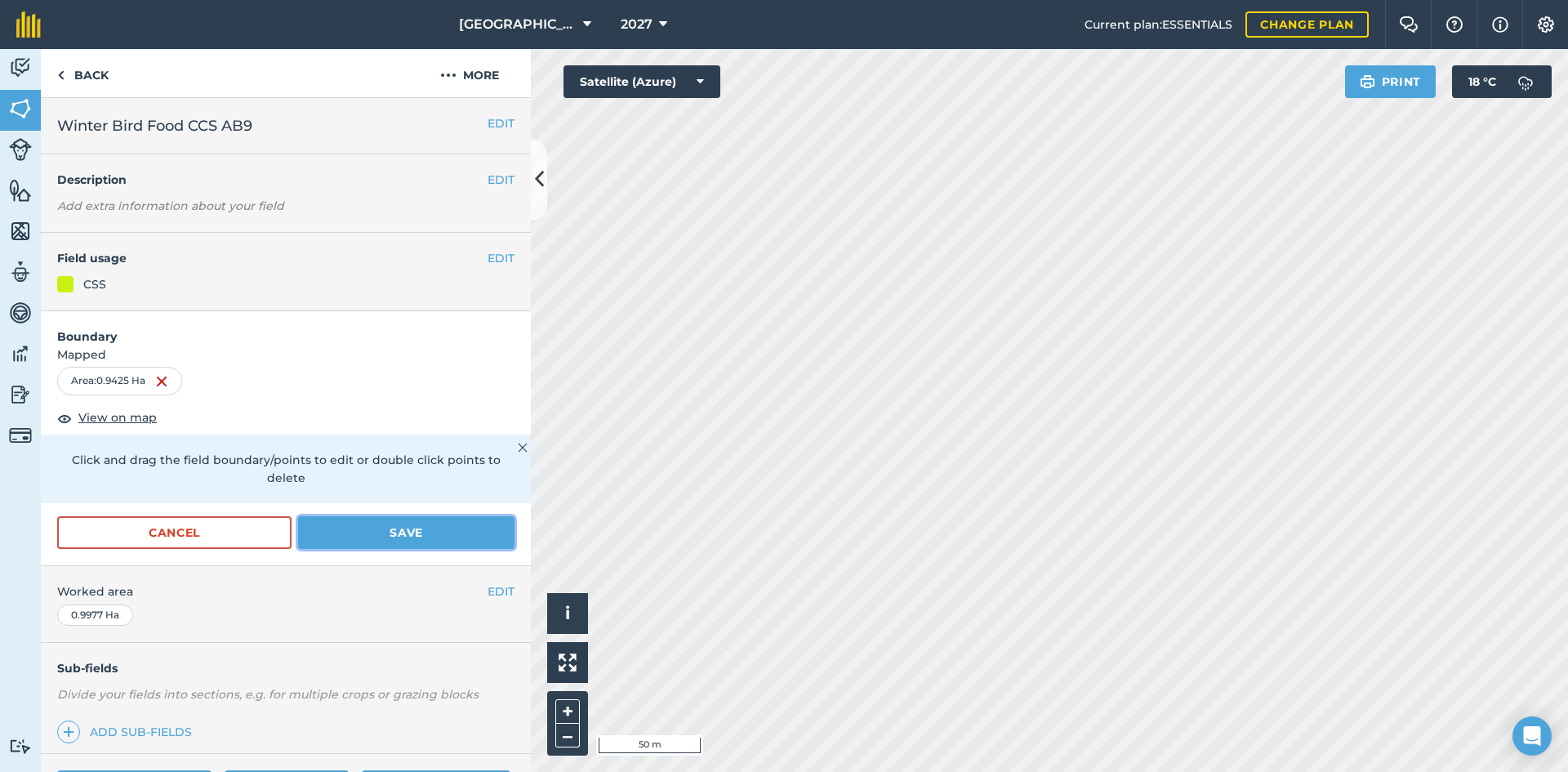
click at [412, 539] on button "Save" at bounding box center [407, 533] width 217 height 33
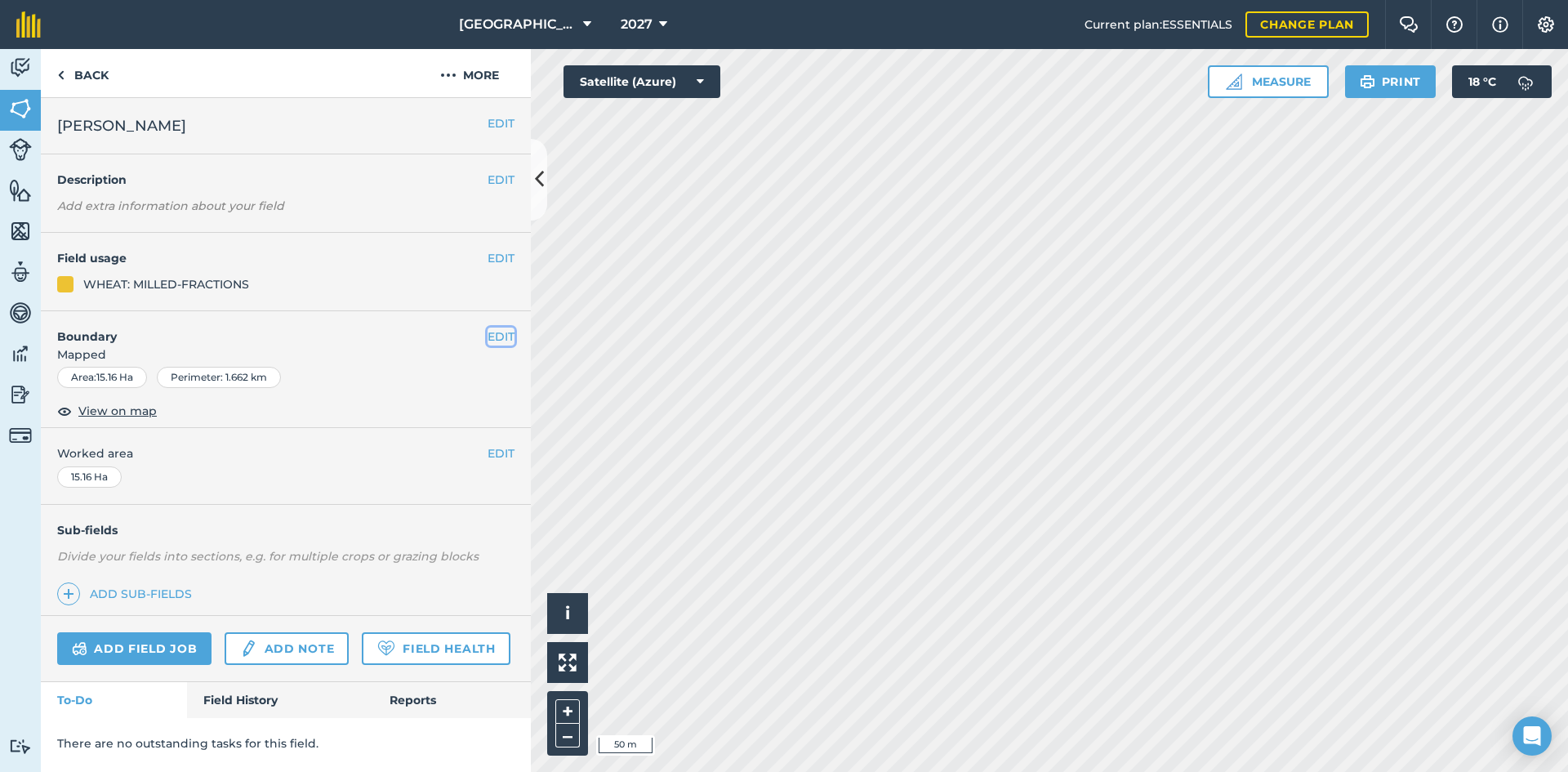
click at [493, 331] on button "EDIT" at bounding box center [501, 337] width 27 height 18
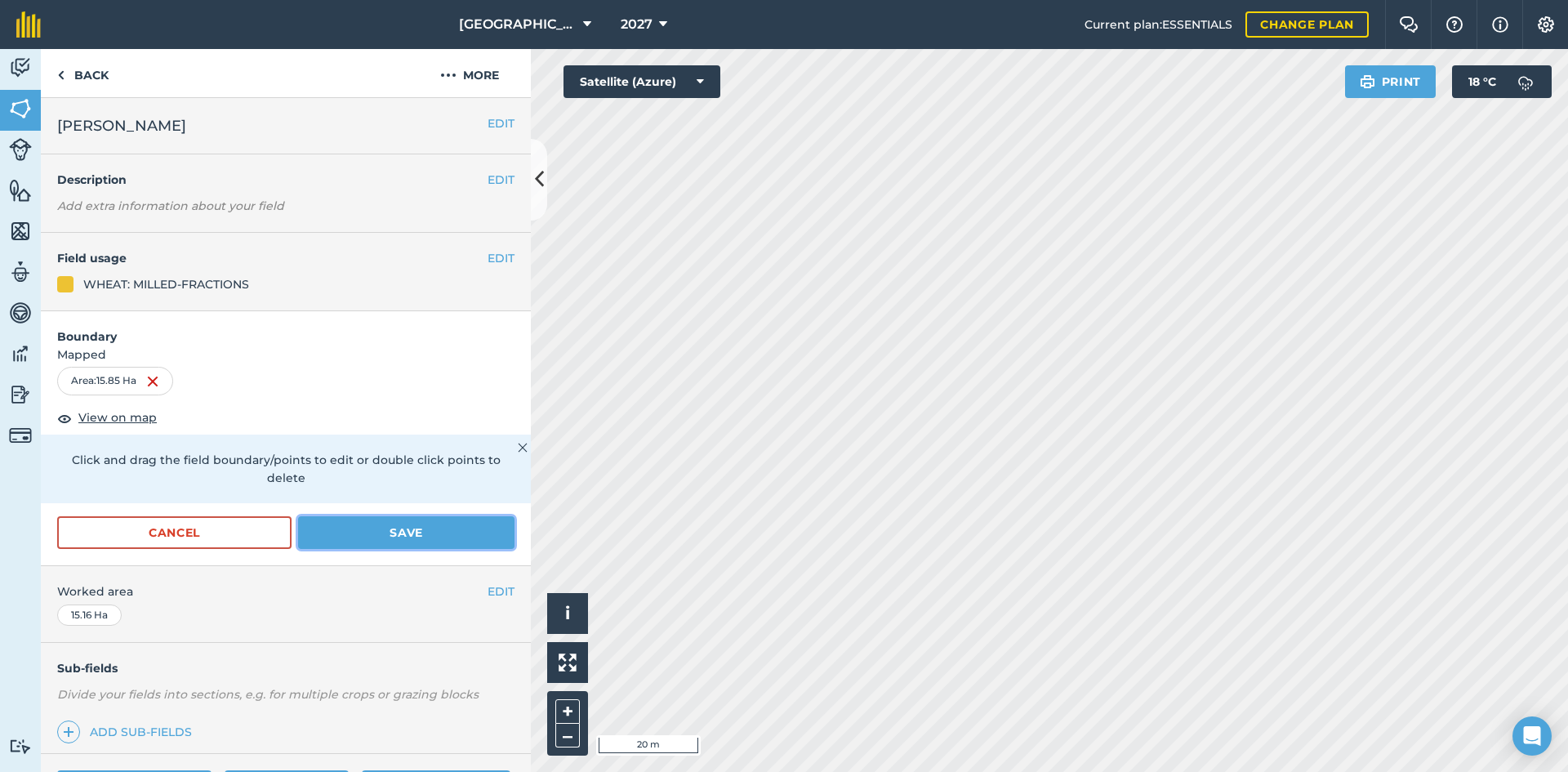
click at [360, 531] on button "Save" at bounding box center [407, 533] width 217 height 33
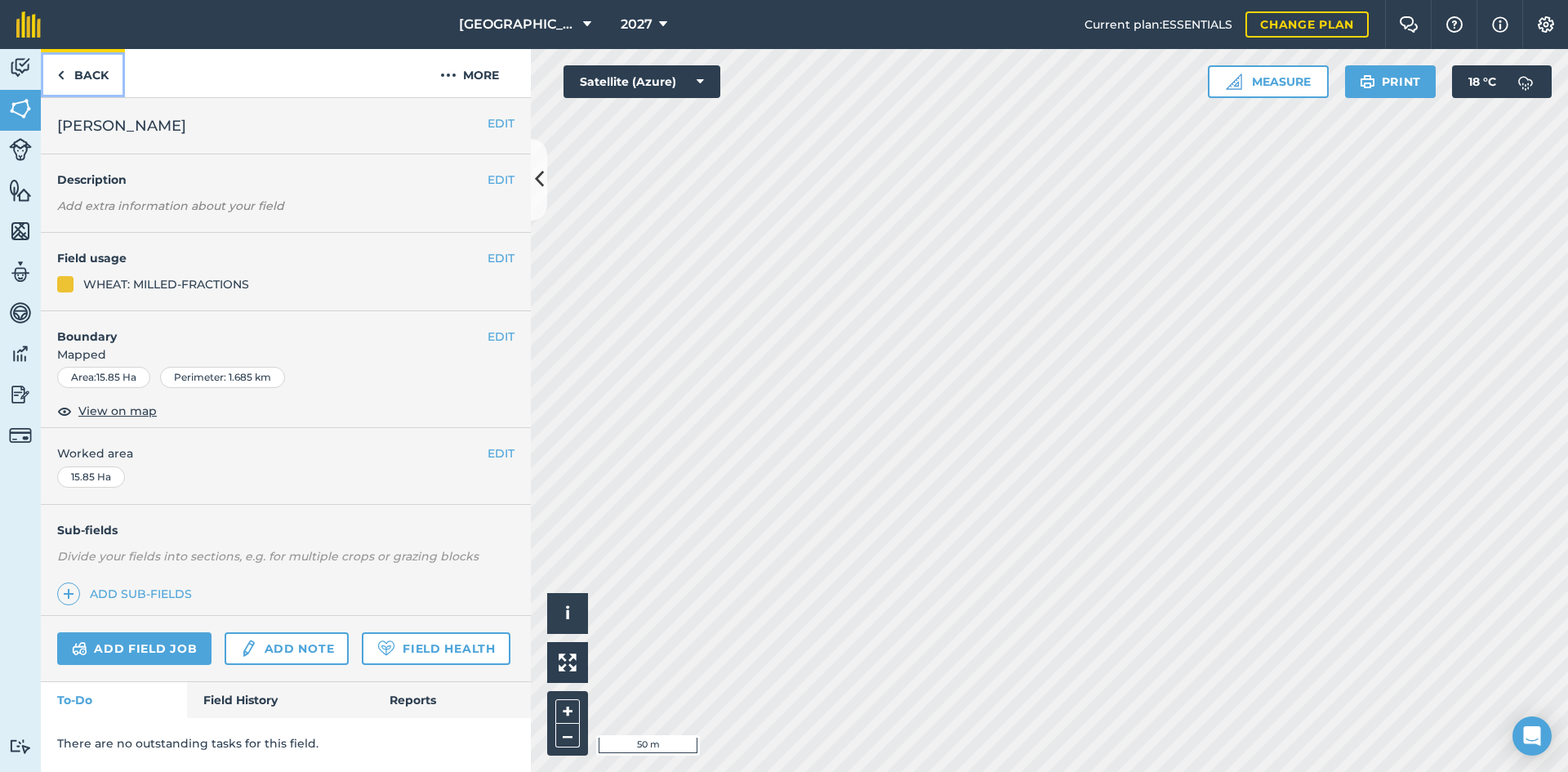
click at [96, 75] on link "Back" at bounding box center [82, 73] width 84 height 48
click at [26, 107] on img at bounding box center [20, 108] width 22 height 24
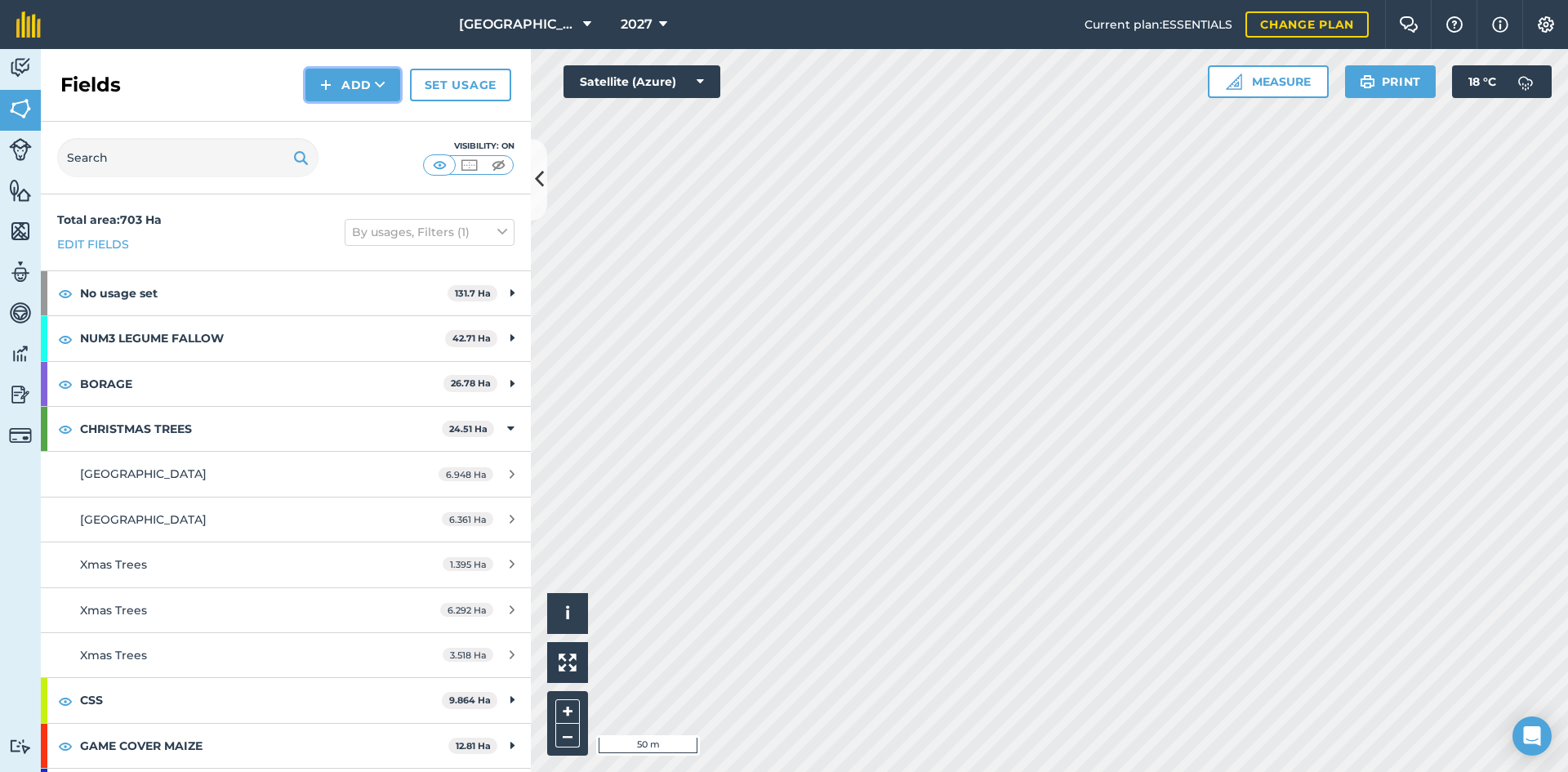
click at [362, 84] on button "Add" at bounding box center [353, 84] width 95 height 33
click at [370, 118] on link "Draw" at bounding box center [353, 122] width 90 height 36
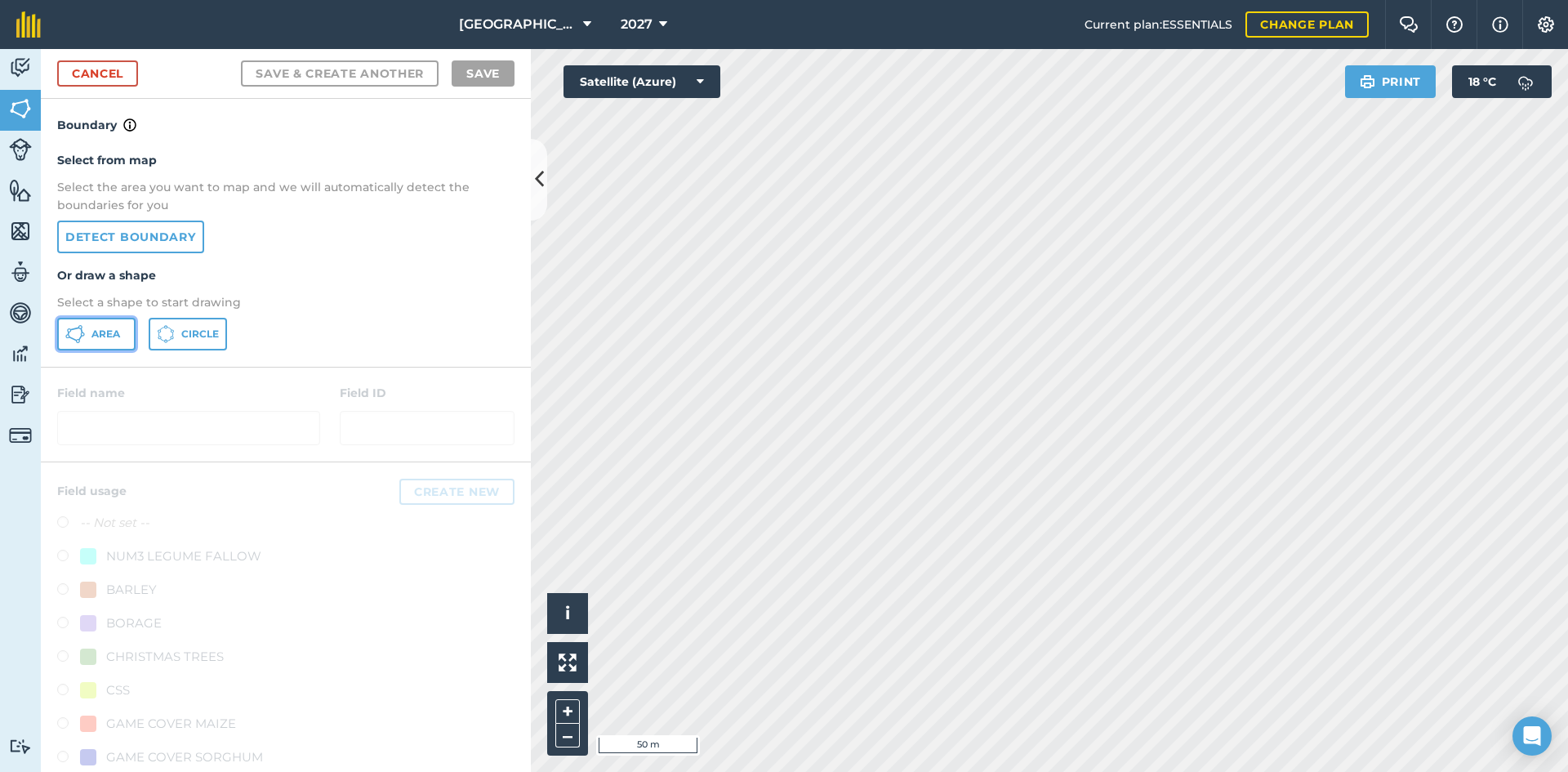
click at [105, 331] on span "Area" at bounding box center [106, 334] width 28 height 13
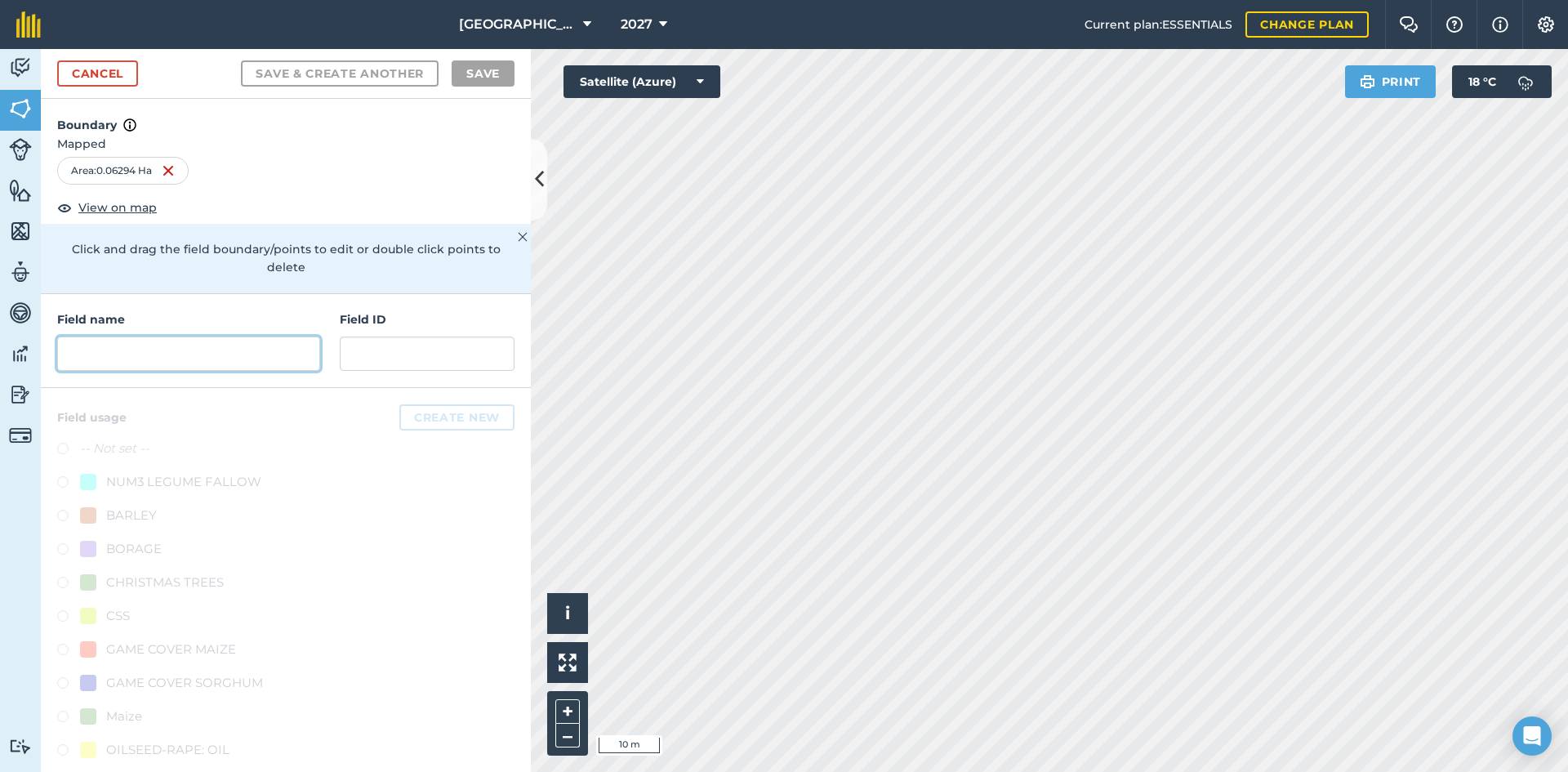
click at [208, 358] on input "text" at bounding box center [189, 353] width 263 height 34
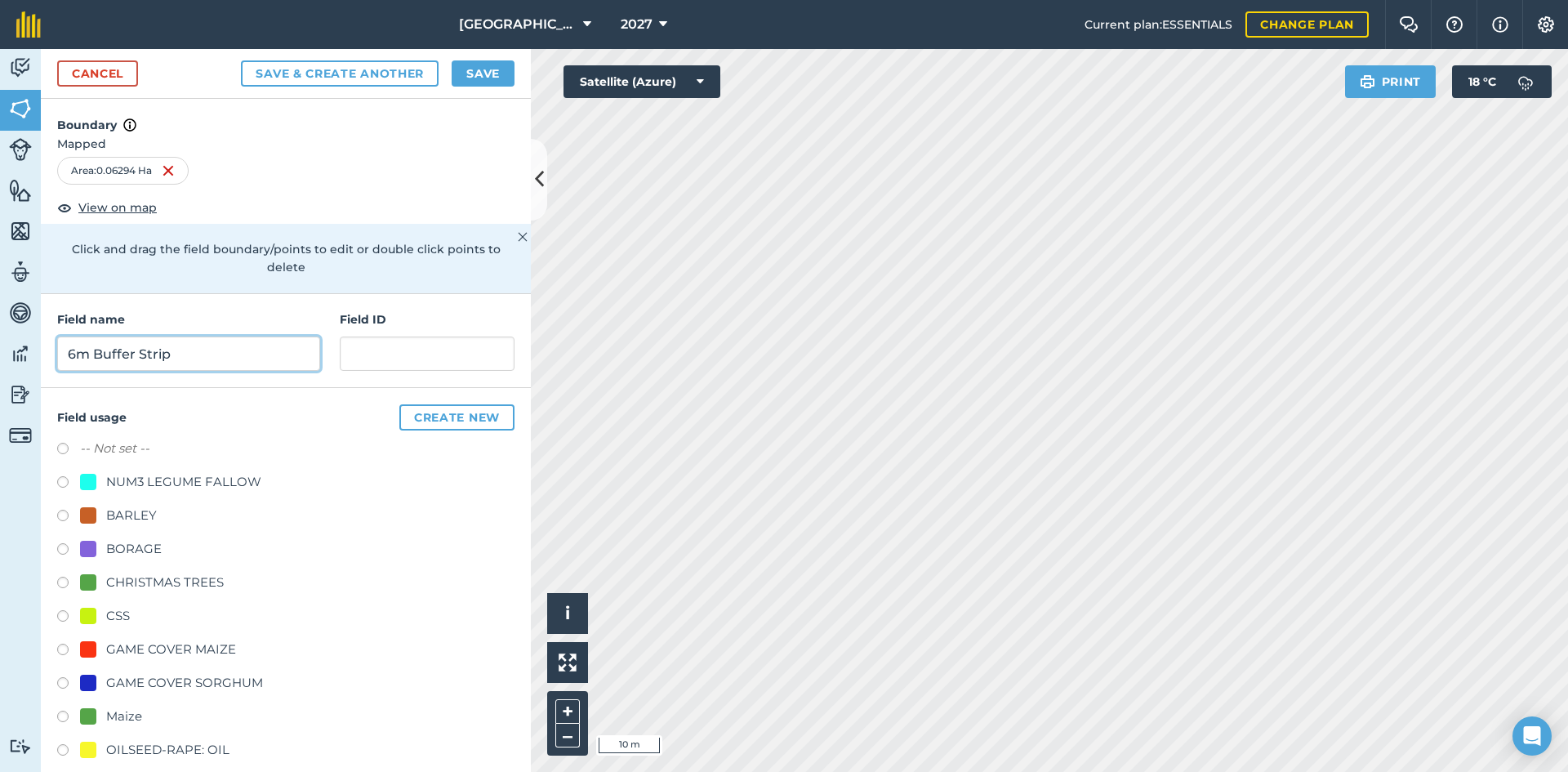
type input "6m Buffer Strip"
click at [480, 78] on button "Save" at bounding box center [482, 73] width 62 height 26
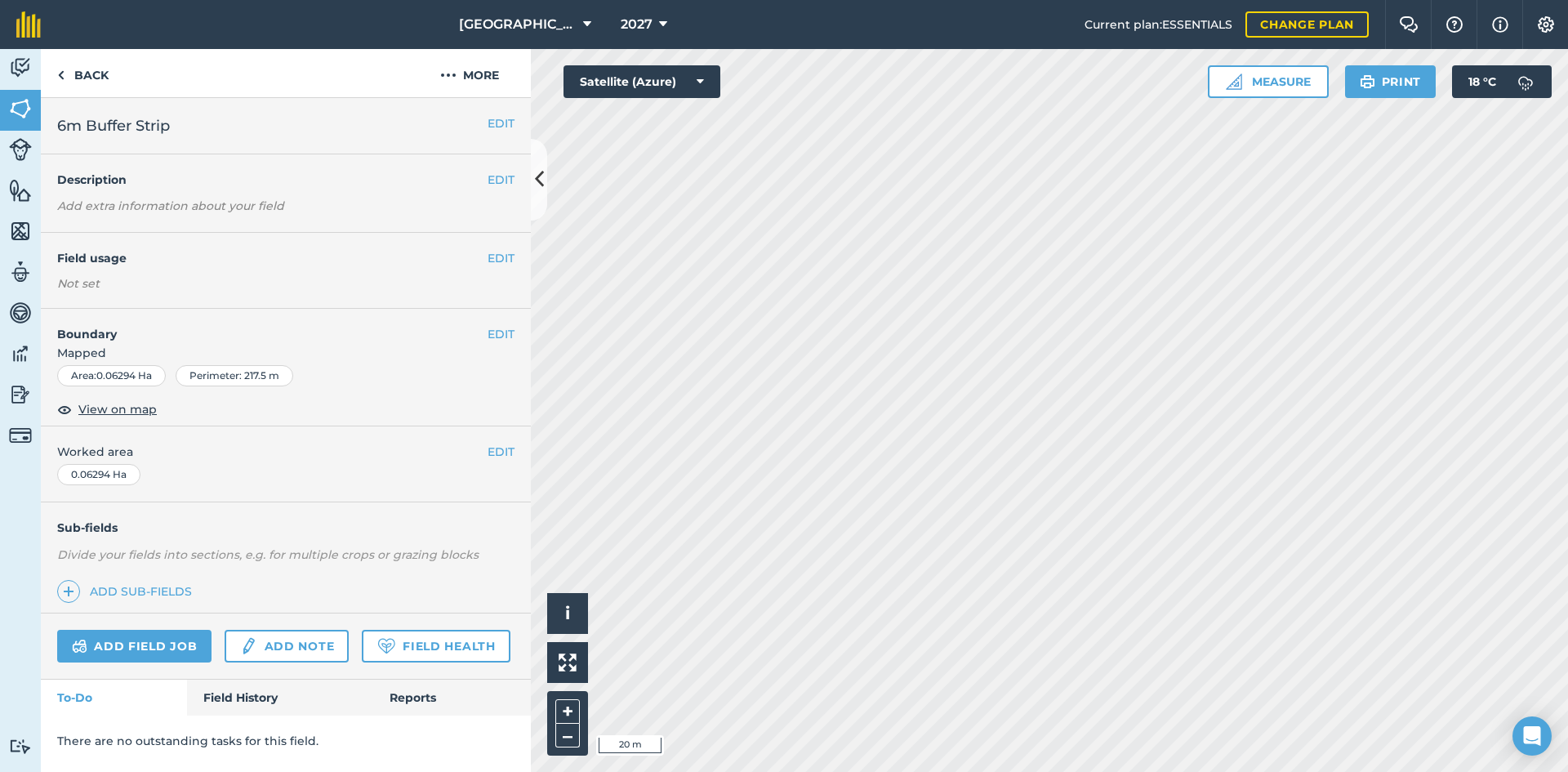
click at [502, 245] on div "EDIT Field usage Not set" at bounding box center [286, 270] width 490 height 76
click at [502, 257] on button "EDIT" at bounding box center [501, 258] width 27 height 18
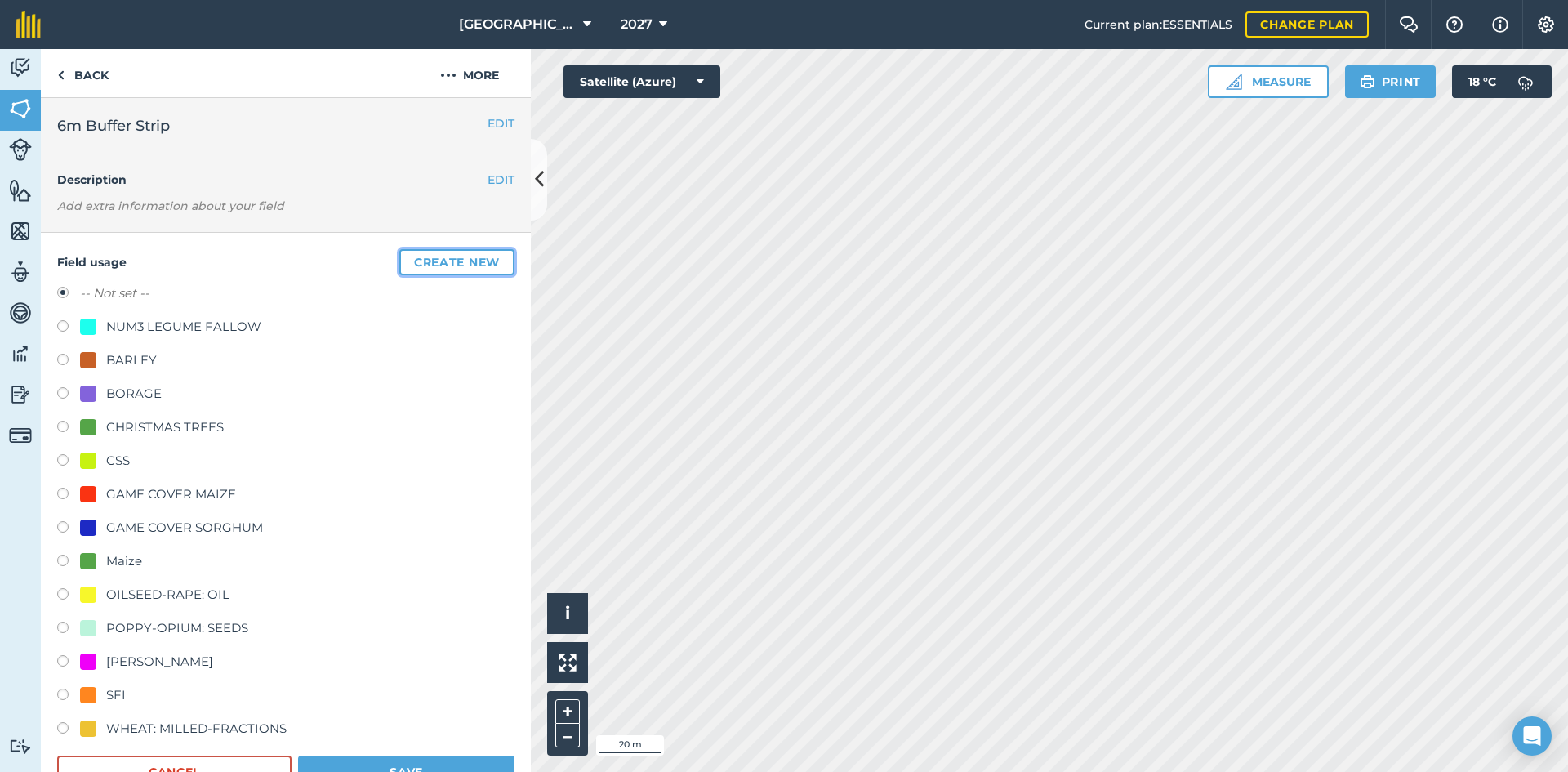
click at [415, 263] on button "Create new" at bounding box center [457, 262] width 115 height 26
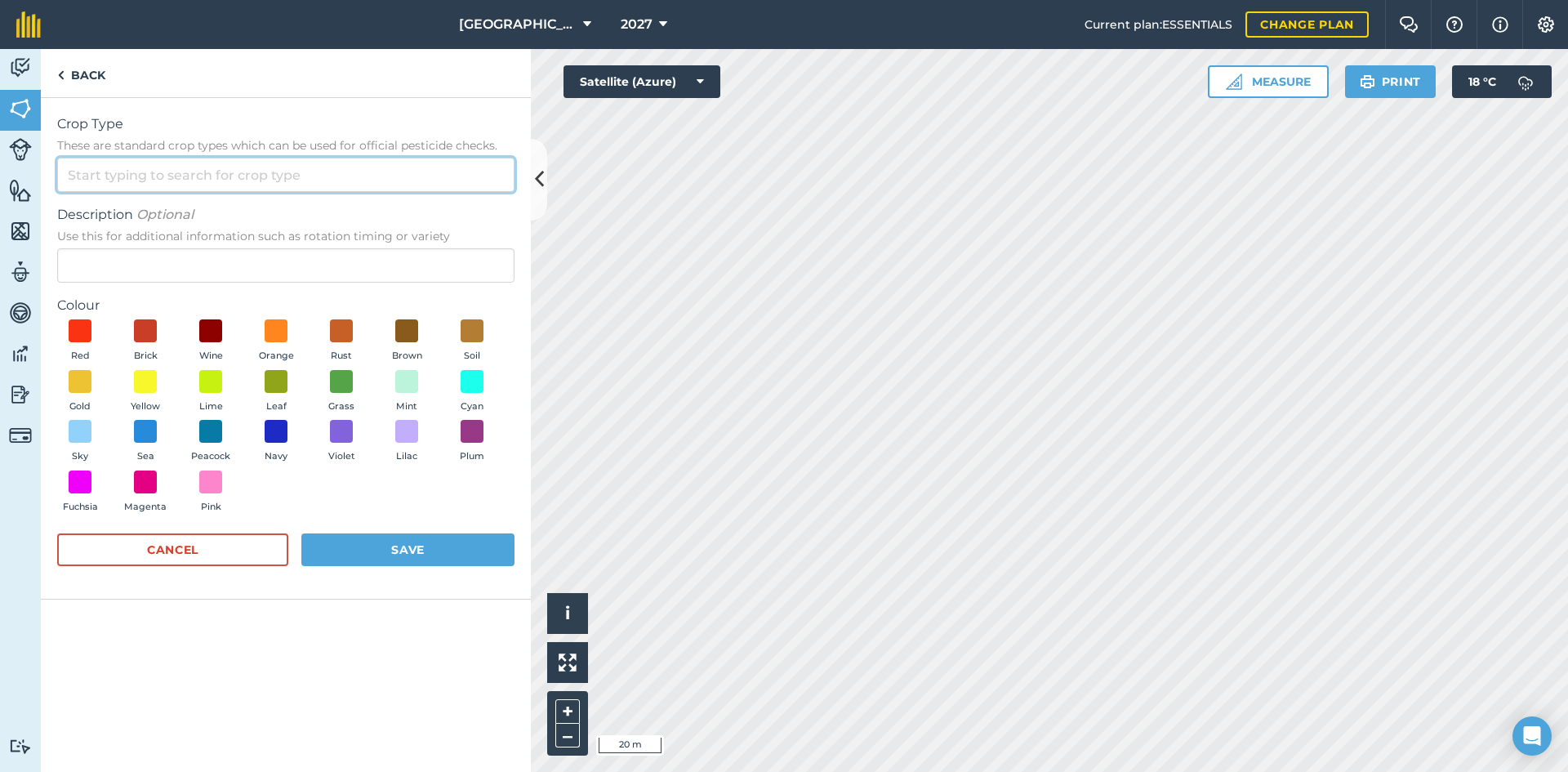
click at [173, 169] on input "Crop Type These are standard crop types which can be used for official pesticid…" at bounding box center [286, 174] width 457 height 34
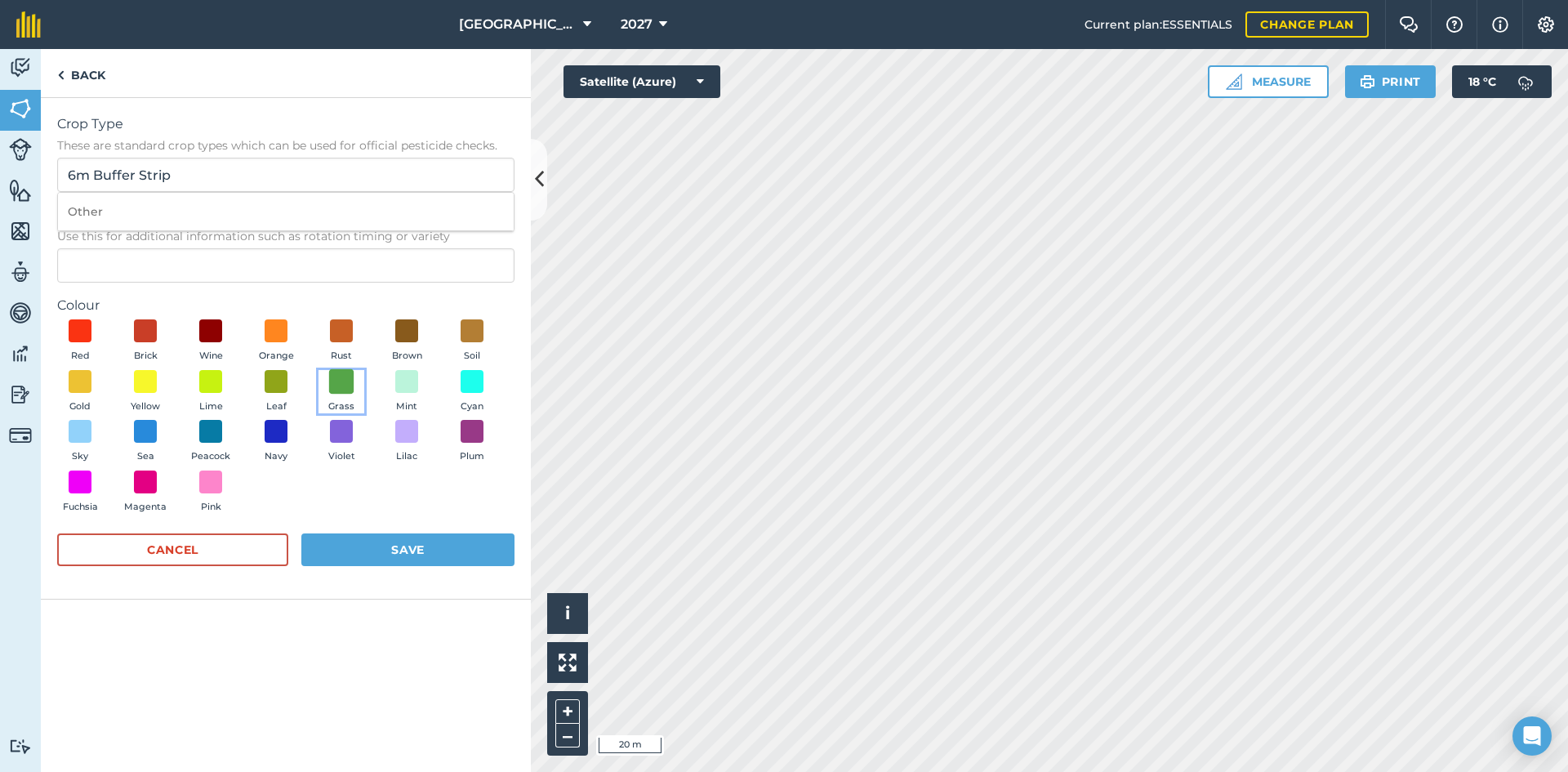
click at [339, 389] on span at bounding box center [342, 381] width 25 height 25
click at [407, 548] on button "Save" at bounding box center [408, 549] width 213 height 33
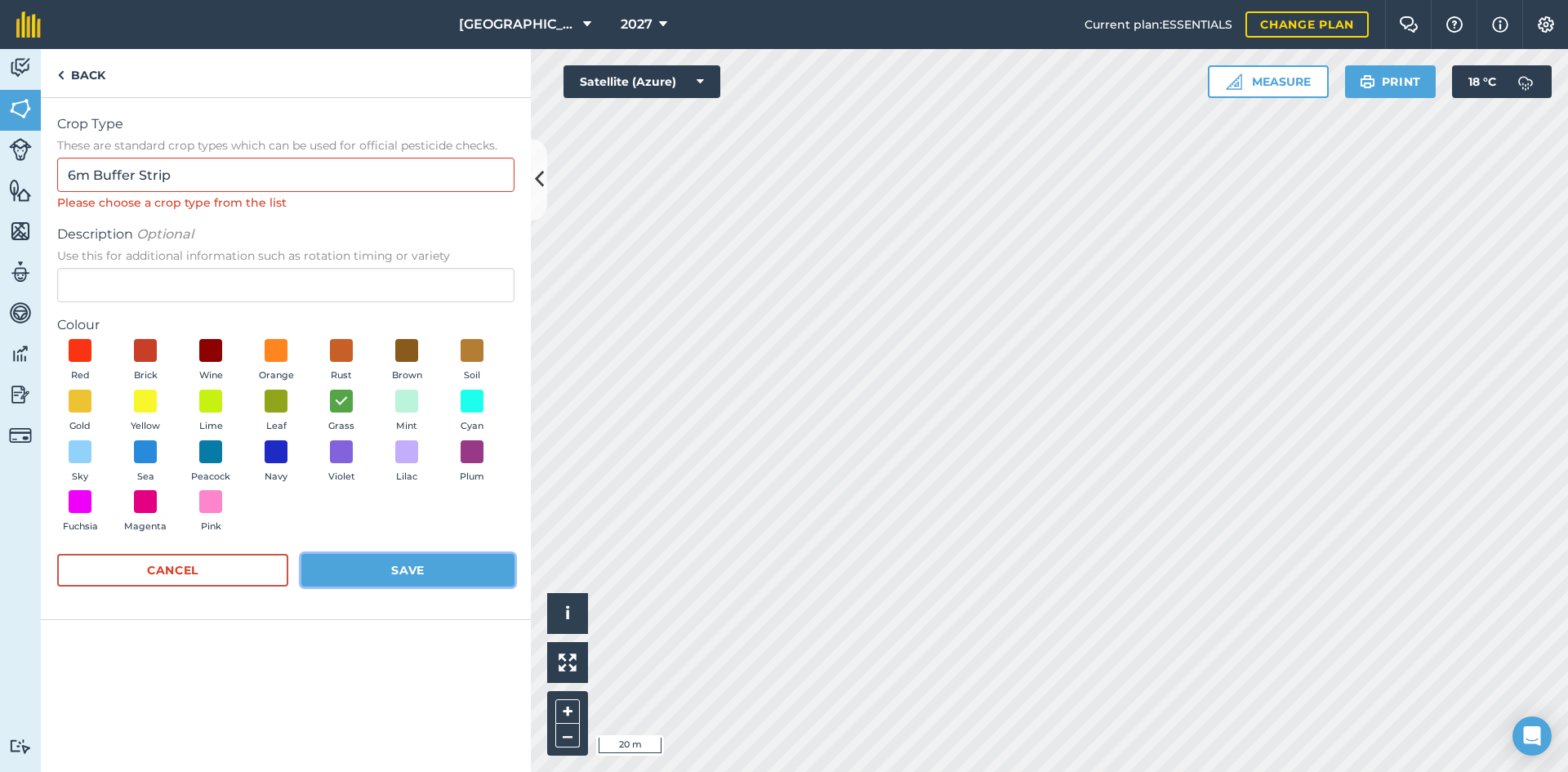
click at [445, 574] on button "Save" at bounding box center [408, 570] width 213 height 33
click at [355, 573] on button "Save" at bounding box center [408, 570] width 213 height 33
click at [339, 400] on img at bounding box center [342, 401] width 17 height 21
click at [202, 282] on input "Description Optional Use this for additional information such as rotation timin…" at bounding box center [286, 285] width 457 height 34
click at [167, 153] on div "Crop Type These are standard crop types which can be used for official pesticid…" at bounding box center [286, 163] width 457 height 98
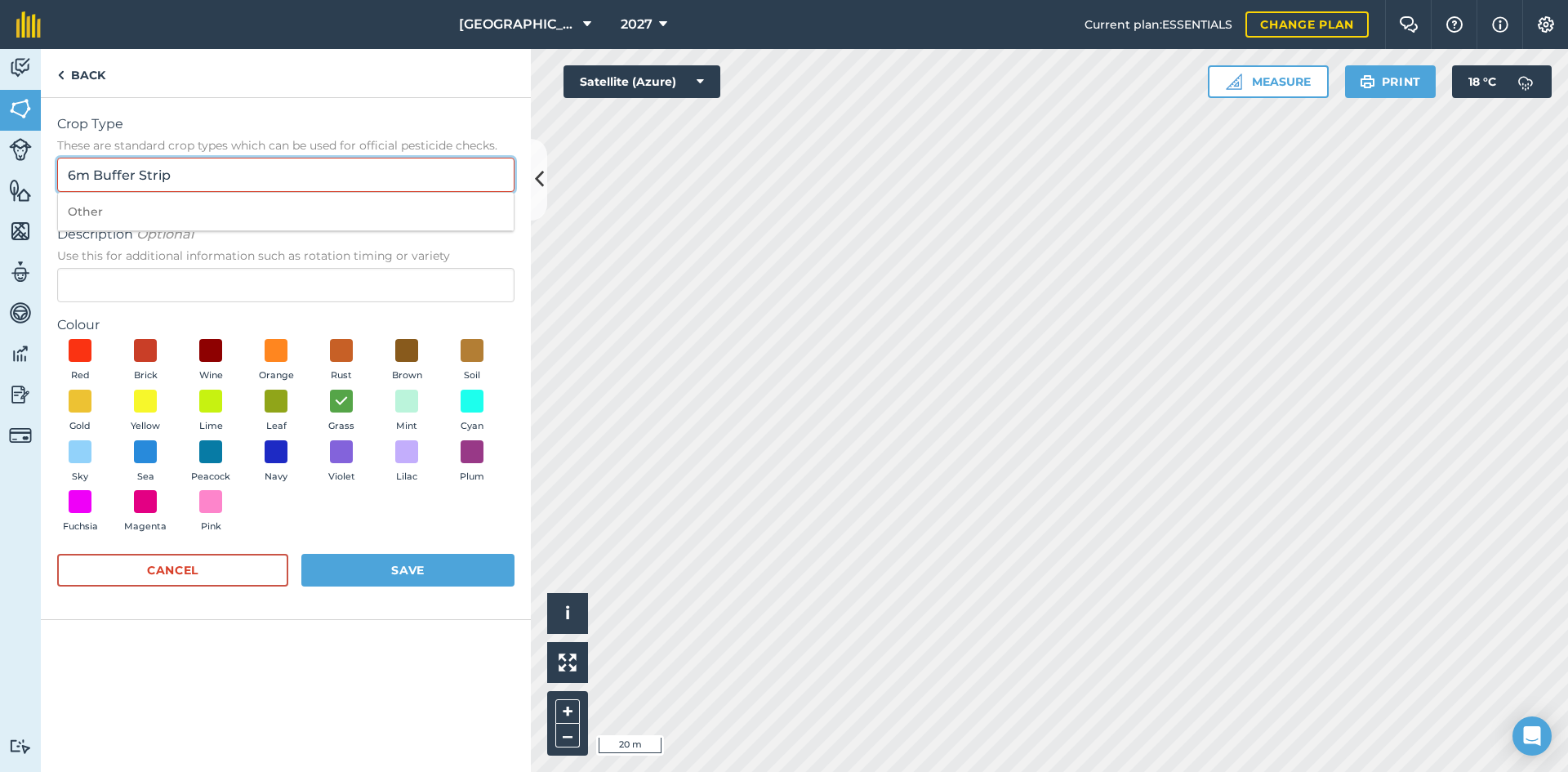
drag, startPoint x: 176, startPoint y: 179, endPoint x: 72, endPoint y: 191, distance: 104.7
click at [17, 188] on div "Activity Fields Livestock Features Maps Team Vehicles Data Reporting Billing Tu…" at bounding box center [784, 411] width 1568 height 724
drag, startPoint x: 104, startPoint y: 202, endPoint x: 105, endPoint y: 212, distance: 10.0
click at [104, 207] on li "Other" at bounding box center [286, 212] width 456 height 38
type input "Other"
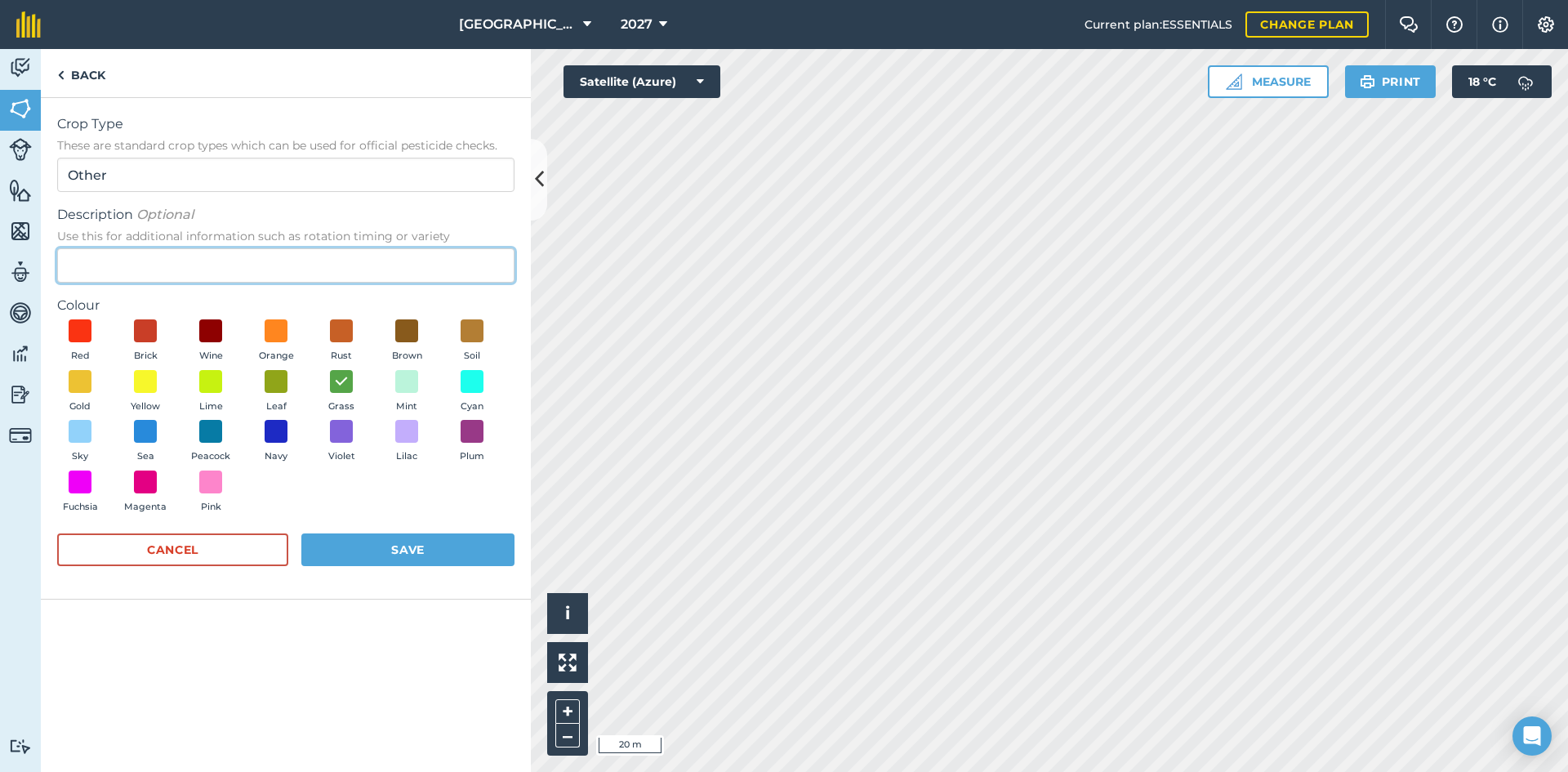
click at [118, 250] on input "Description Optional Use this for additional information such as rotation timin…" at bounding box center [286, 265] width 457 height 34
type input "6M Buffer Strip"
click at [387, 553] on button "Save" at bounding box center [408, 549] width 213 height 33
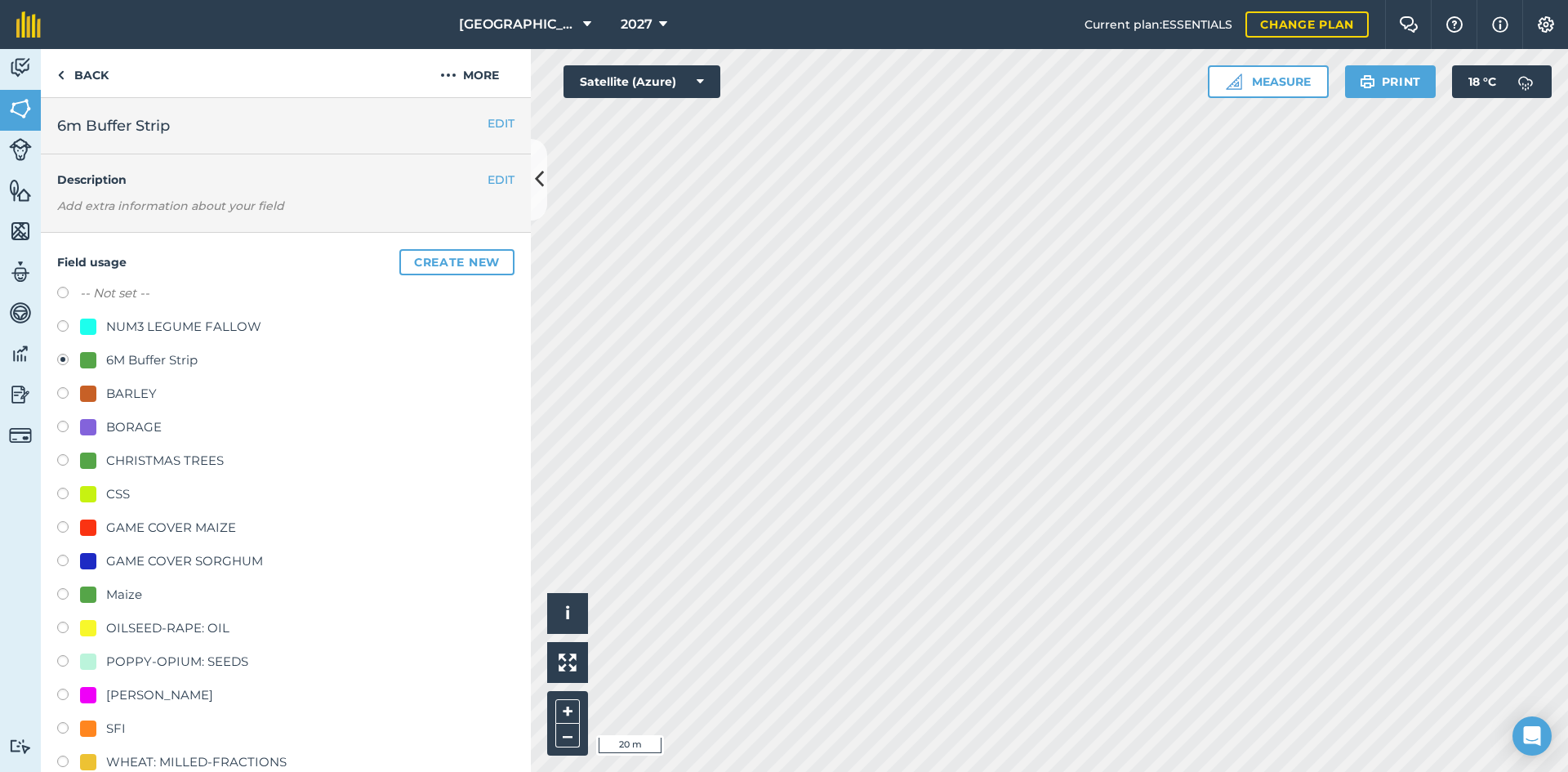
scroll to position [82, 0]
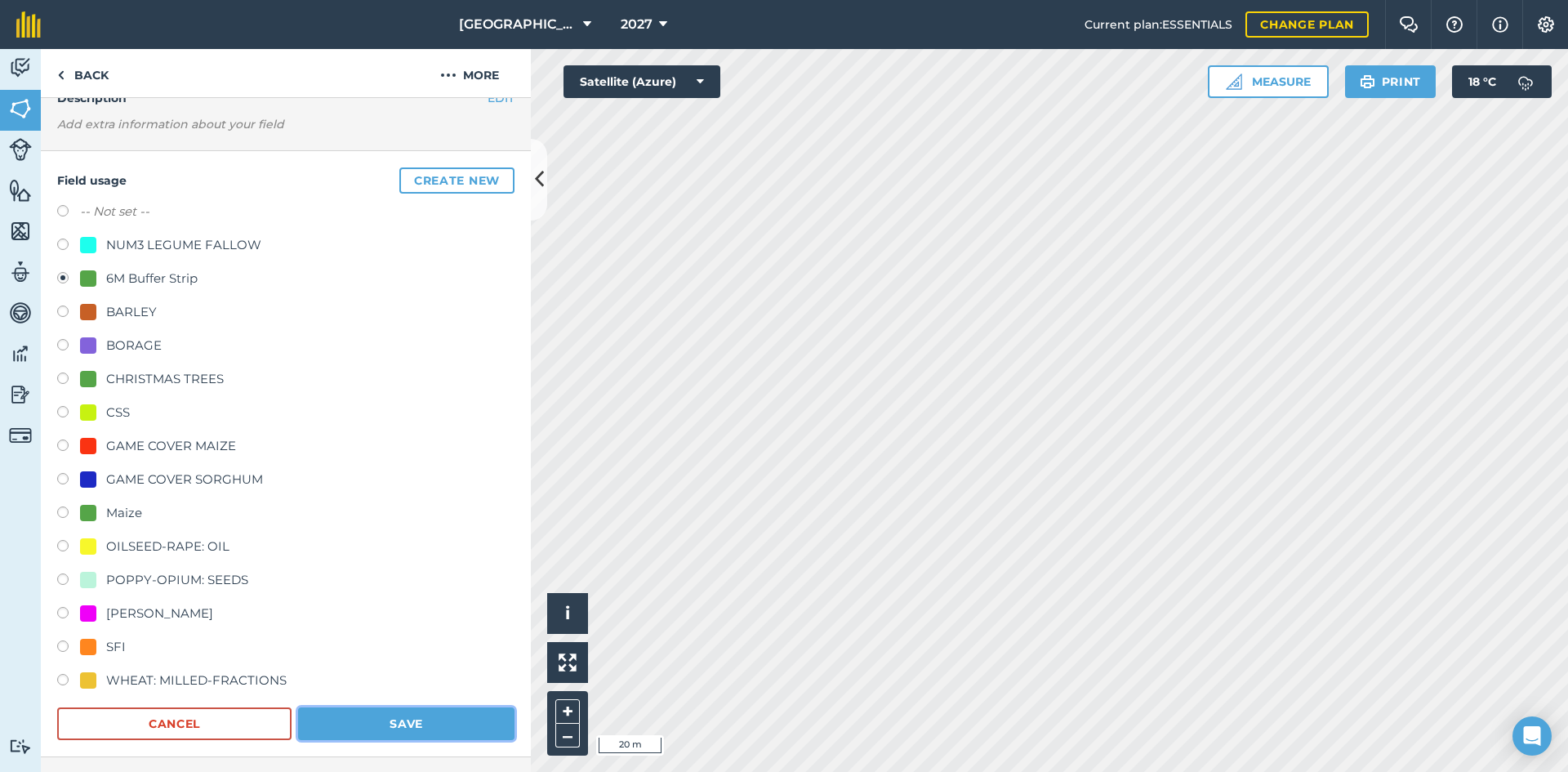
click at [412, 724] on button "Save" at bounding box center [407, 724] width 217 height 33
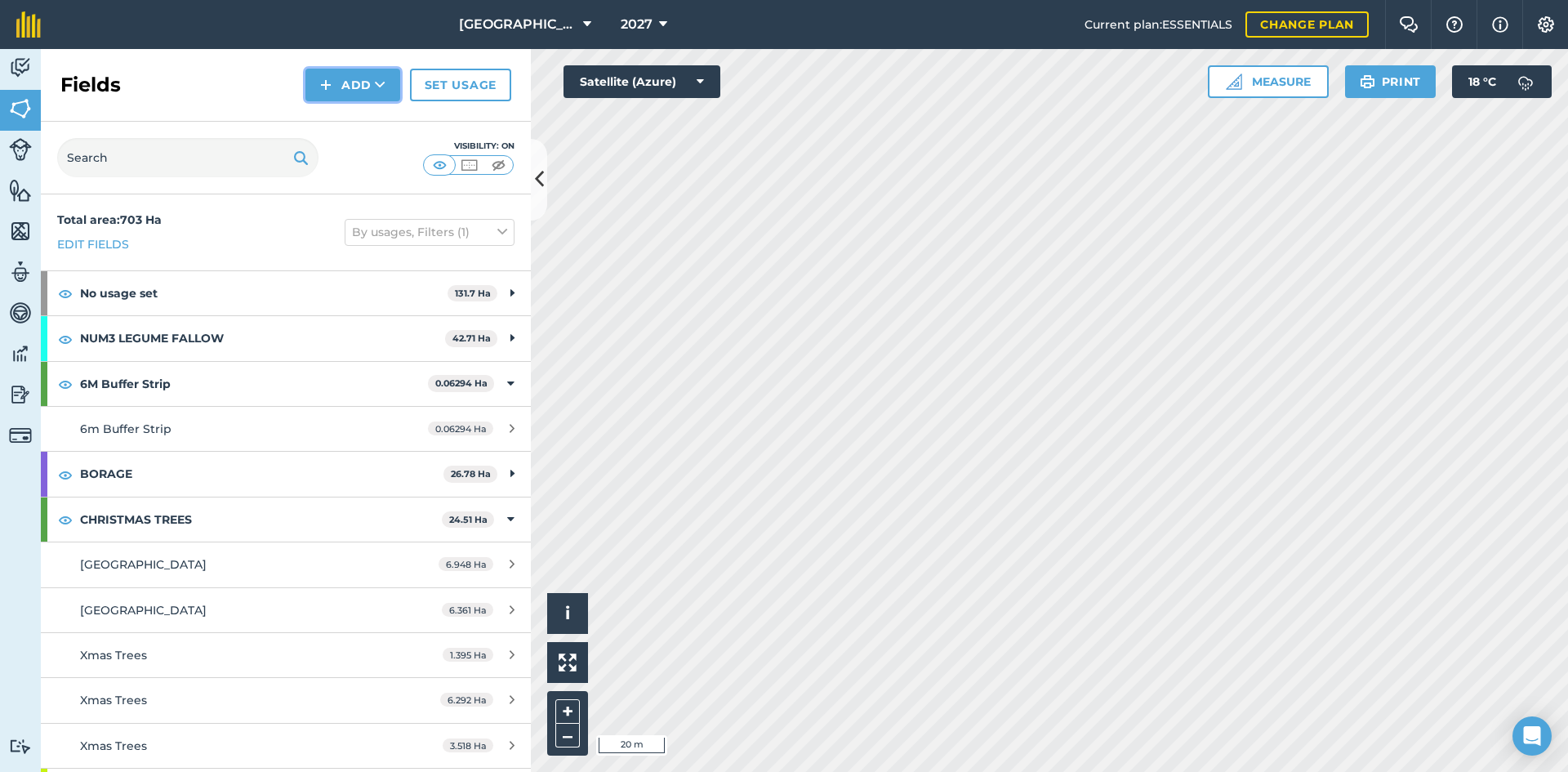
click at [365, 73] on button "Add" at bounding box center [353, 84] width 95 height 33
click at [364, 125] on link "Draw" at bounding box center [353, 122] width 90 height 36
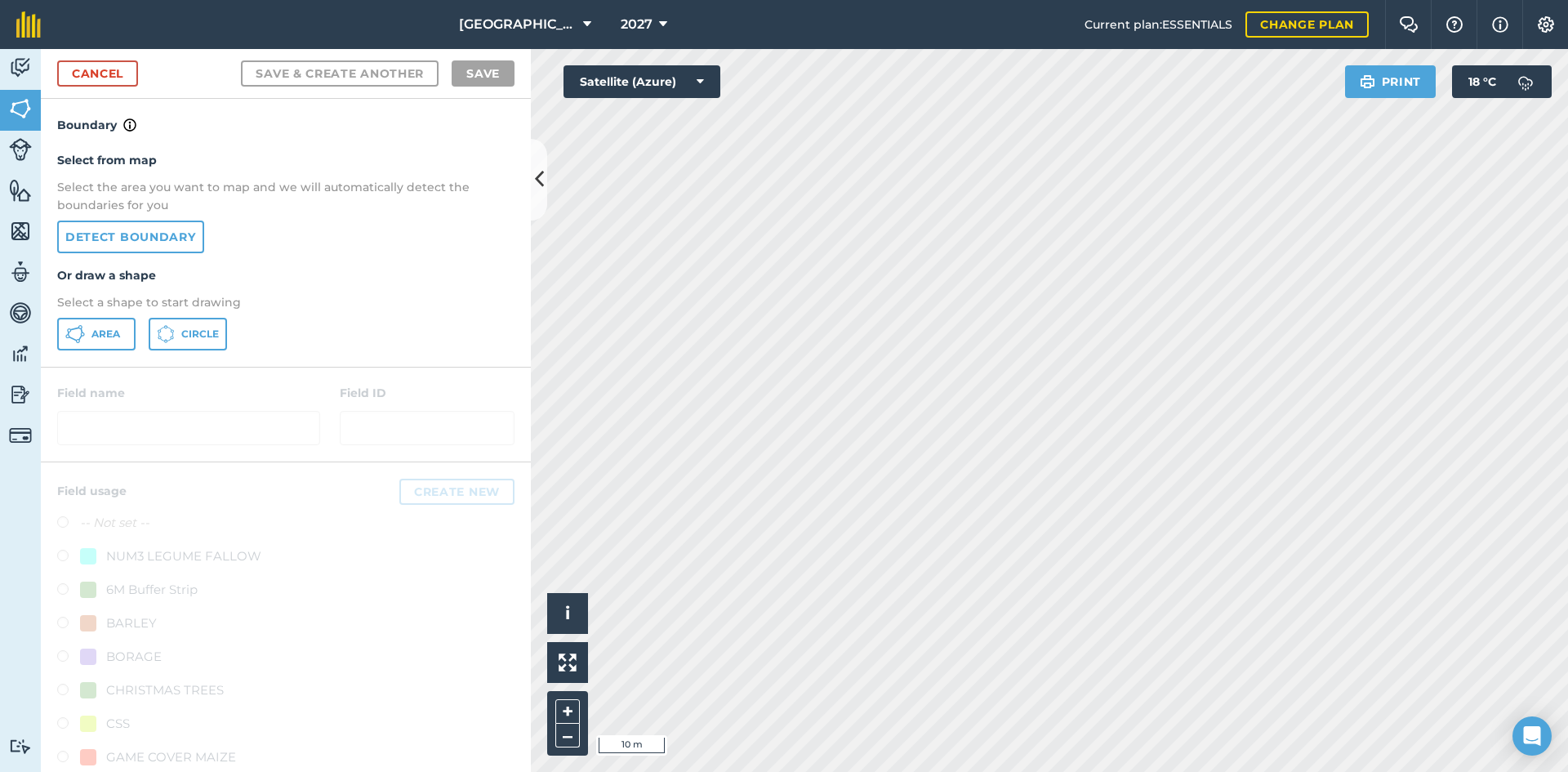
click at [55, 328] on div "Select from map Select the area you want to map and we will automatically detec…" at bounding box center [286, 251] width 490 height 232
click at [75, 336] on icon at bounding box center [75, 334] width 20 height 20
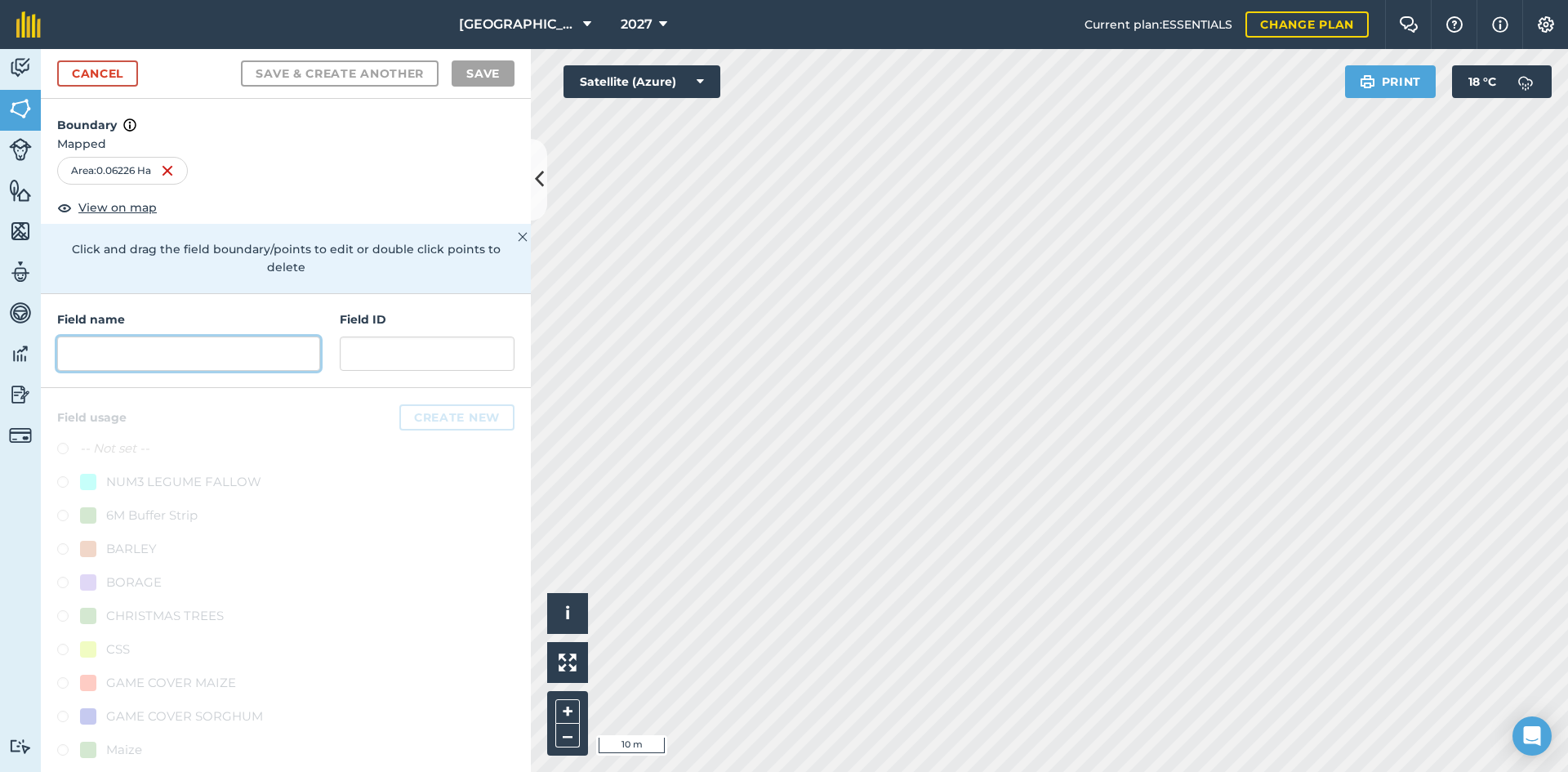
click at [148, 346] on input "text" at bounding box center [189, 353] width 263 height 34
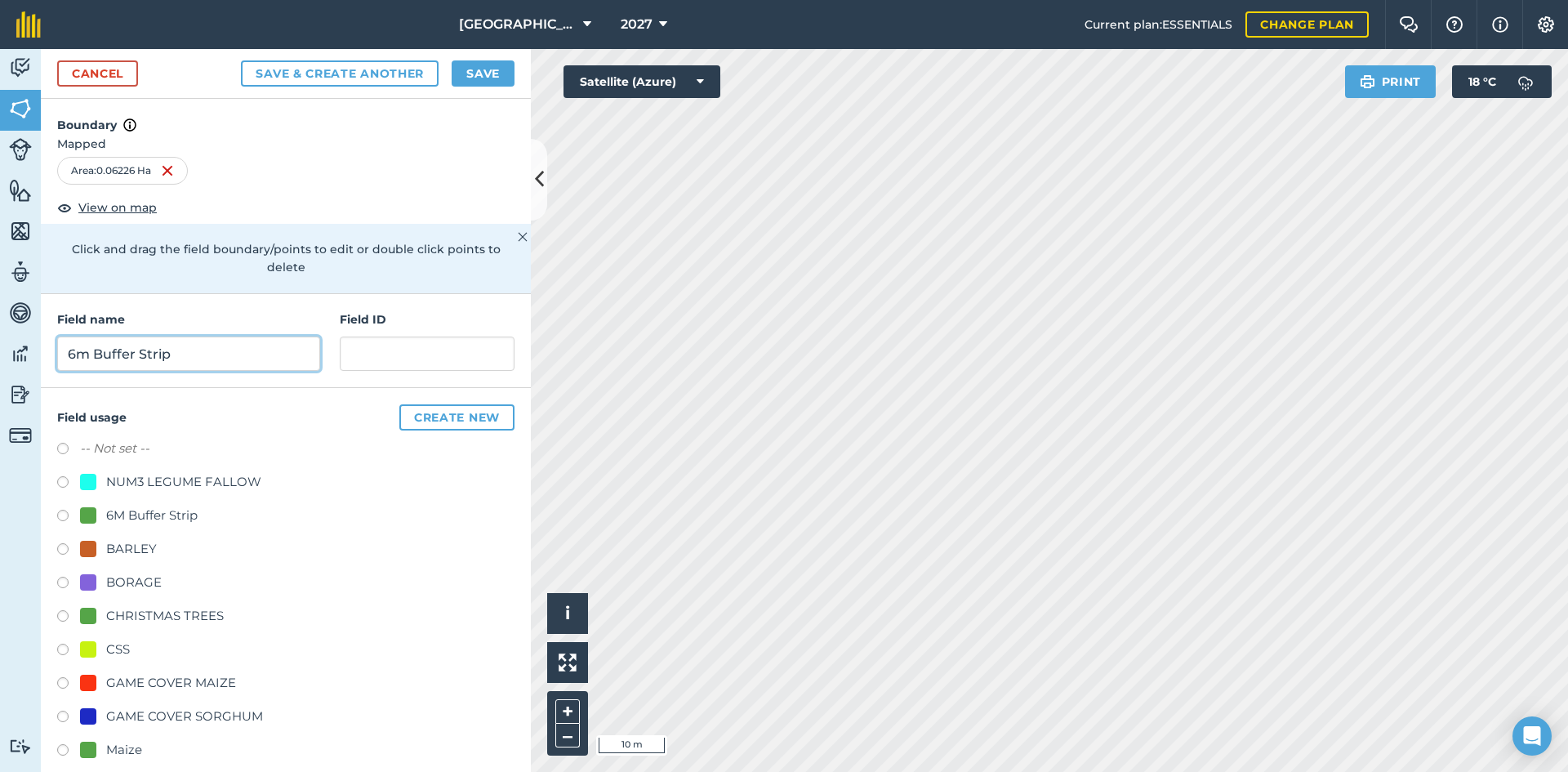
type input "6m Buffer Strip"
click at [101, 515] on div "6M Buffer Strip" at bounding box center [138, 516] width 117 height 20
radio input "true"
click at [472, 80] on button "Save" at bounding box center [482, 73] width 62 height 26
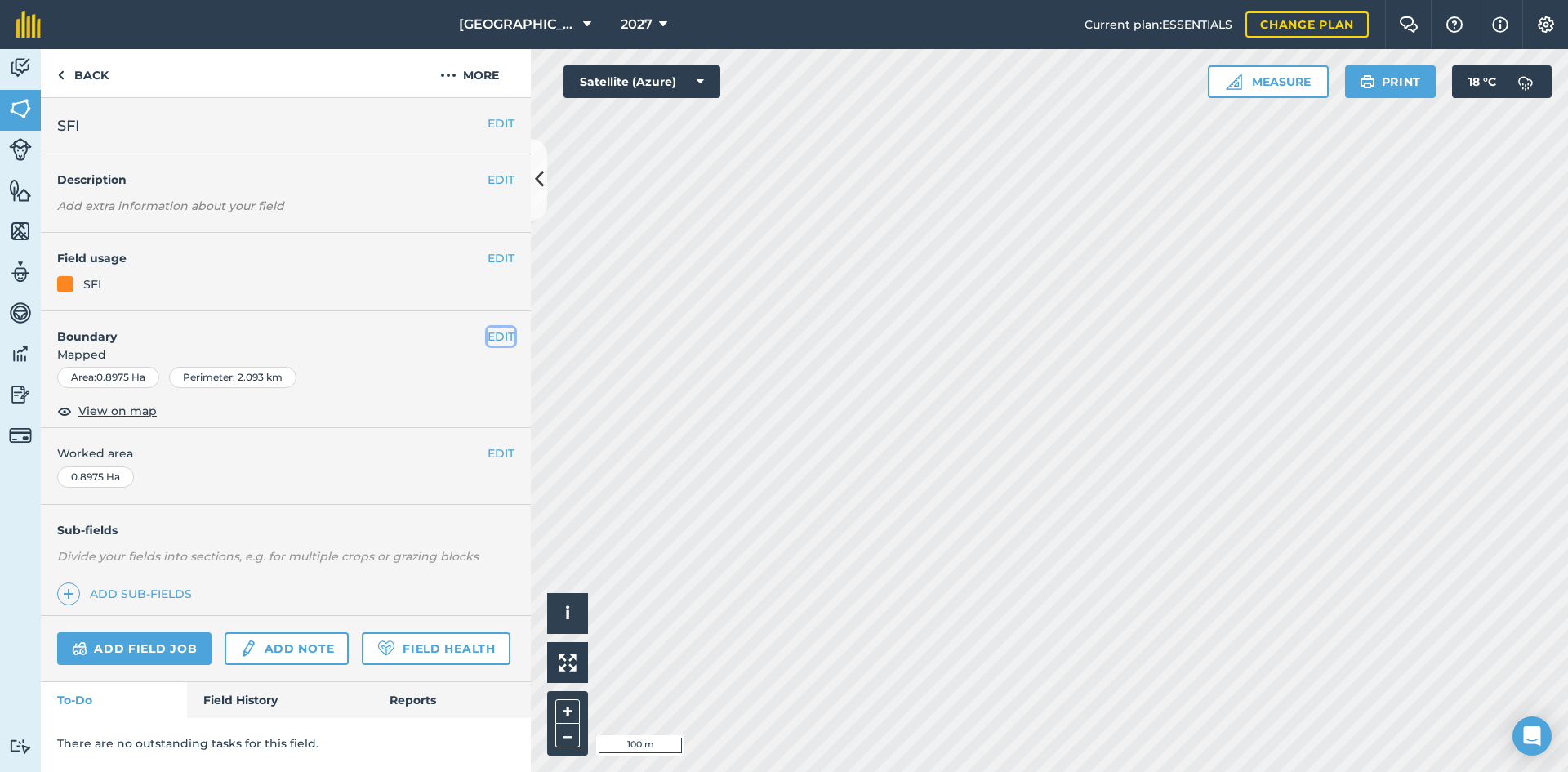
click at [503, 344] on button "EDIT" at bounding box center [501, 337] width 27 height 18
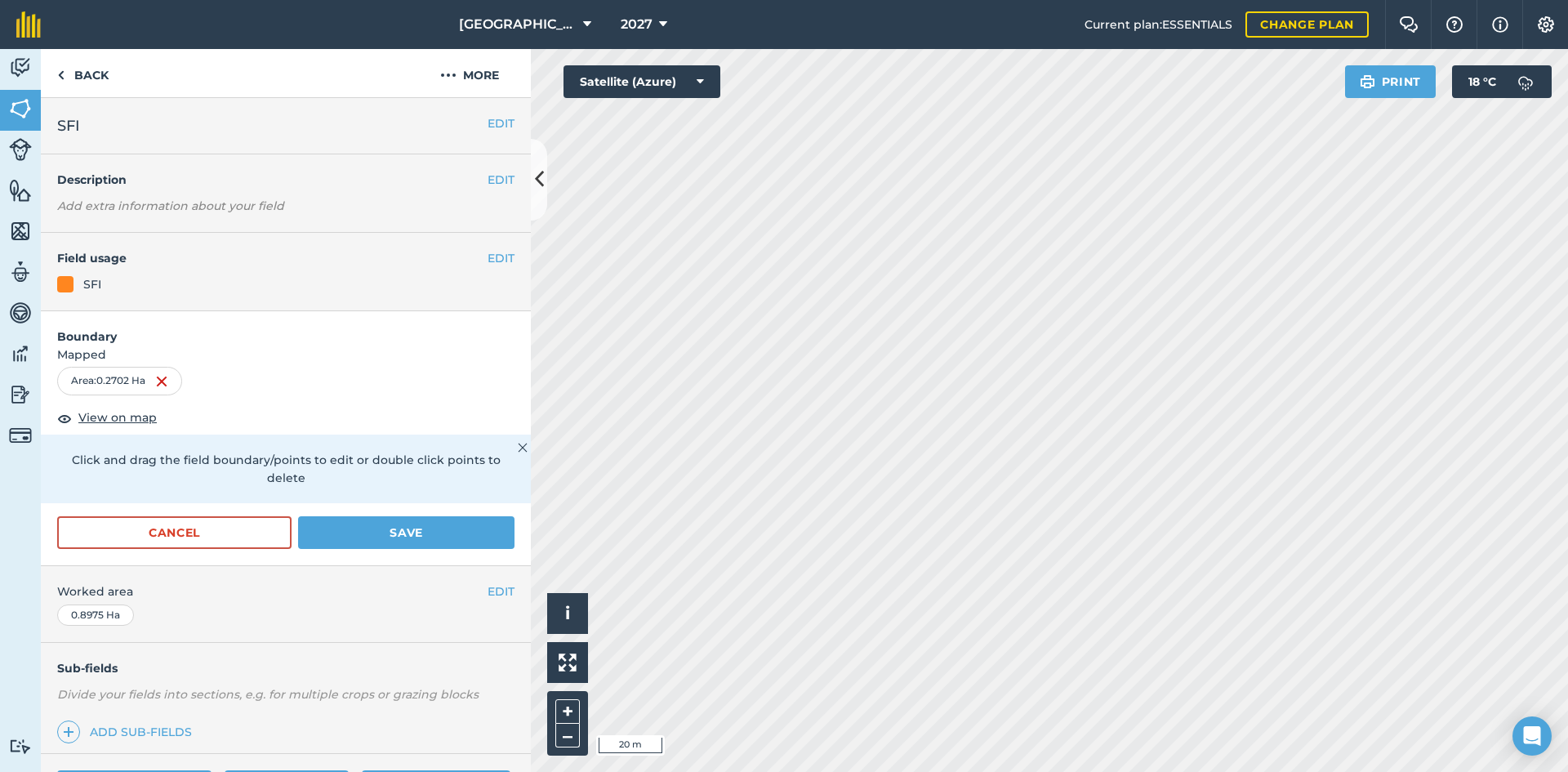
click at [473, 257] on h4 "Field usage" at bounding box center [272, 258] width 431 height 18
click at [487, 258] on button "EDIT" at bounding box center [501, 258] width 27 height 18
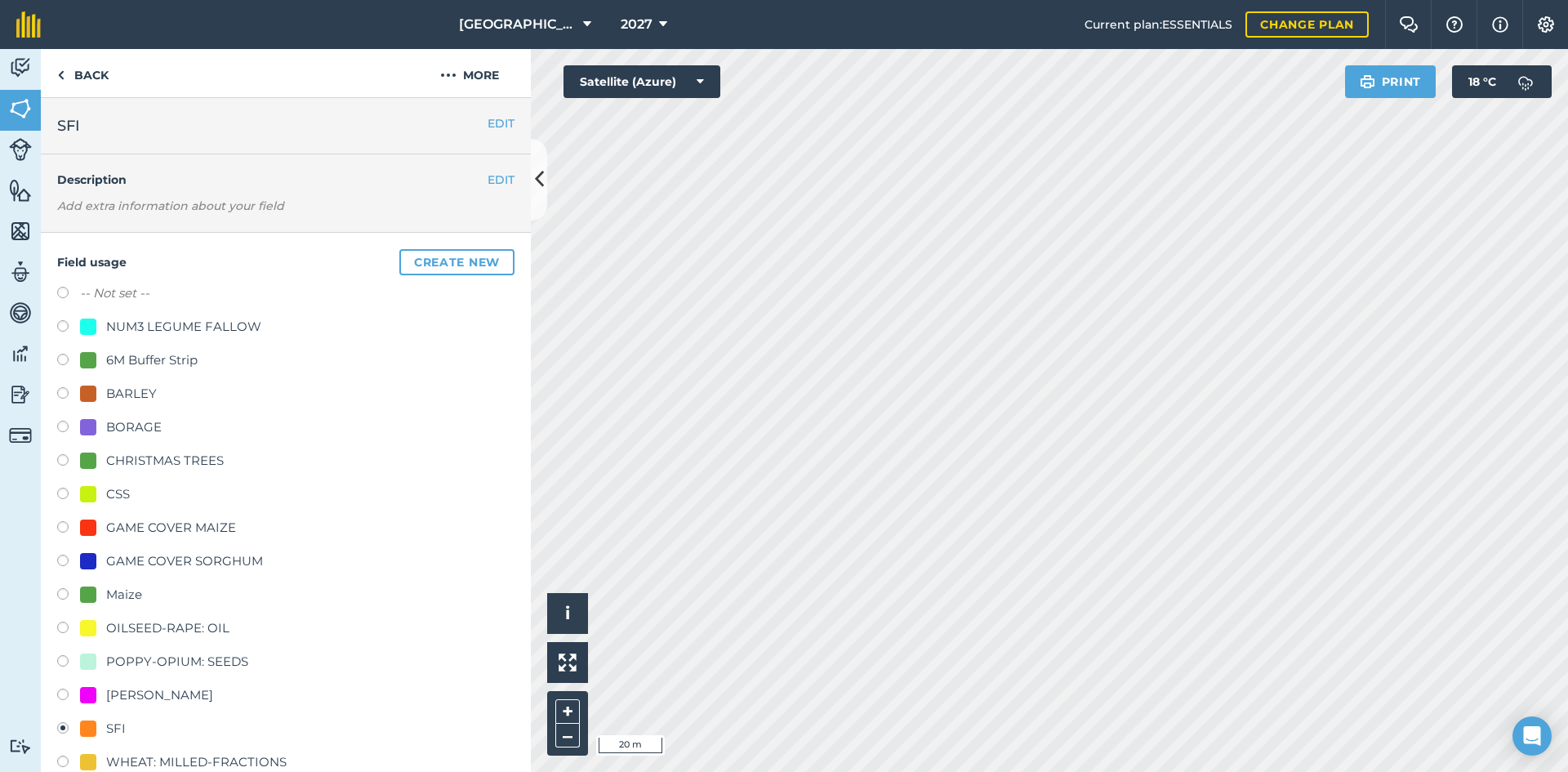
click at [141, 359] on div "6M Buffer Strip" at bounding box center [152, 361] width 92 height 20
radio input "true"
radio input "false"
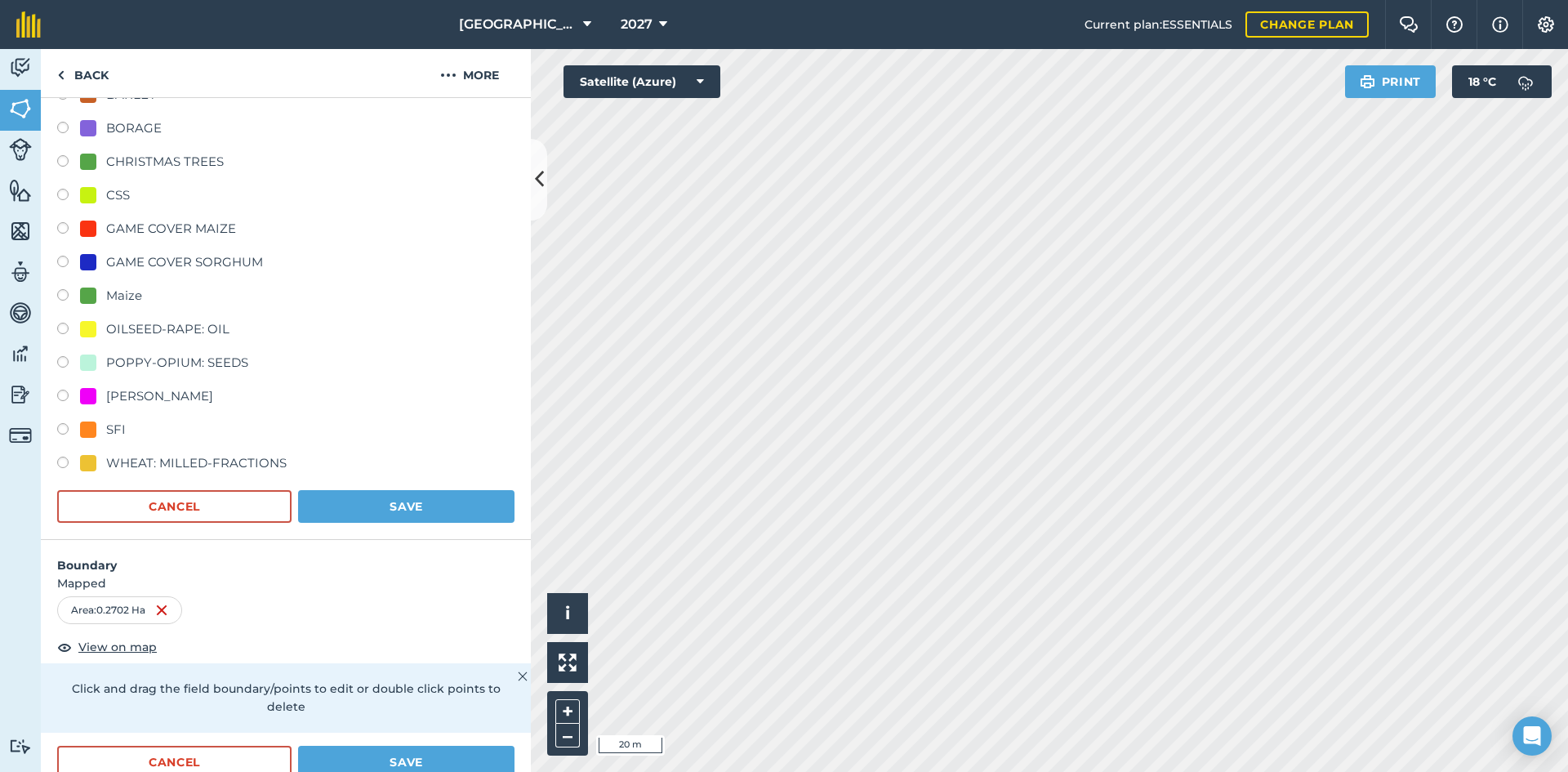
scroll to position [327, 0]
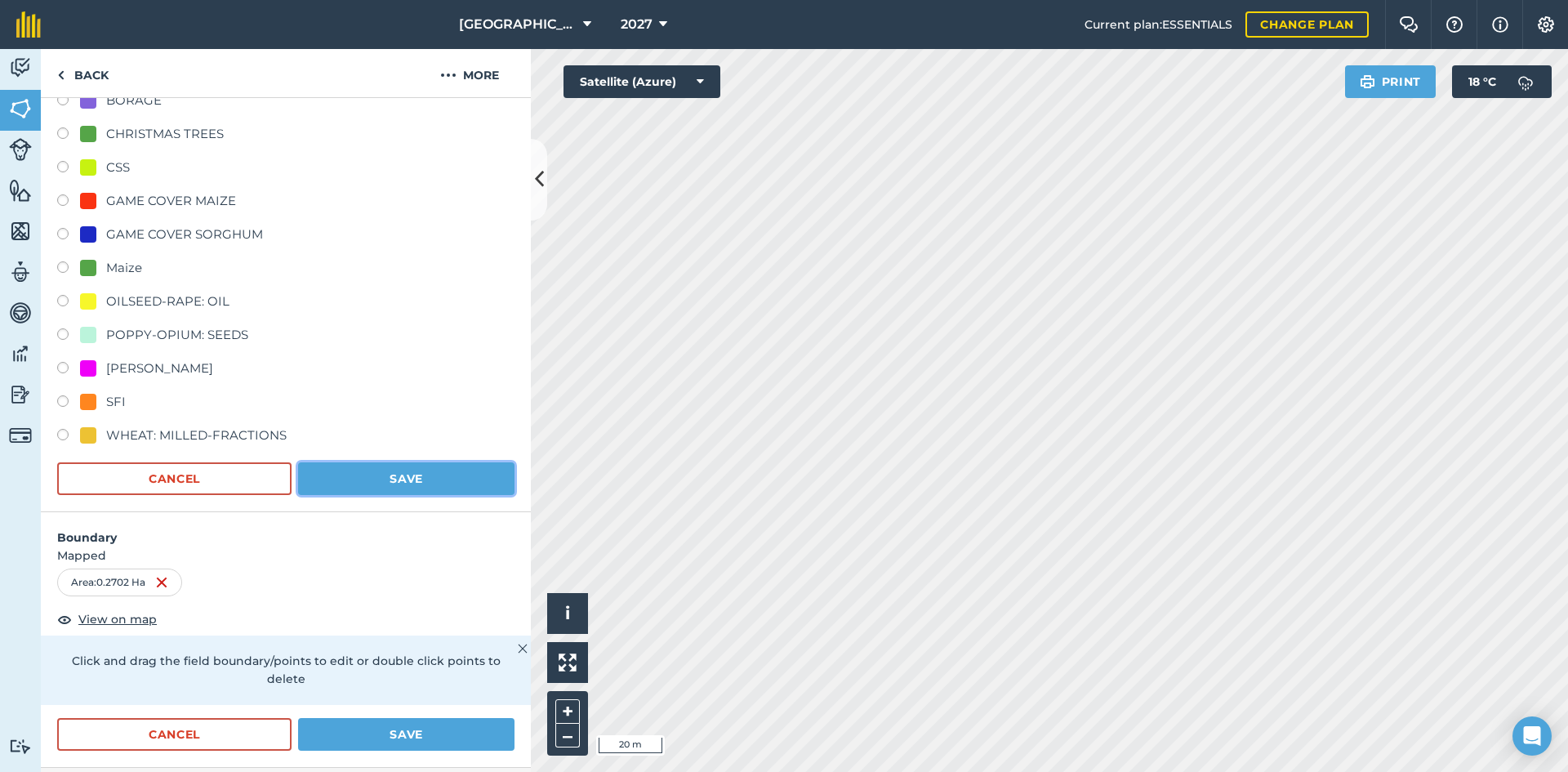
click at [396, 469] on button "Save" at bounding box center [407, 479] width 217 height 33
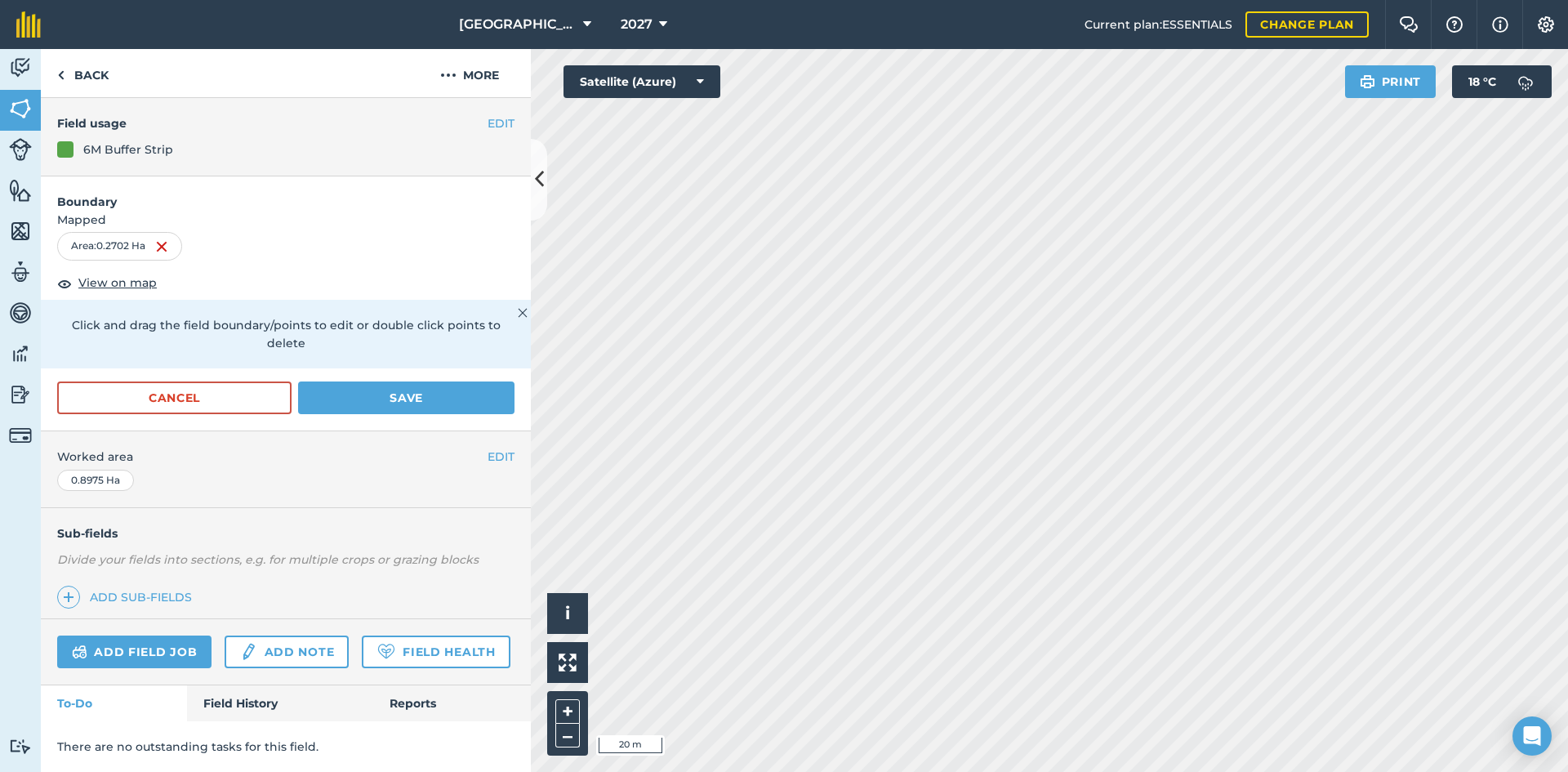
scroll to position [181, 0]
click at [363, 382] on button "Save" at bounding box center [407, 398] width 217 height 33
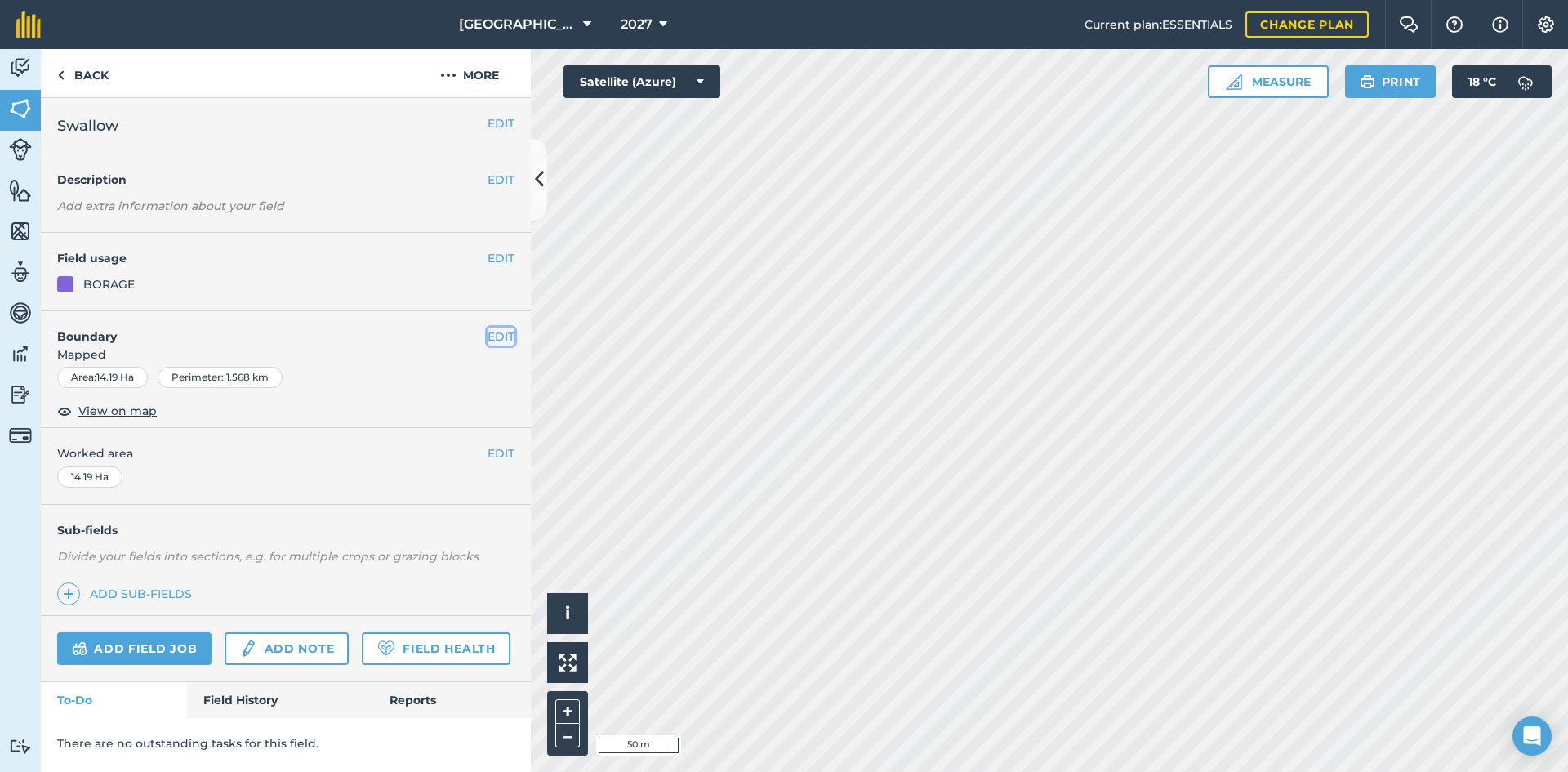
click at [499, 336] on button "EDIT" at bounding box center [501, 337] width 27 height 18
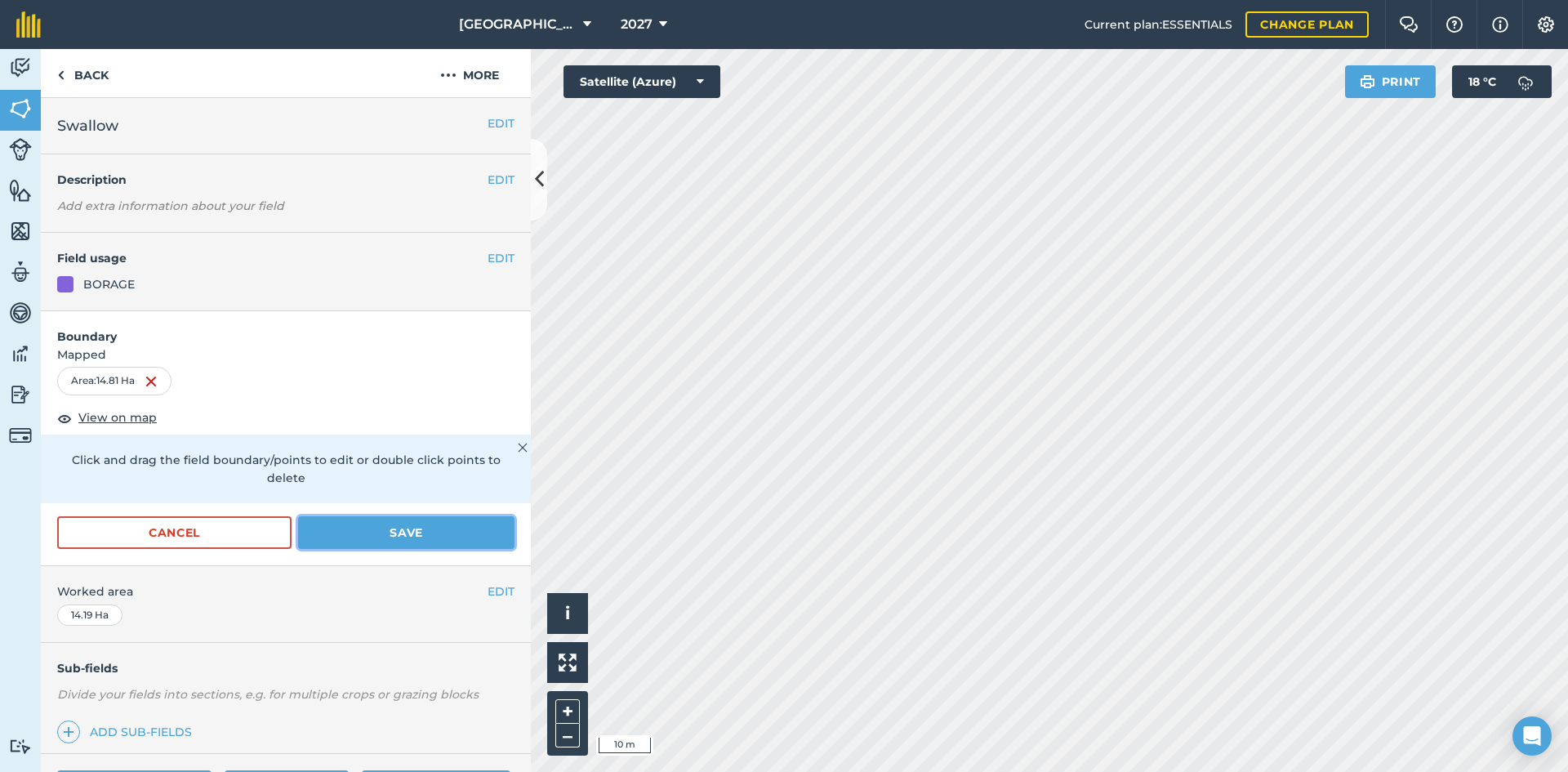
click at [401, 539] on button "Save" at bounding box center [407, 533] width 217 height 33
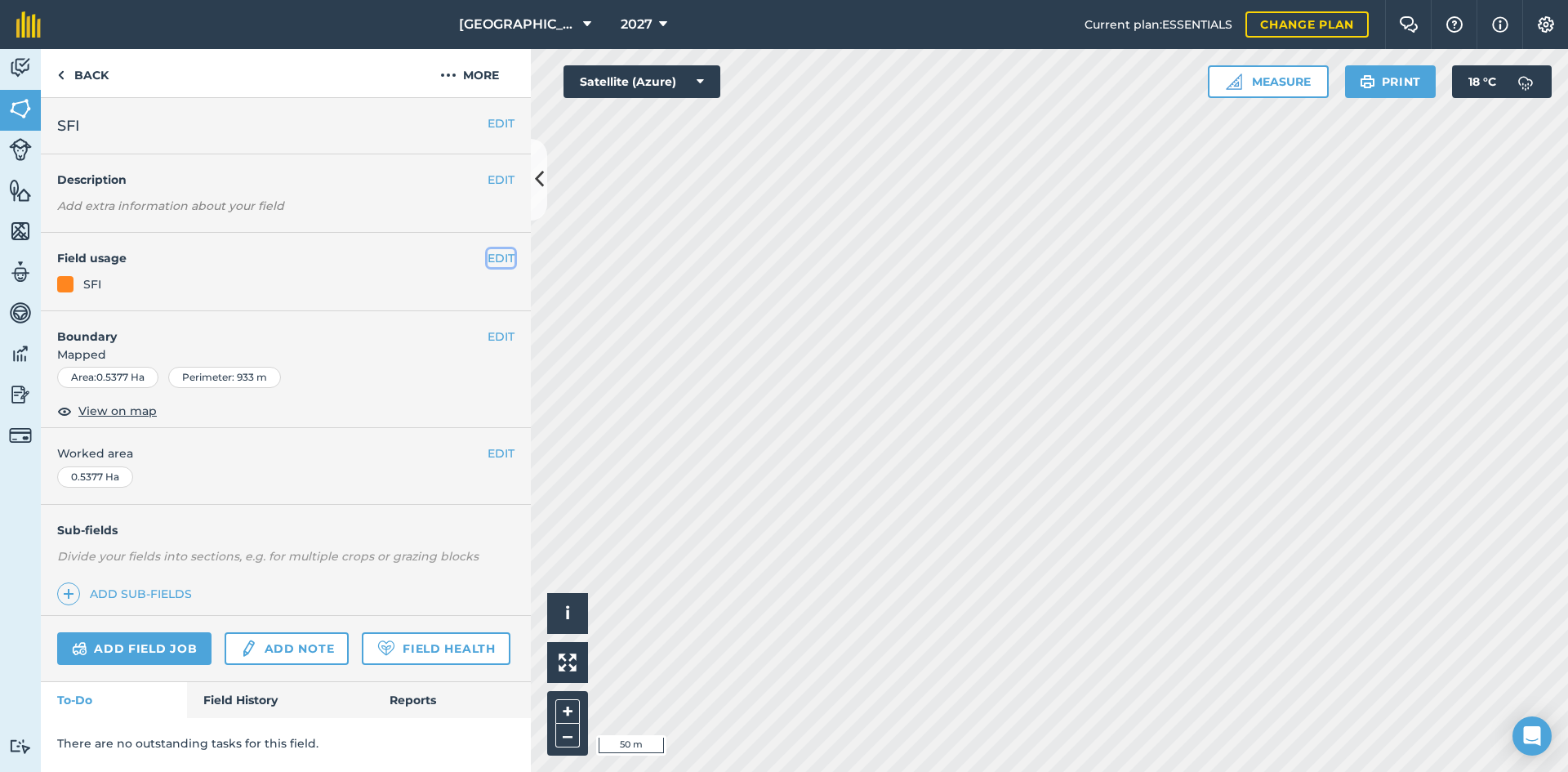
click at [506, 265] on button "EDIT" at bounding box center [501, 258] width 27 height 18
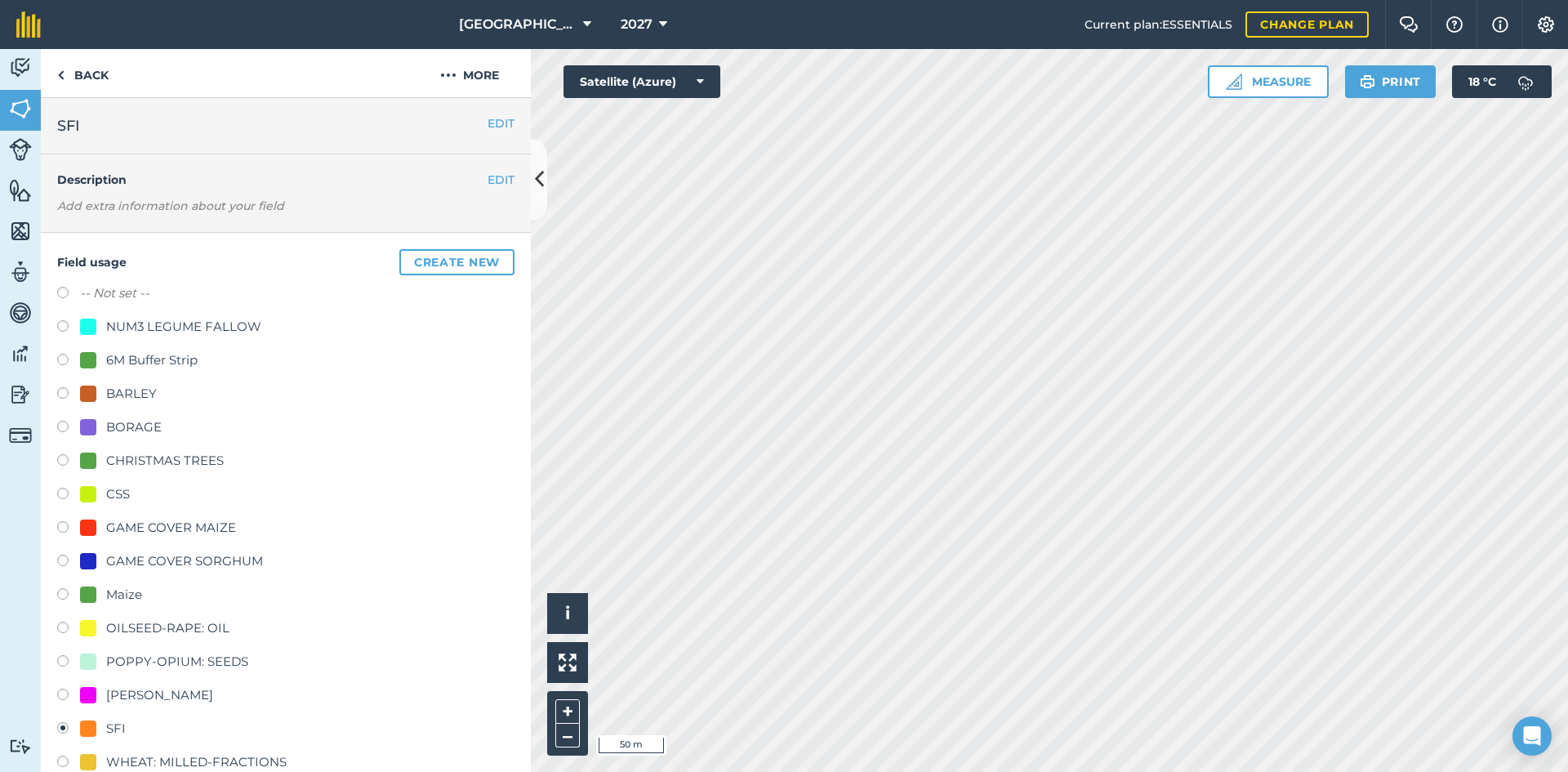
click at [132, 355] on div "6M Buffer Strip" at bounding box center [152, 361] width 92 height 20
radio input "true"
radio input "false"
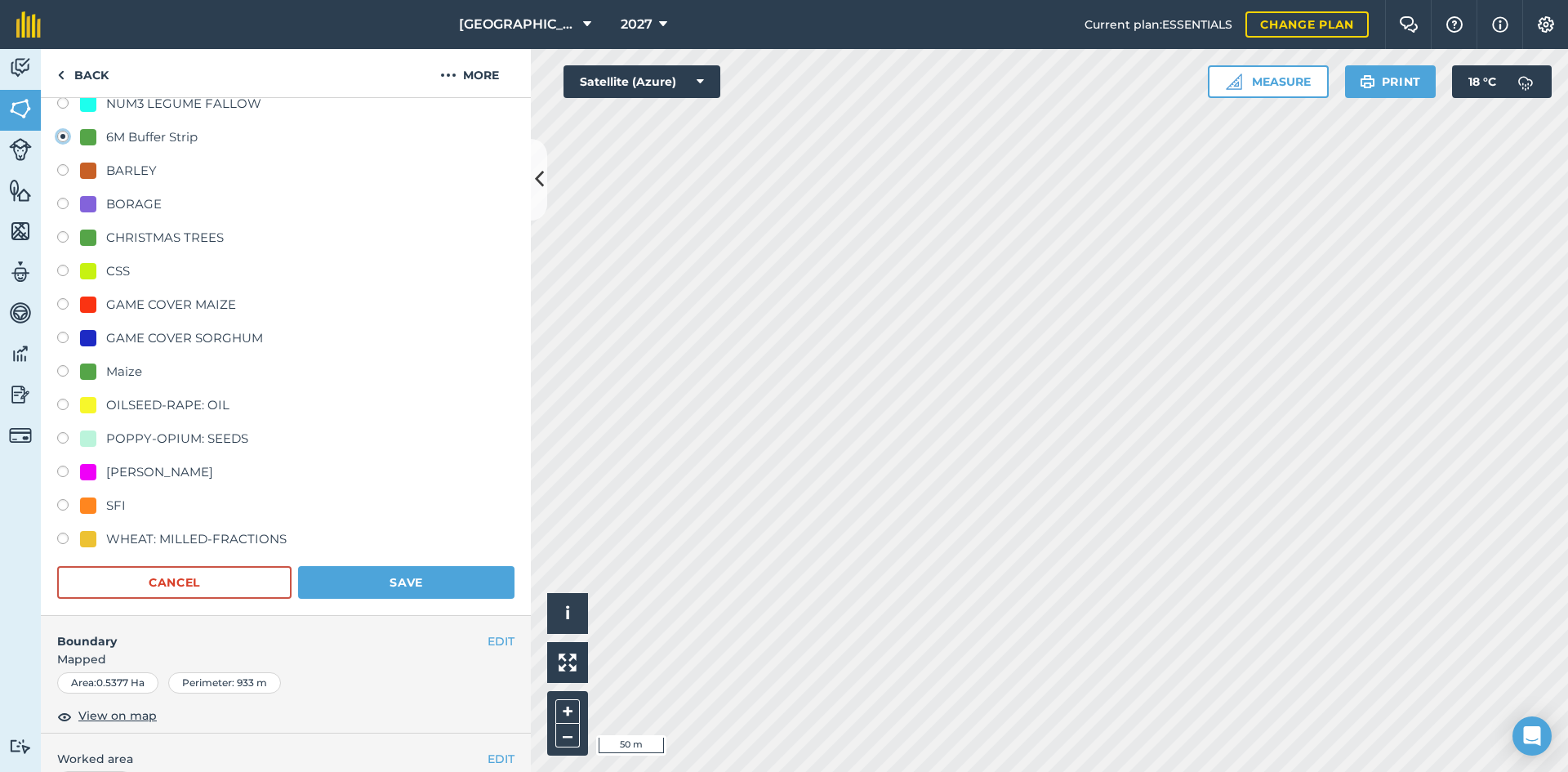
scroll to position [245, 0]
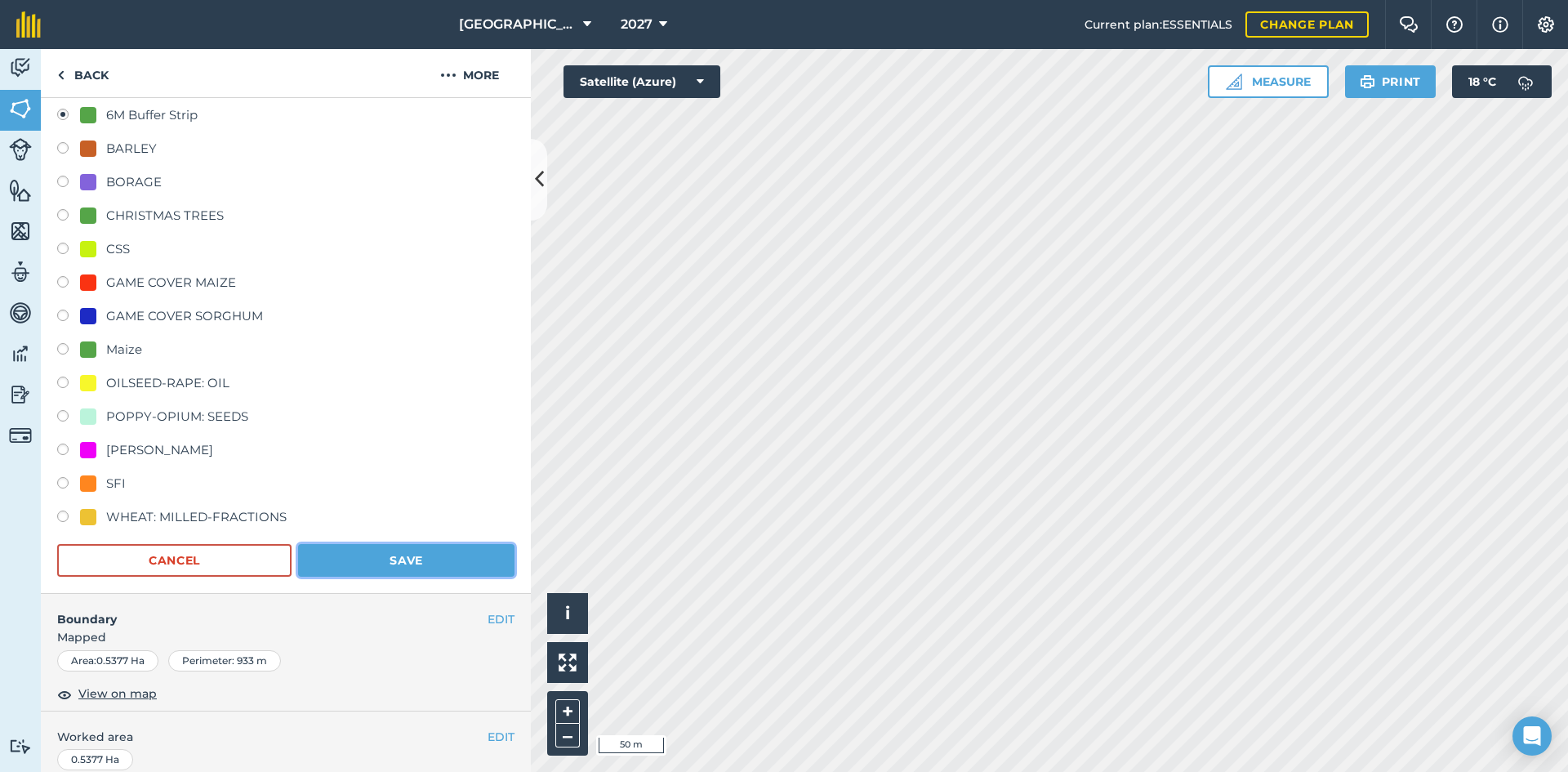
click at [434, 554] on button "Save" at bounding box center [407, 560] width 217 height 33
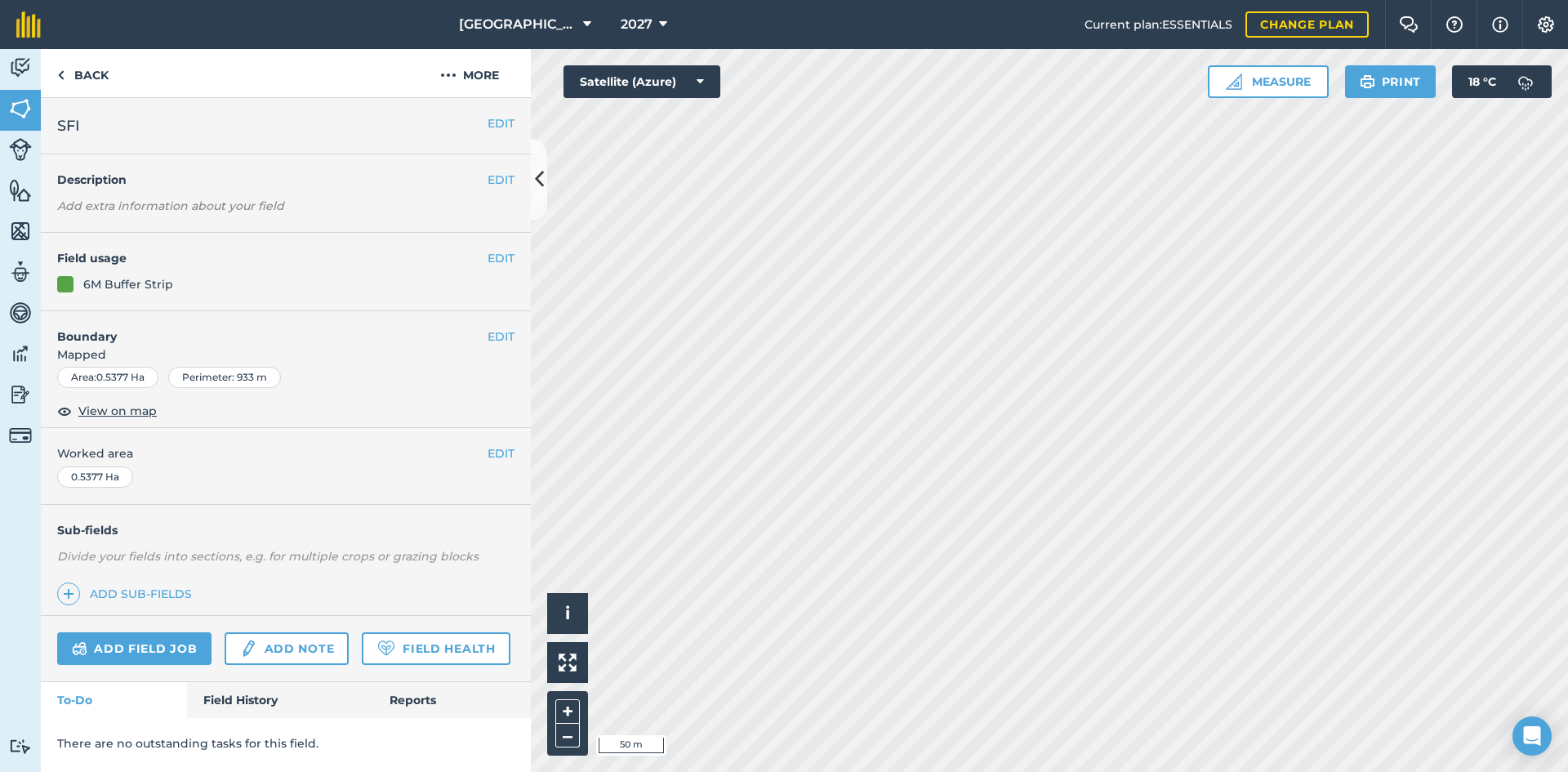
scroll to position [0, 0]
click at [497, 119] on button "EDIT" at bounding box center [501, 123] width 27 height 18
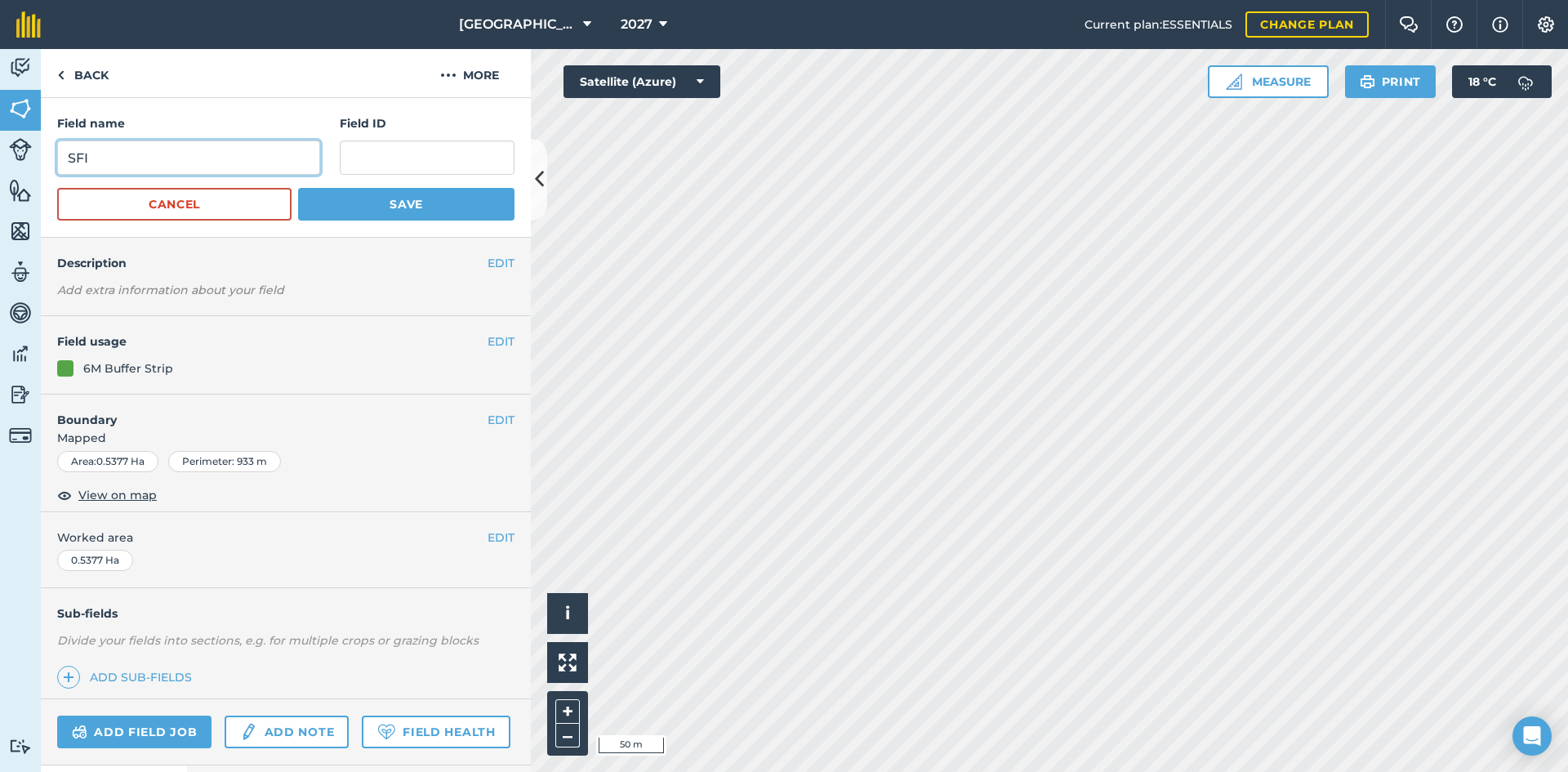
drag, startPoint x: 107, startPoint y: 148, endPoint x: 0, endPoint y: 156, distance: 107.3
click at [0, 156] on div "Activity Fields Livestock Features Maps Team Vehicles Data Reporting Billing Tu…" at bounding box center [784, 411] width 1568 height 724
type input "6m Buffer Strip"
click at [401, 199] on button "Save" at bounding box center [407, 203] width 217 height 33
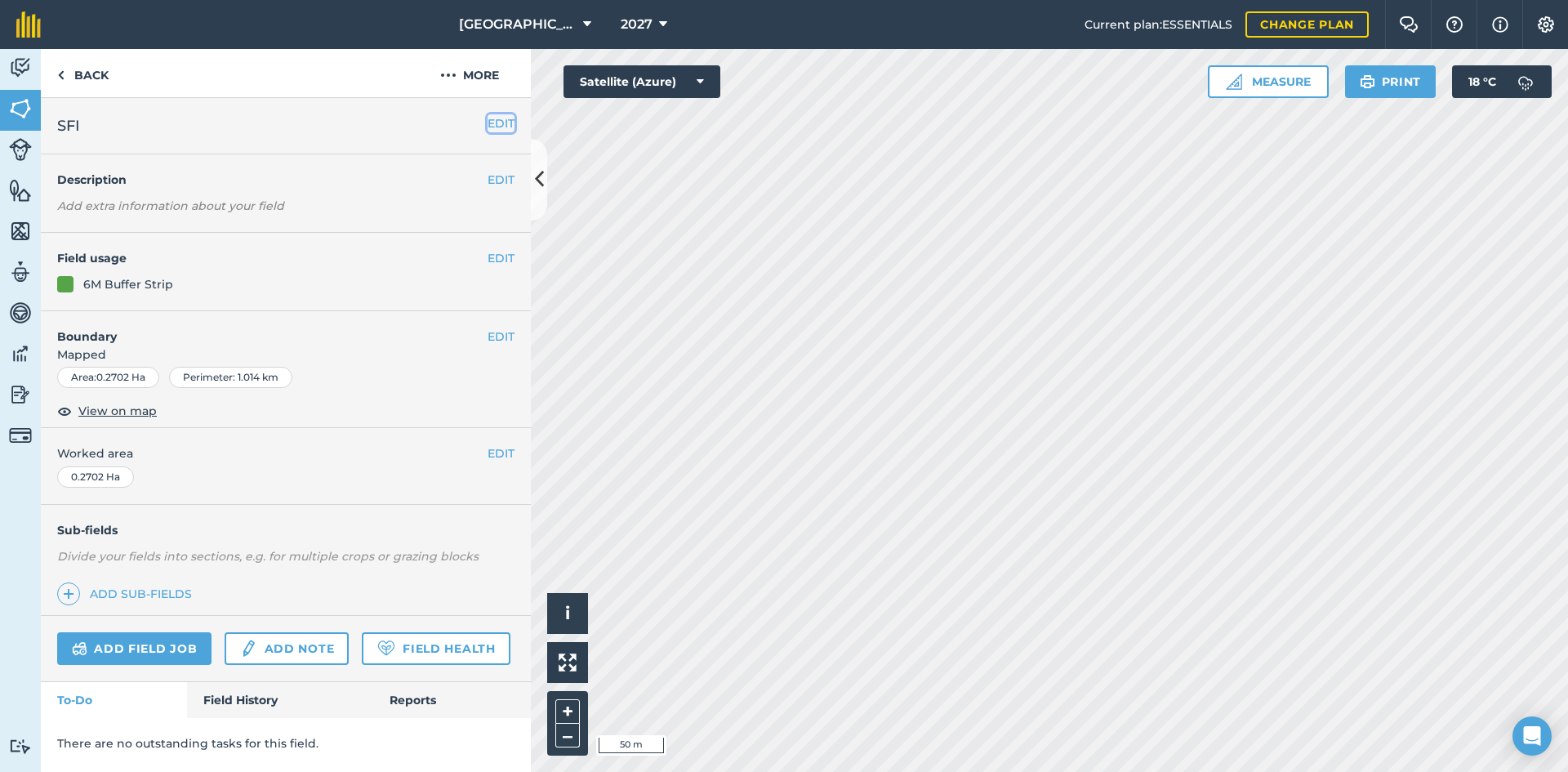
click at [500, 122] on button "EDIT" at bounding box center [501, 123] width 27 height 18
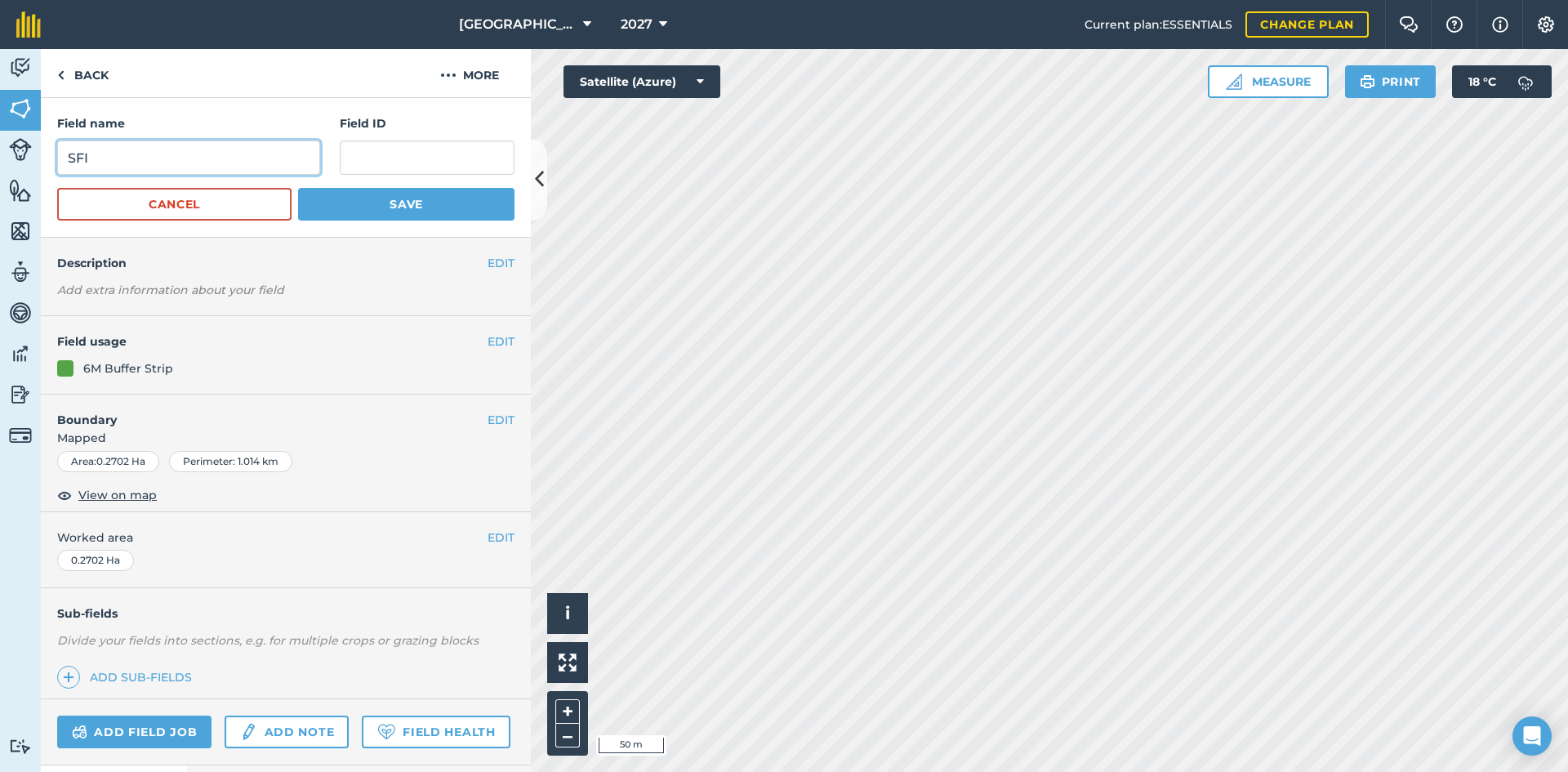
drag, startPoint x: 173, startPoint y: 149, endPoint x: 0, endPoint y: 96, distance: 180.9
click at [0, 96] on div "Activity Fields Livestock Features Maps Team Vehicles Data Reporting Billing Tu…" at bounding box center [784, 411] width 1568 height 724
type input "6m Buffer Strip"
click at [454, 206] on button "Save" at bounding box center [407, 203] width 217 height 33
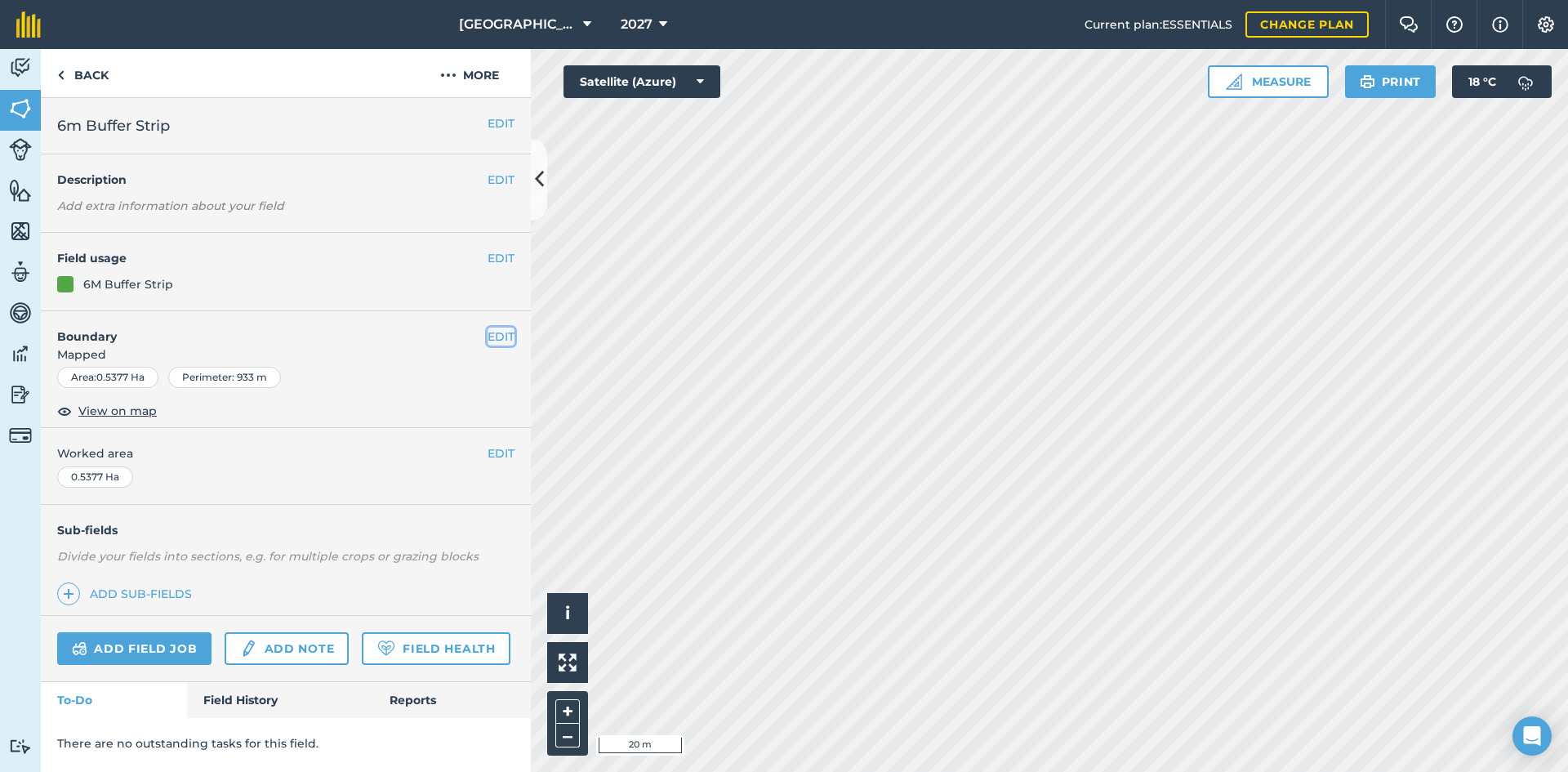
click at [509, 338] on button "EDIT" at bounding box center [501, 337] width 27 height 18
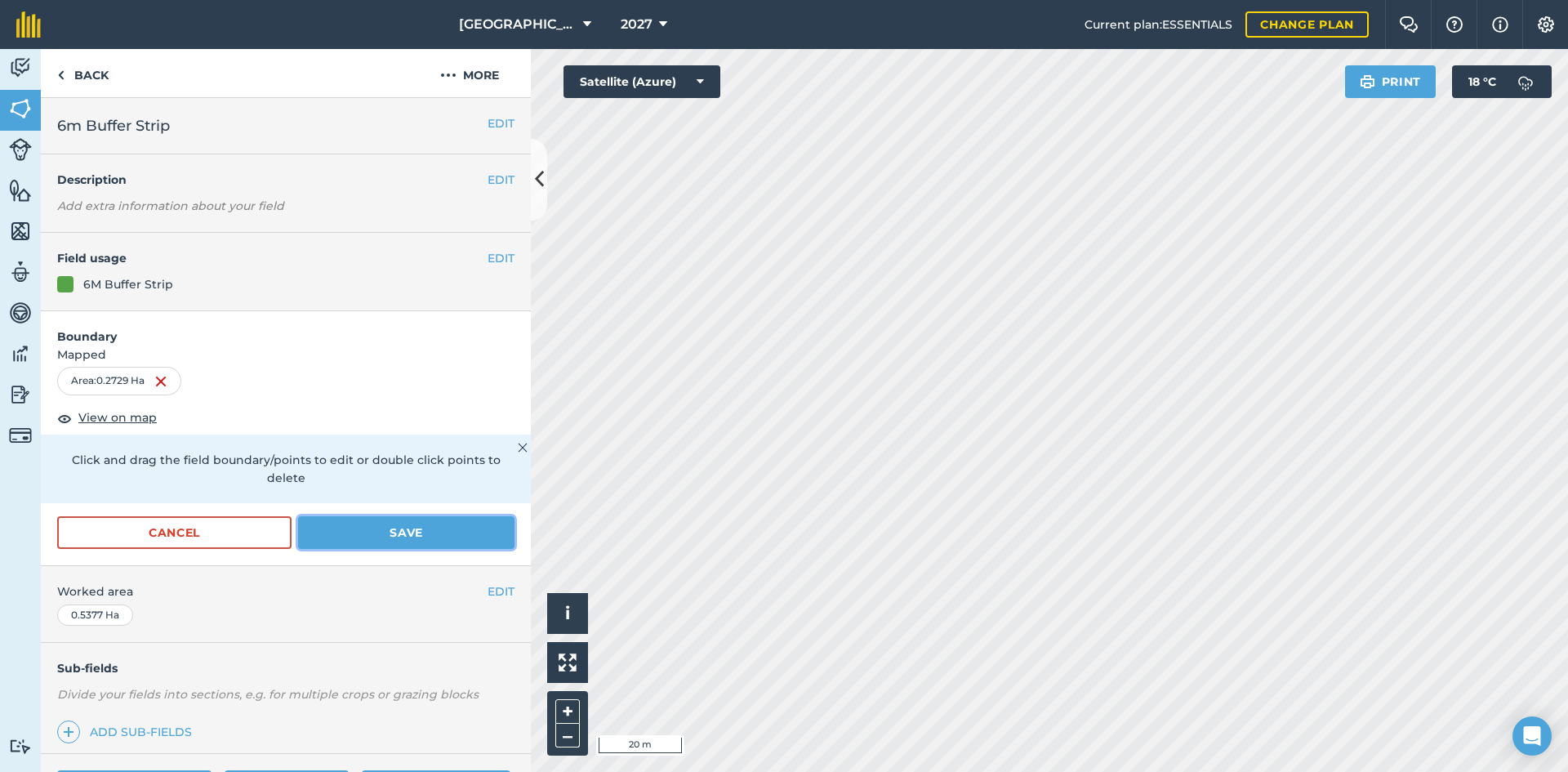
click at [417, 533] on button "Save" at bounding box center [407, 533] width 217 height 33
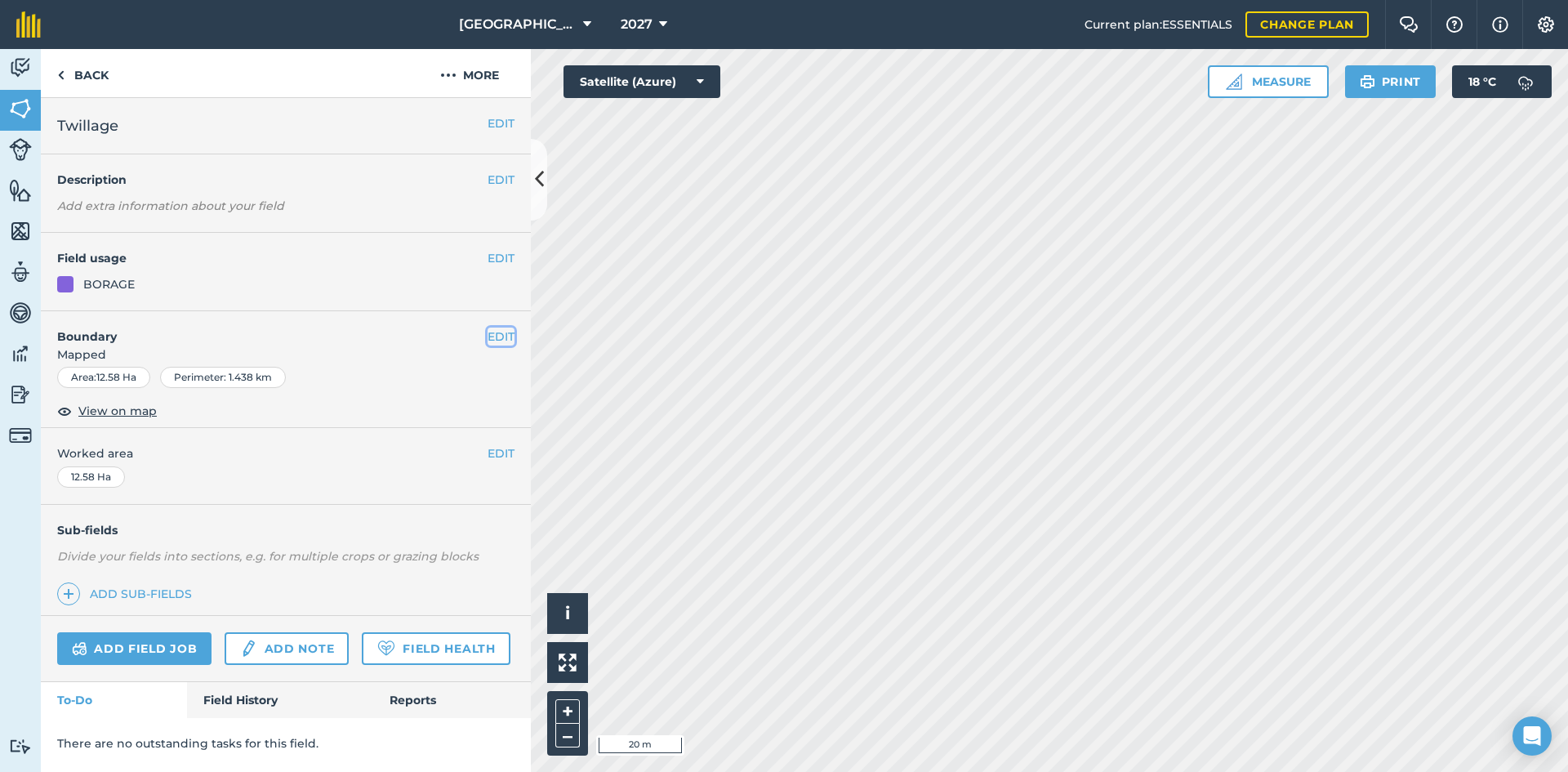
click at [504, 333] on button "EDIT" at bounding box center [501, 337] width 27 height 18
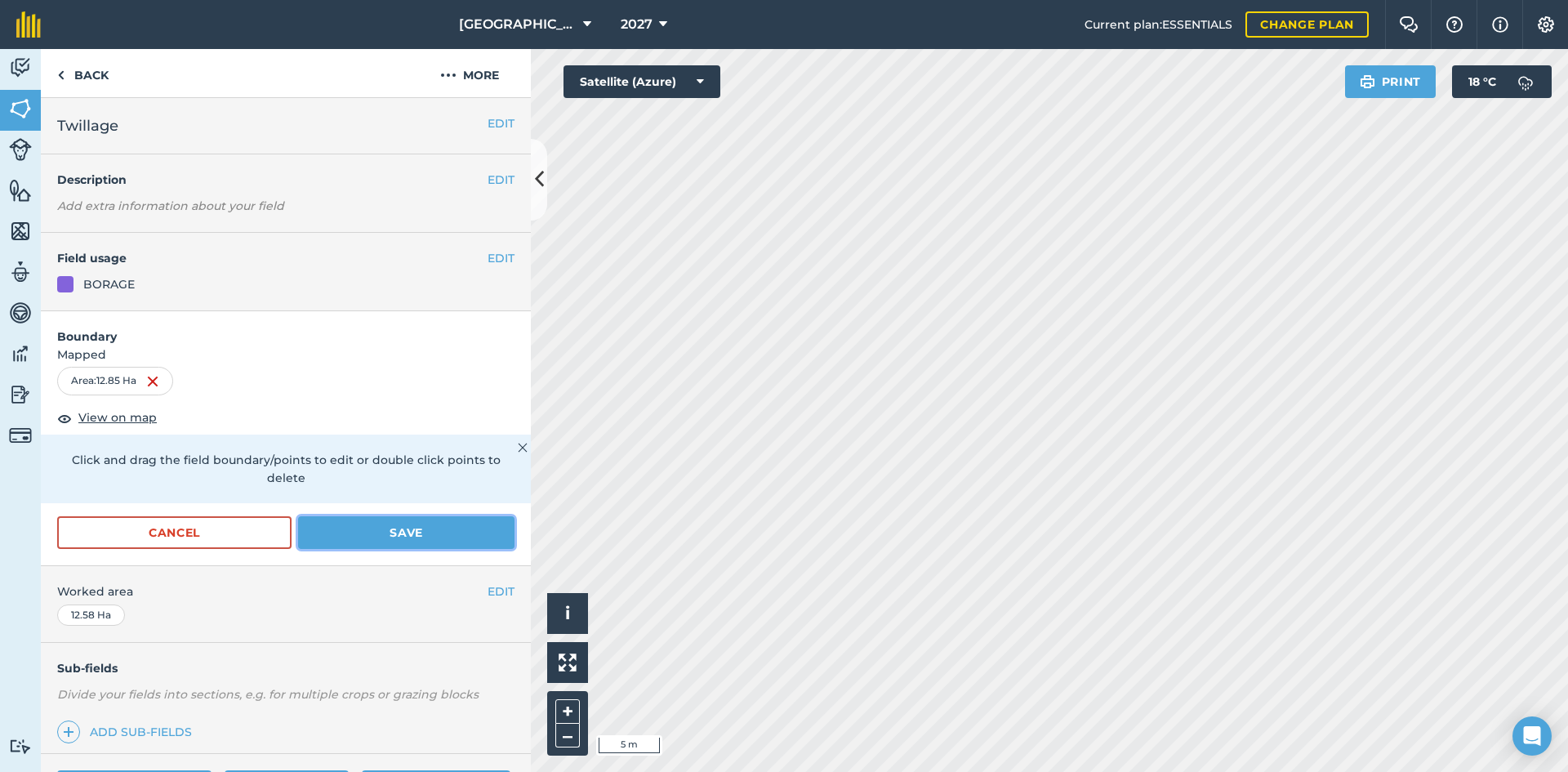
click at [383, 529] on button "Save" at bounding box center [407, 533] width 217 height 33
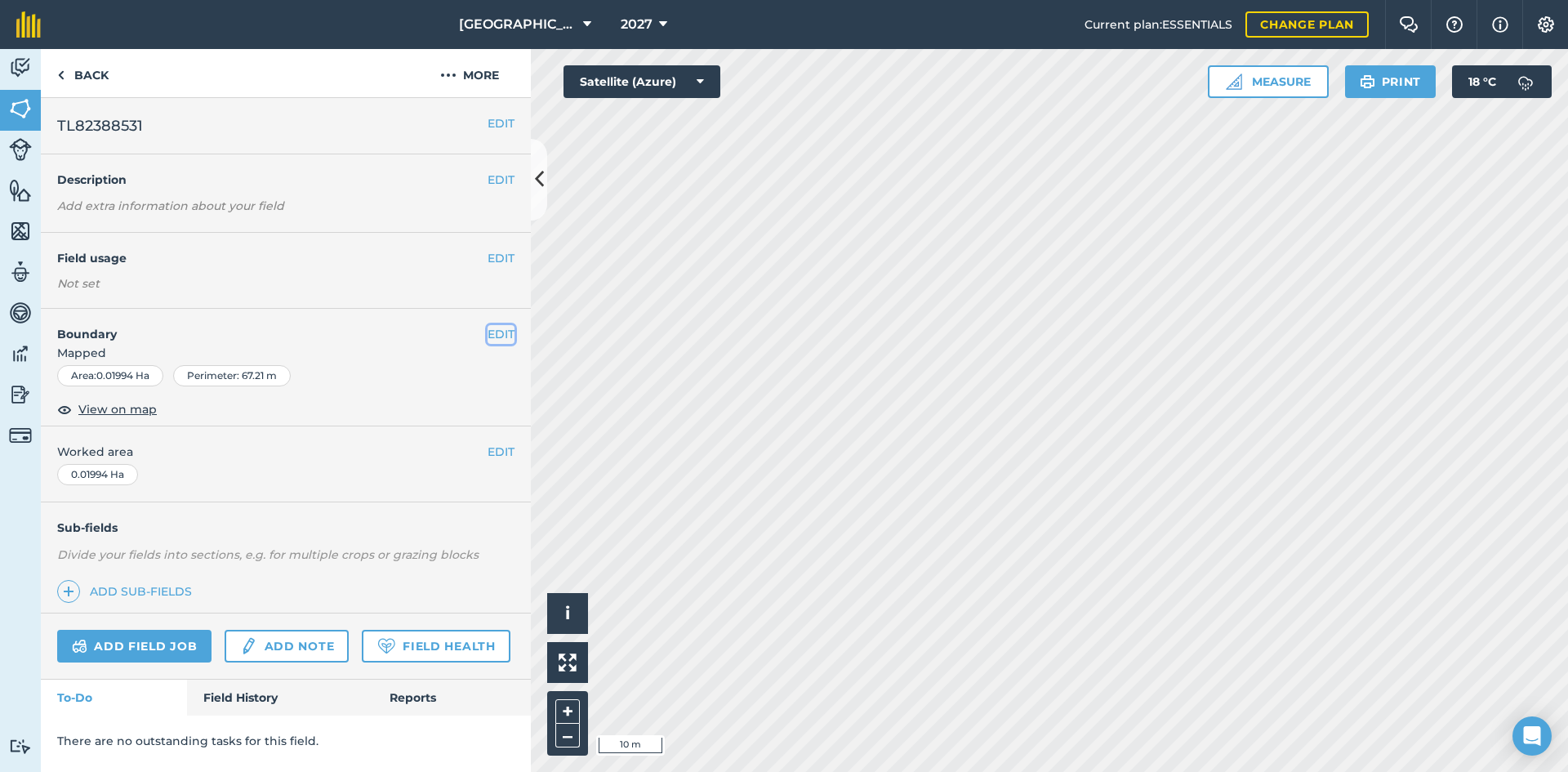
click at [496, 328] on button "EDIT" at bounding box center [501, 334] width 27 height 18
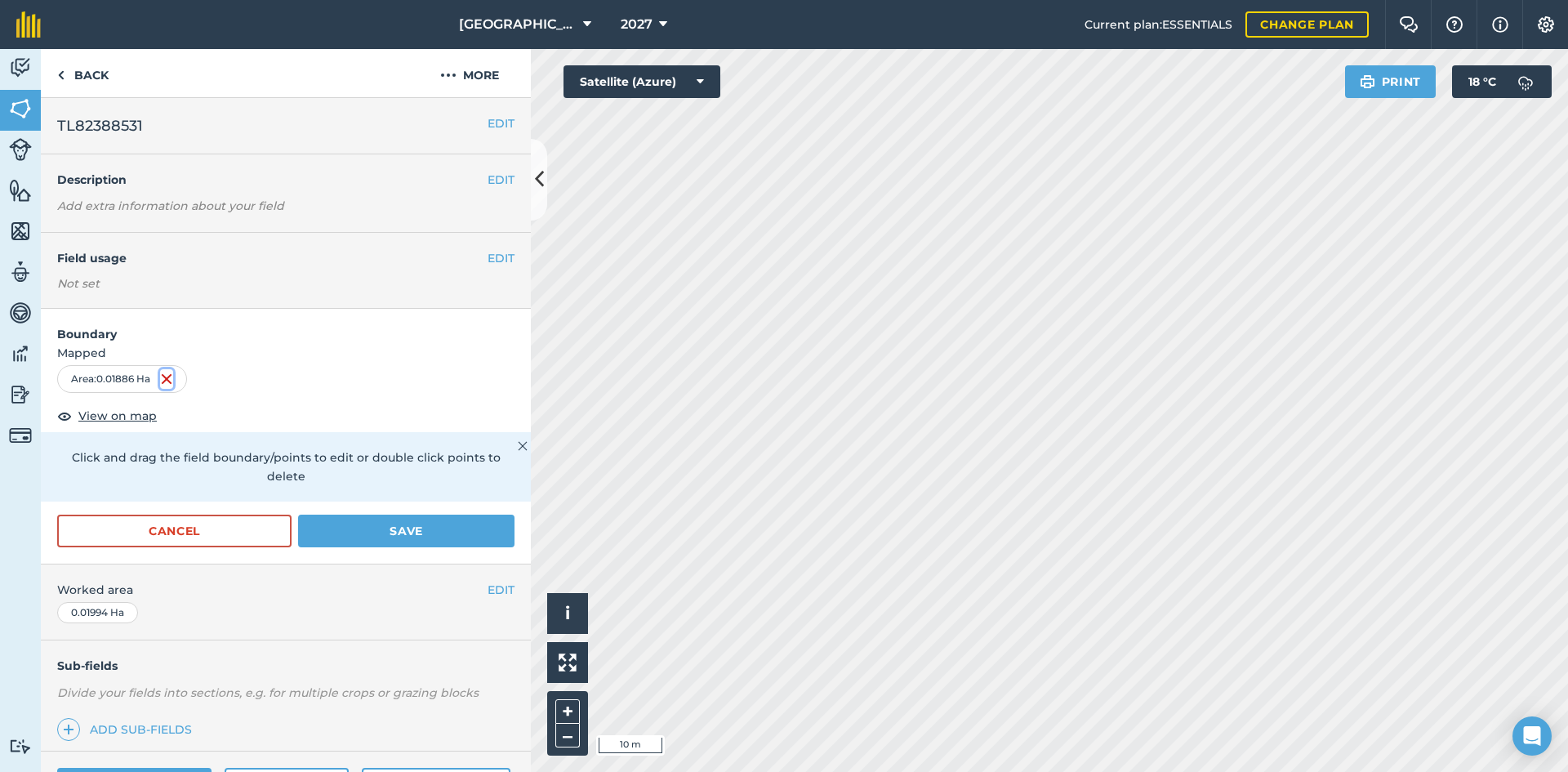
click at [169, 379] on img at bounding box center [167, 379] width 13 height 20
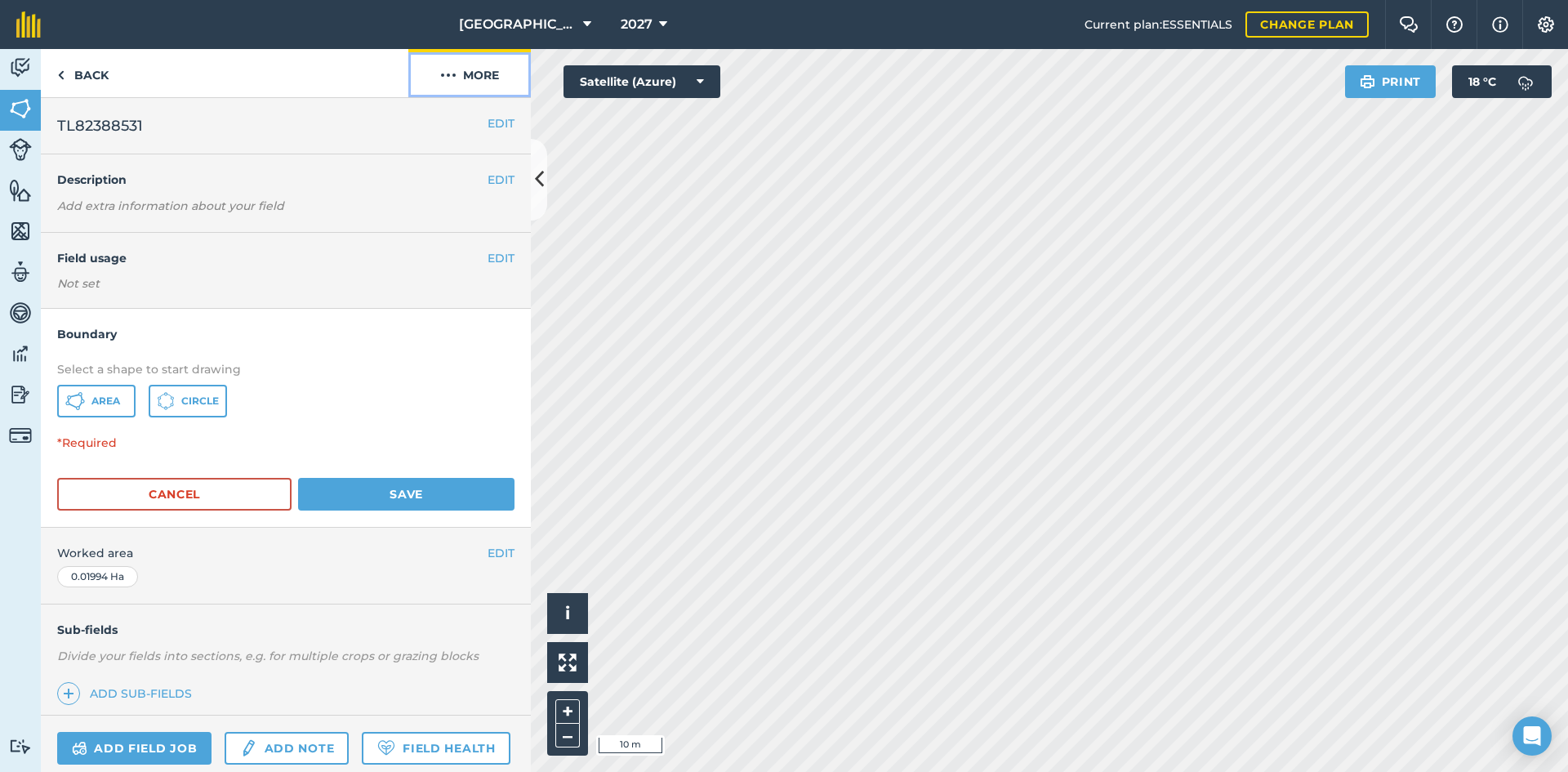
click at [484, 84] on button "More" at bounding box center [469, 73] width 122 height 48
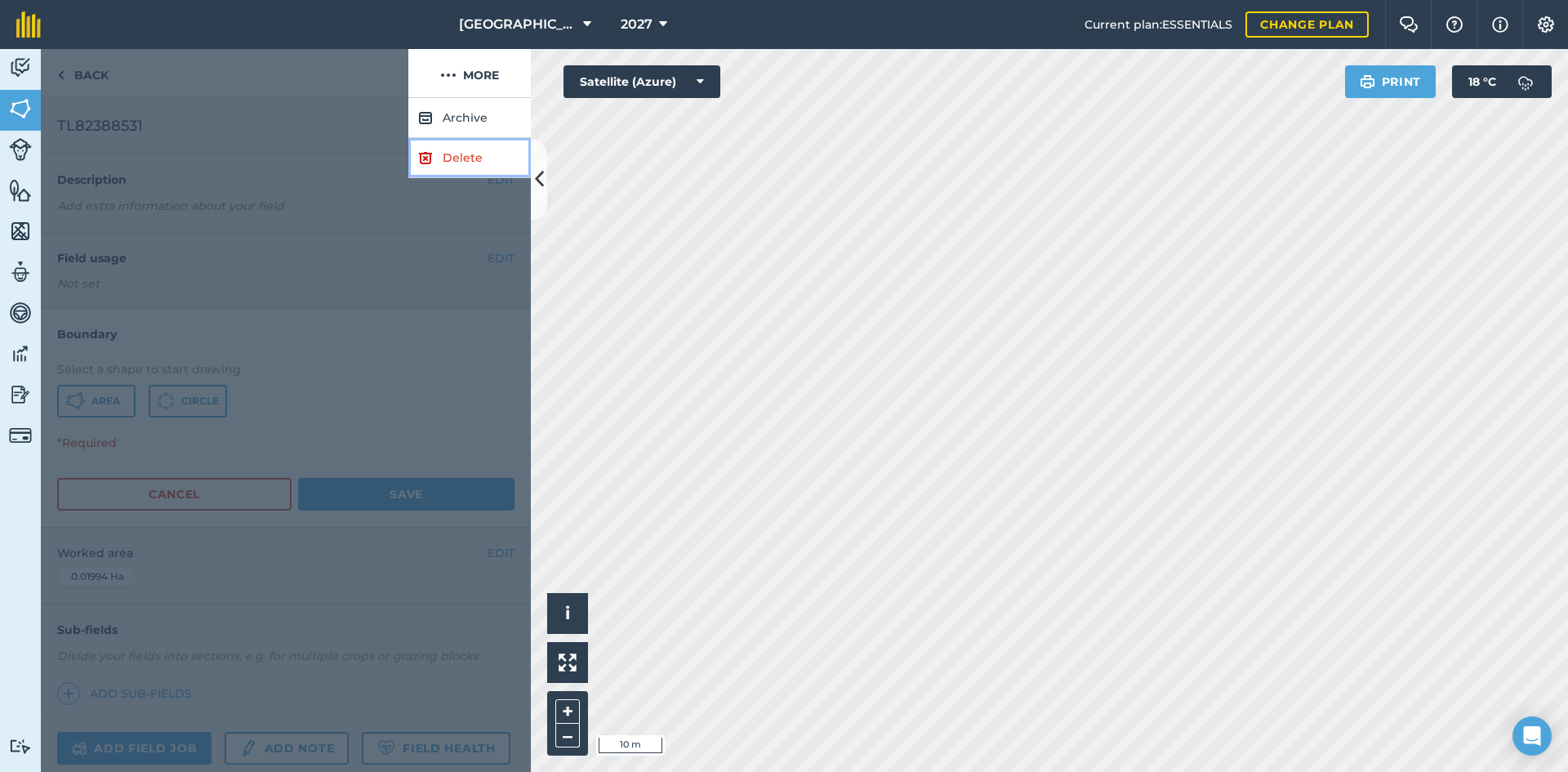
click at [461, 168] on link "Delete" at bounding box center [469, 158] width 122 height 40
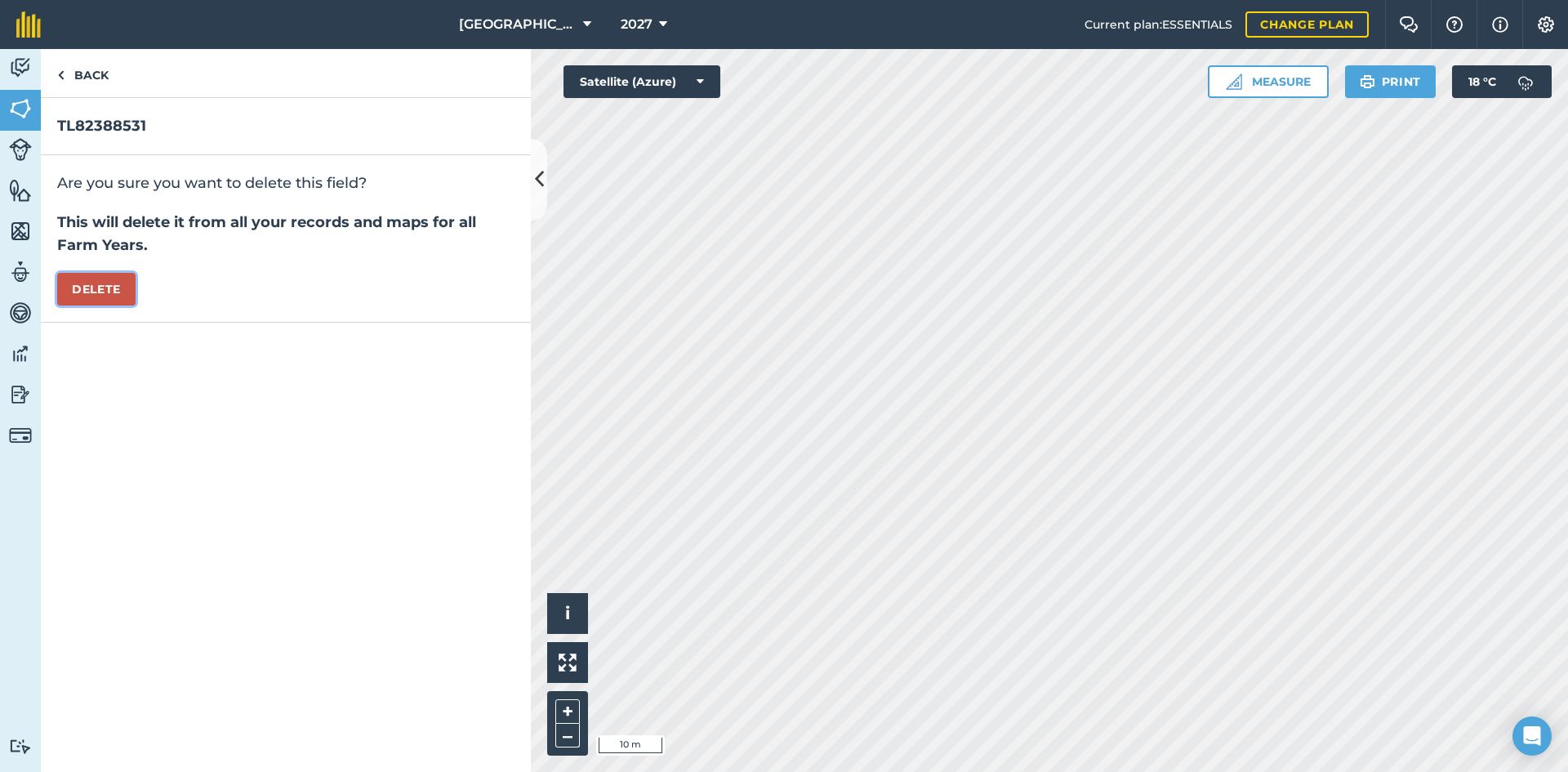
click at [117, 293] on button "Delete" at bounding box center [97, 288] width 78 height 33
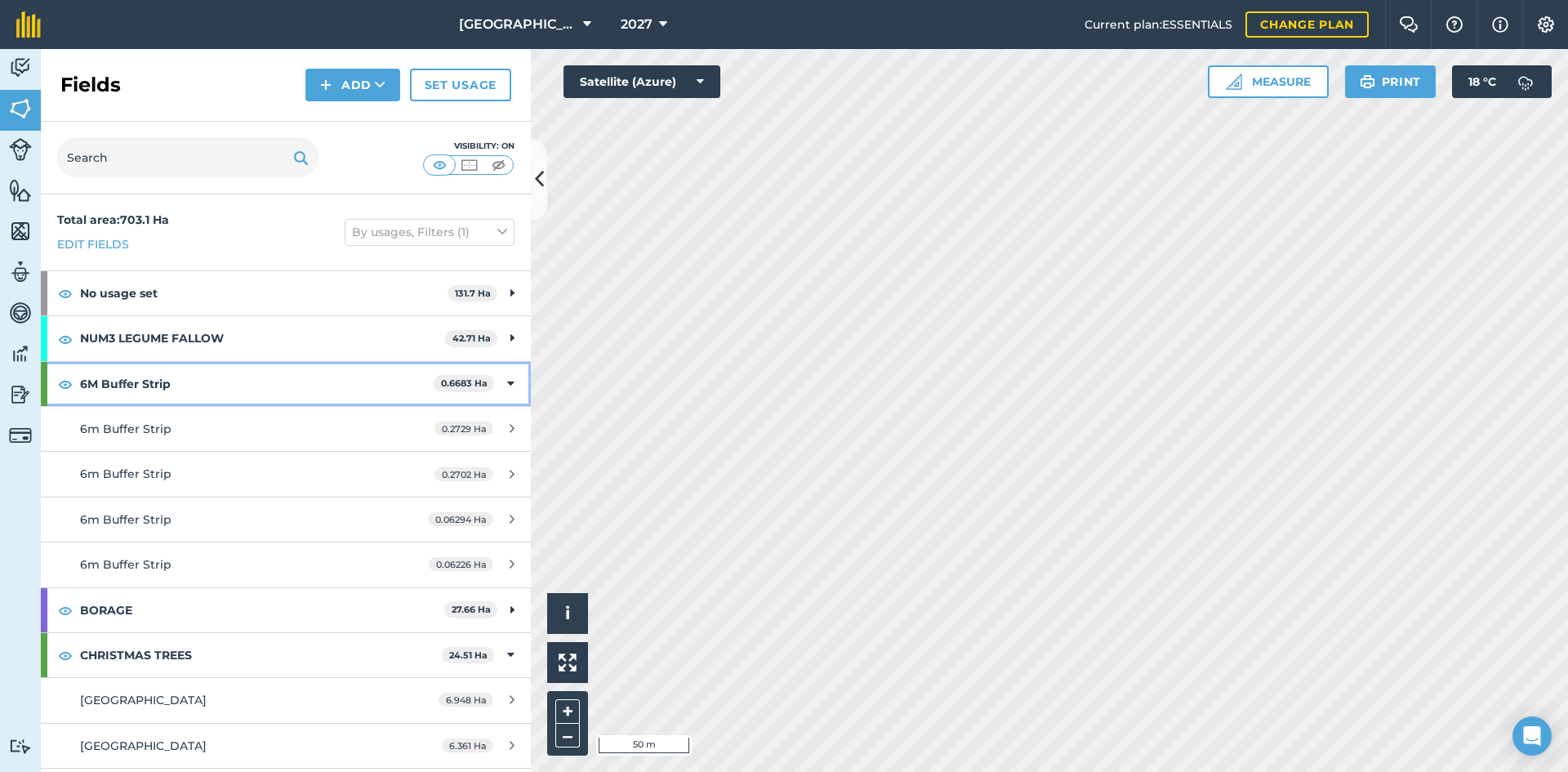
click at [505, 389] on div "6M Buffer Strip 0.6683 Ha" at bounding box center [286, 383] width 490 height 44
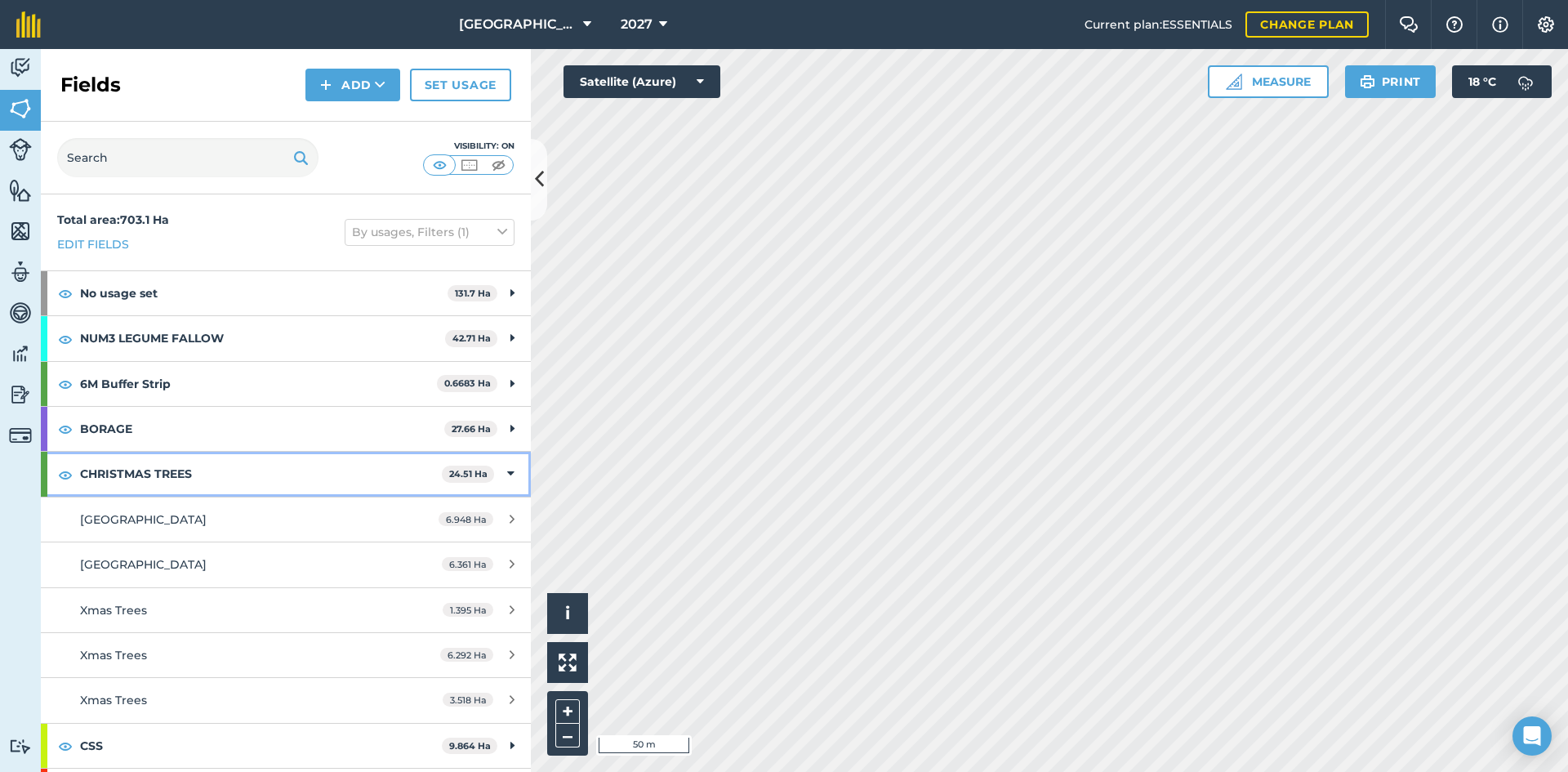
click at [507, 472] on icon at bounding box center [511, 474] width 7 height 18
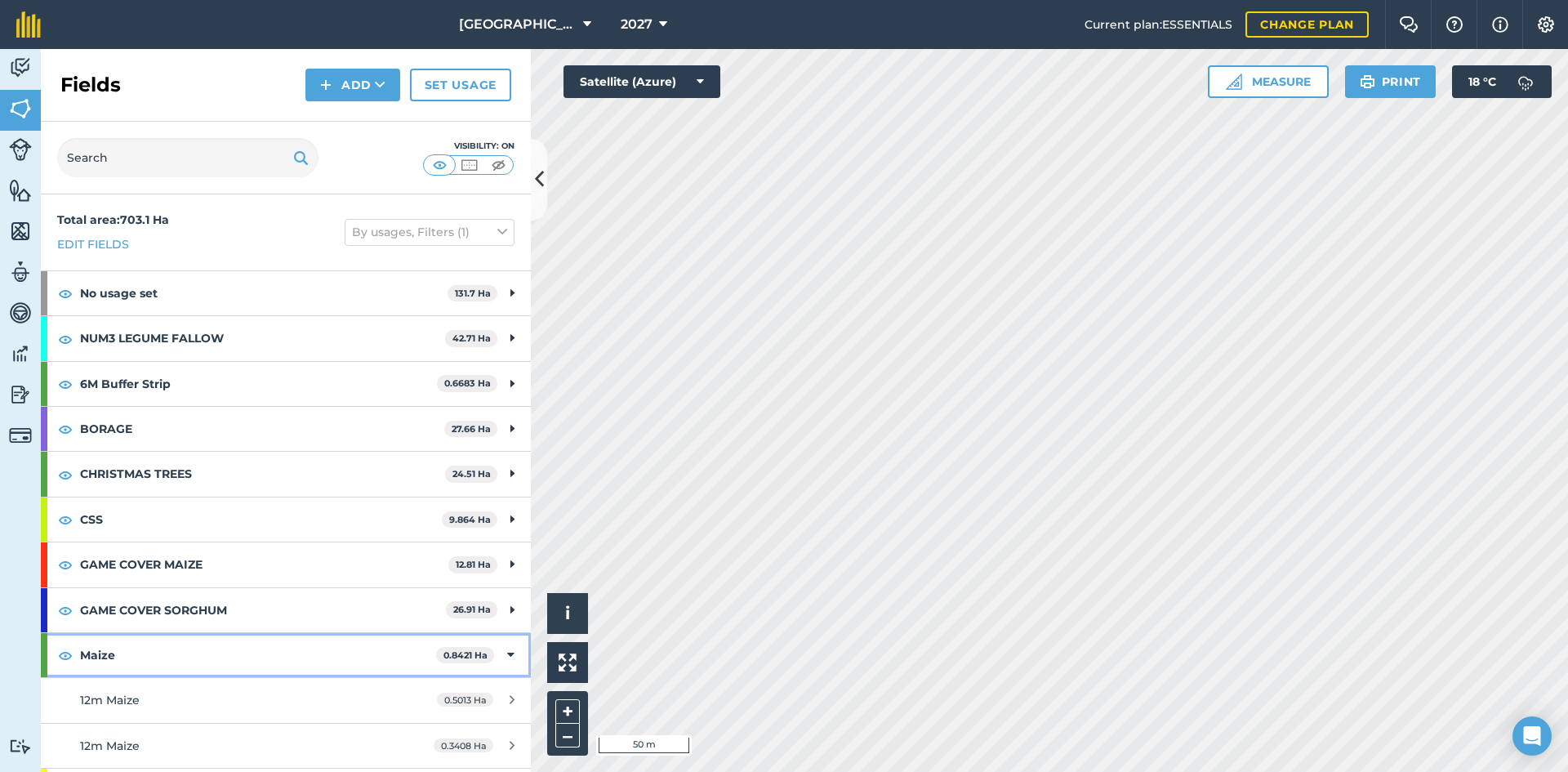
click at [507, 652] on icon at bounding box center [511, 656] width 7 height 18
